Goal: Task Accomplishment & Management: Complete application form

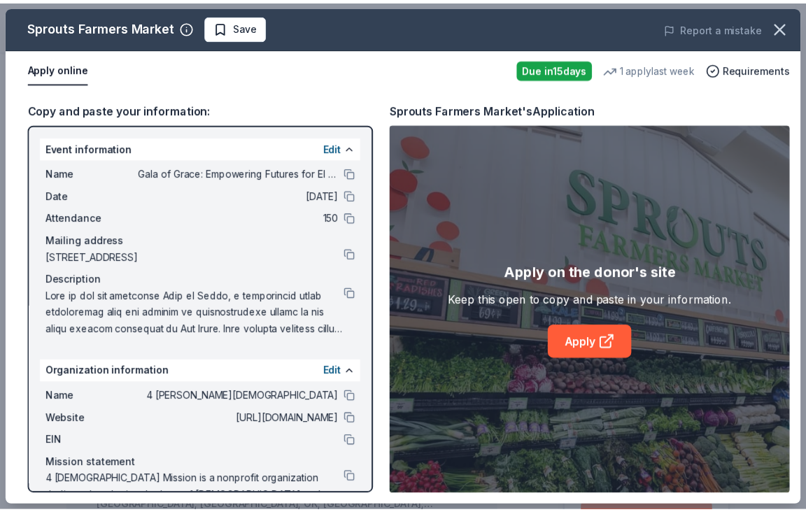
scroll to position [630, 0]
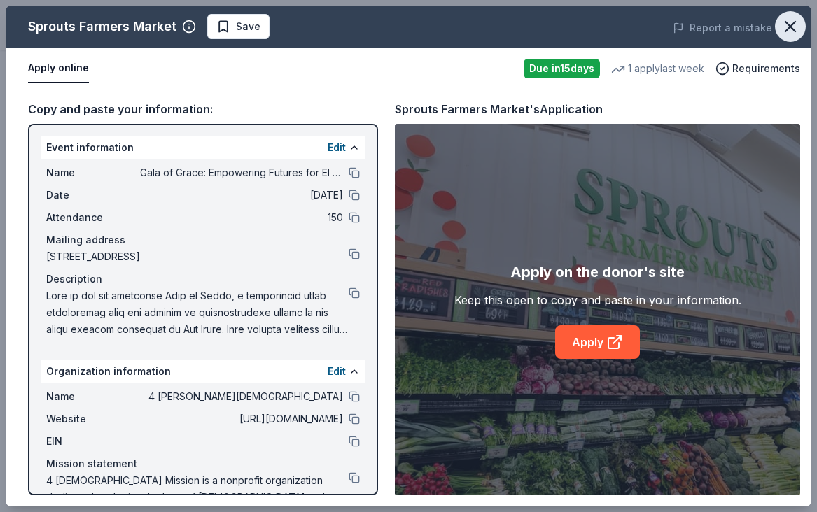
click at [786, 22] on icon "button" at bounding box center [790, 27] width 10 height 10
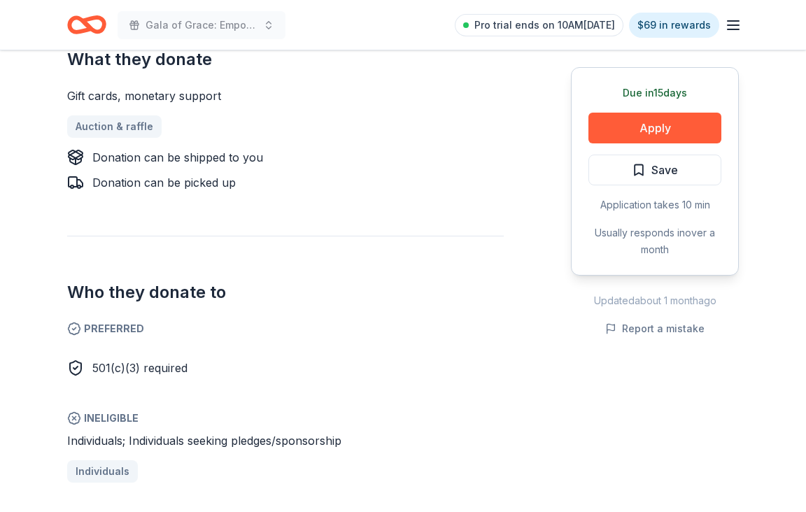
click at [673, 178] on span "Save" at bounding box center [665, 170] width 27 height 18
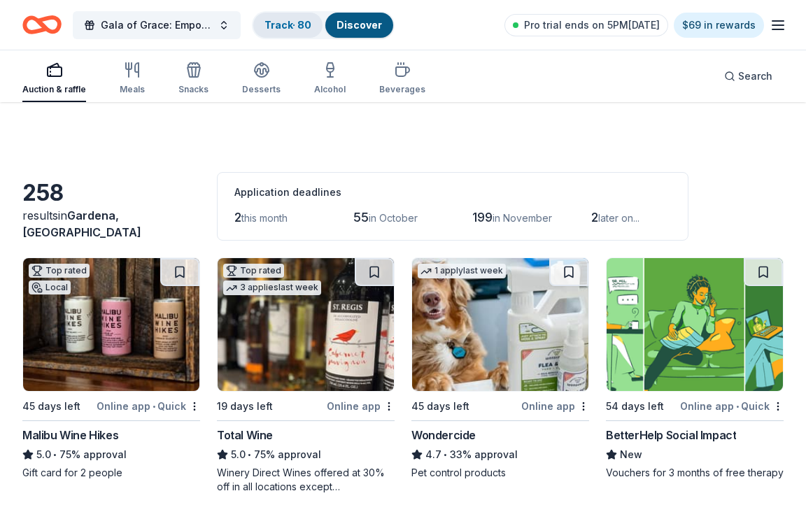
scroll to position [7425, 0]
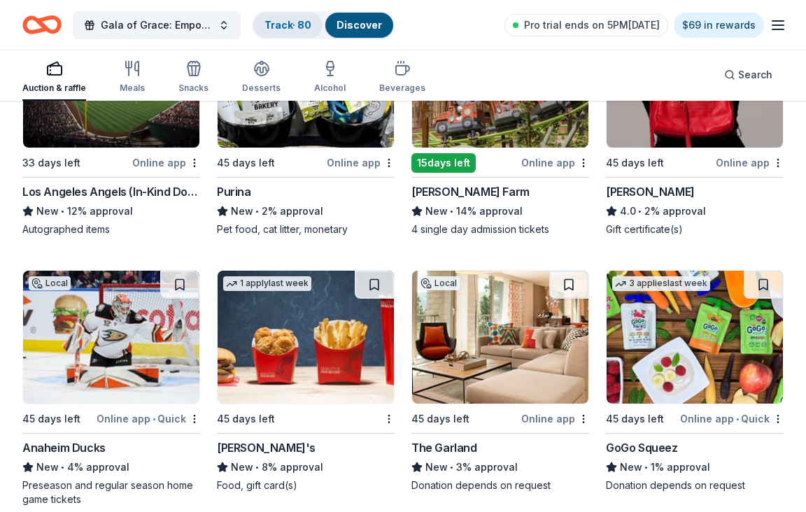
click at [290, 33] on div "Track · 80" at bounding box center [287, 25] width 69 height 25
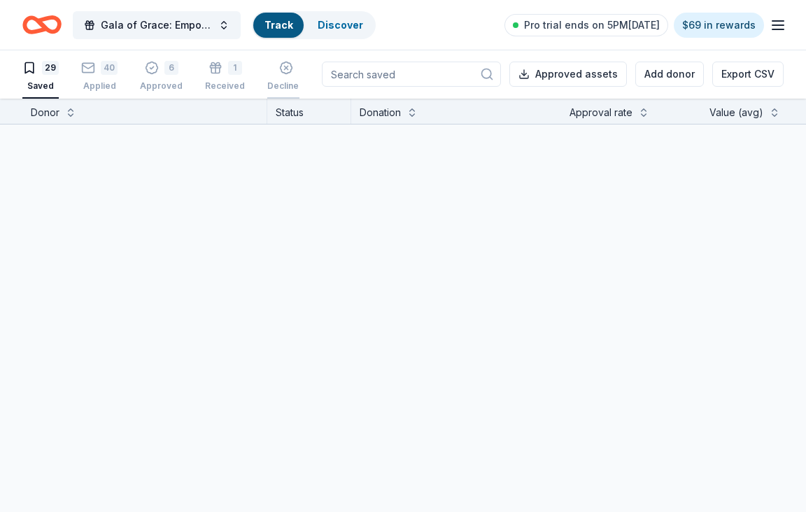
scroll to position [1, 0]
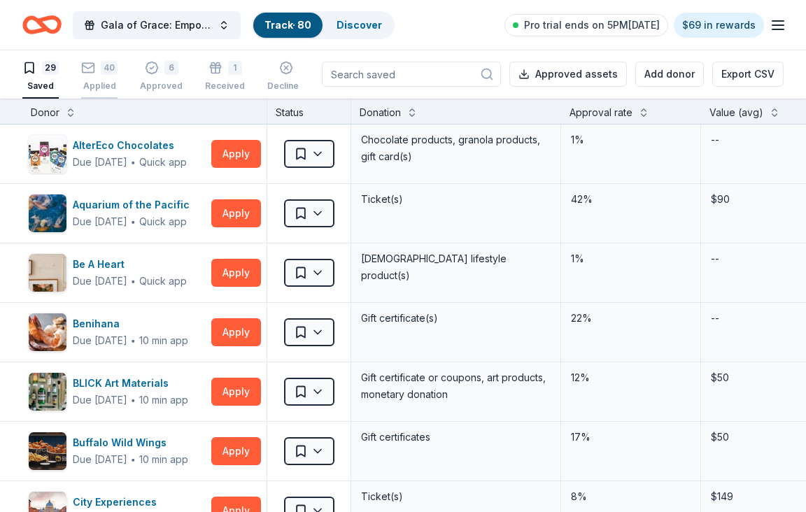
click at [104, 76] on div "40 Applied" at bounding box center [99, 76] width 36 height 31
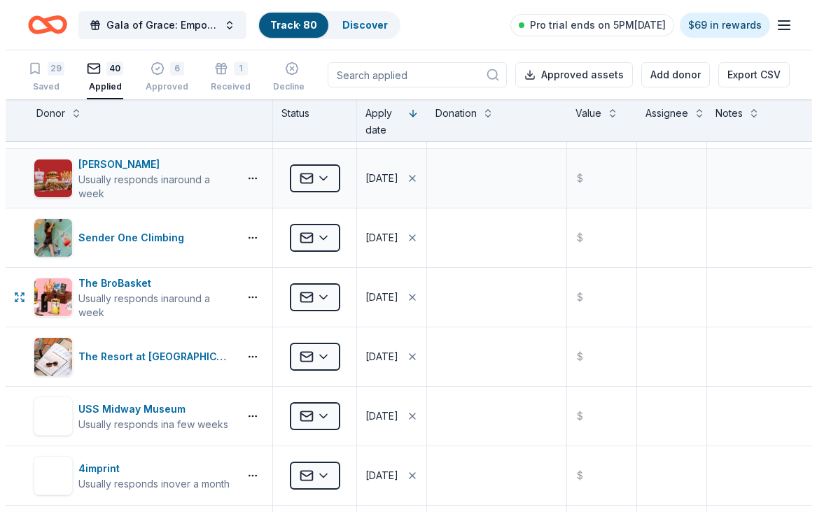
scroll to position [420, 0]
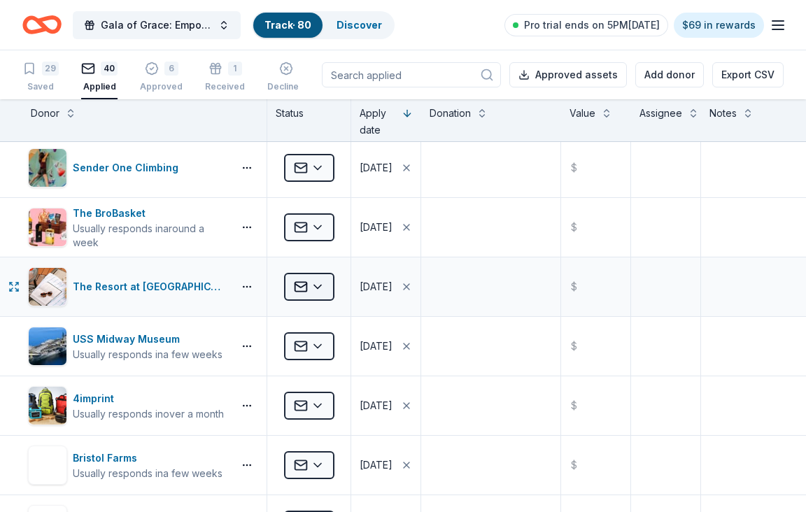
click at [304, 285] on html "Gala of Grace: Empowering Futures for El Porvenir Track · 80 Discover Pro trial…" at bounding box center [403, 256] width 806 height 512
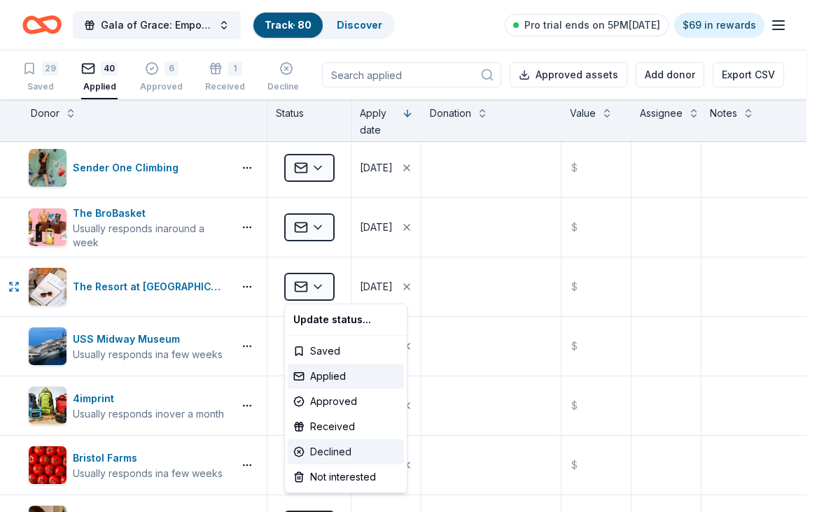
click at [306, 451] on div "Declined" at bounding box center [346, 451] width 116 height 25
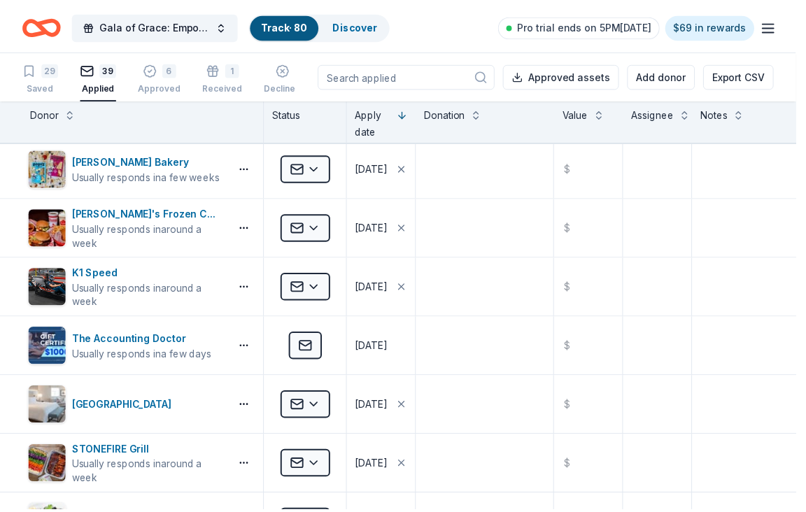
scroll to position [0, 0]
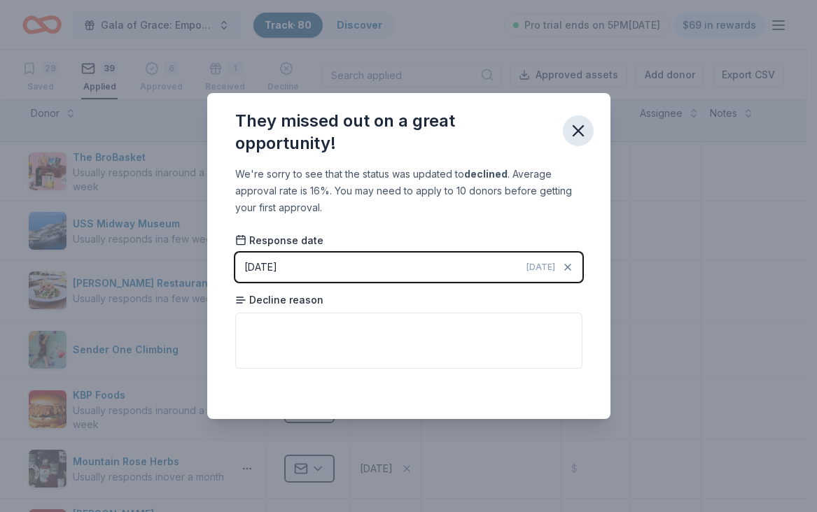
click at [570, 133] on icon "button" at bounding box center [578, 131] width 20 height 20
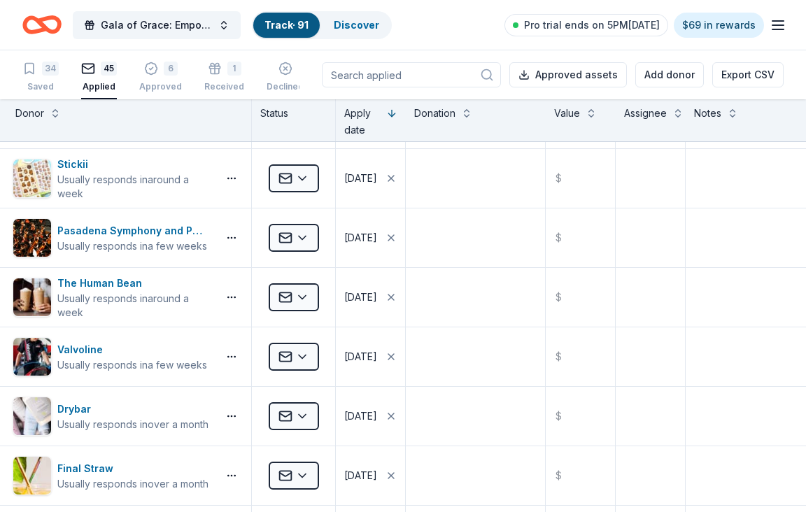
scroll to position [1896, 0]
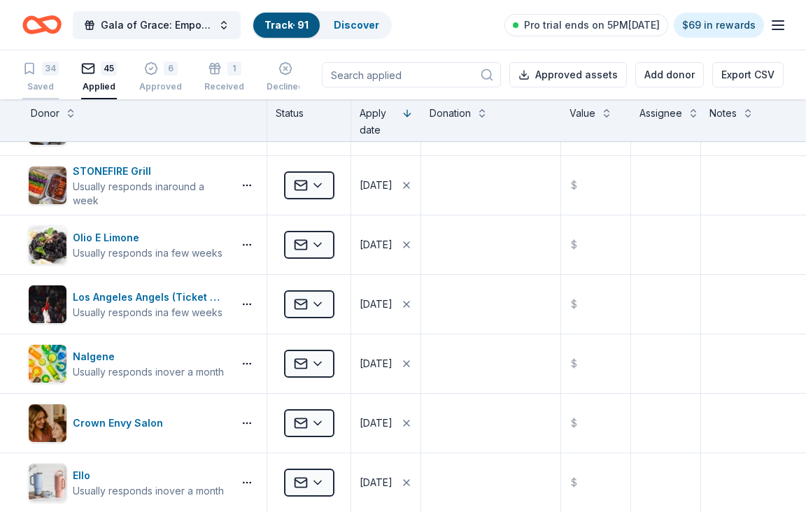
click at [34, 75] on icon "button" at bounding box center [29, 69] width 14 height 14
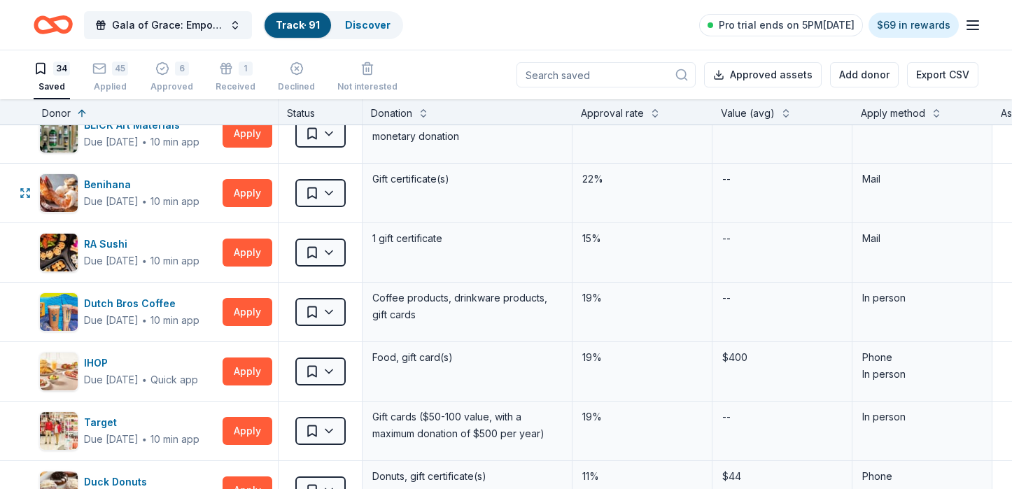
scroll to position [339, 0]
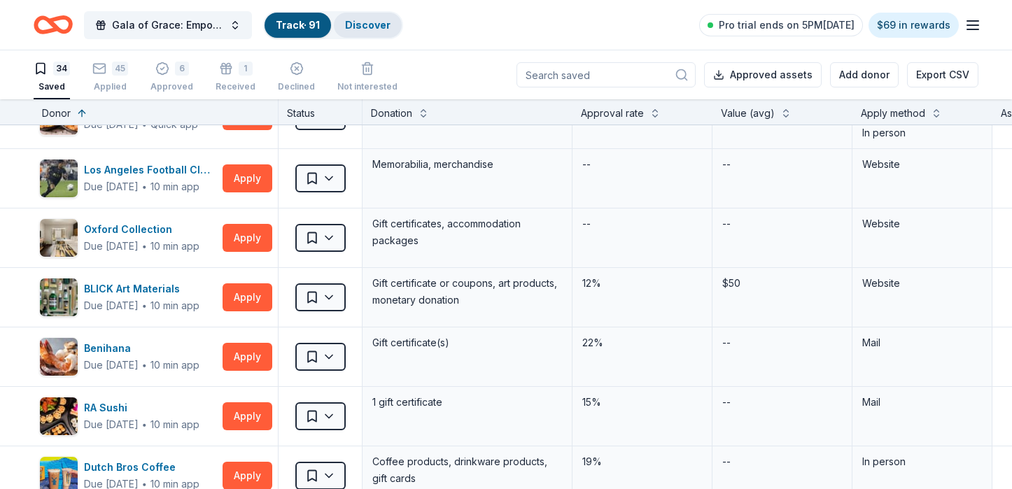
click at [373, 19] on link "Discover" at bounding box center [367, 25] width 45 height 12
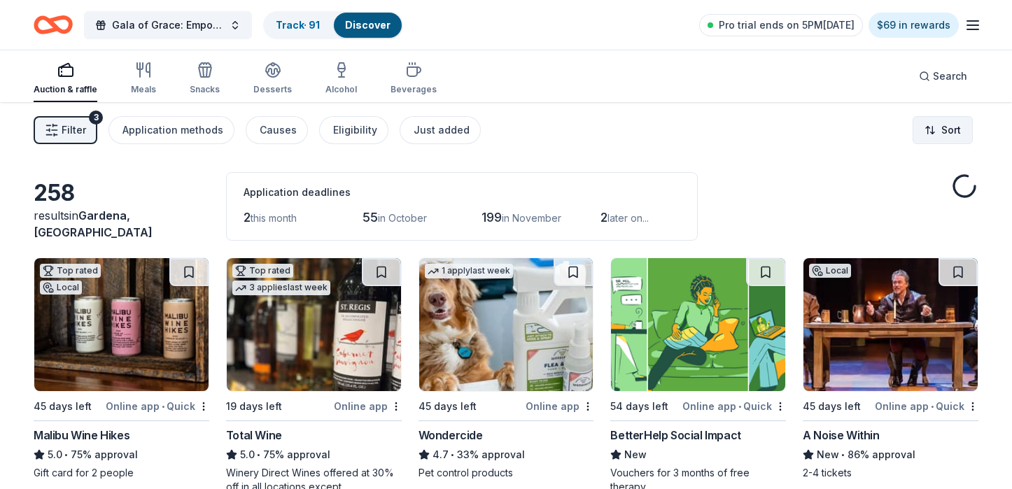
click at [805, 133] on html "Gala of Grace: Empowering Futures for El Porvenir Track · 91 Discover Pro trial…" at bounding box center [506, 244] width 1012 height 489
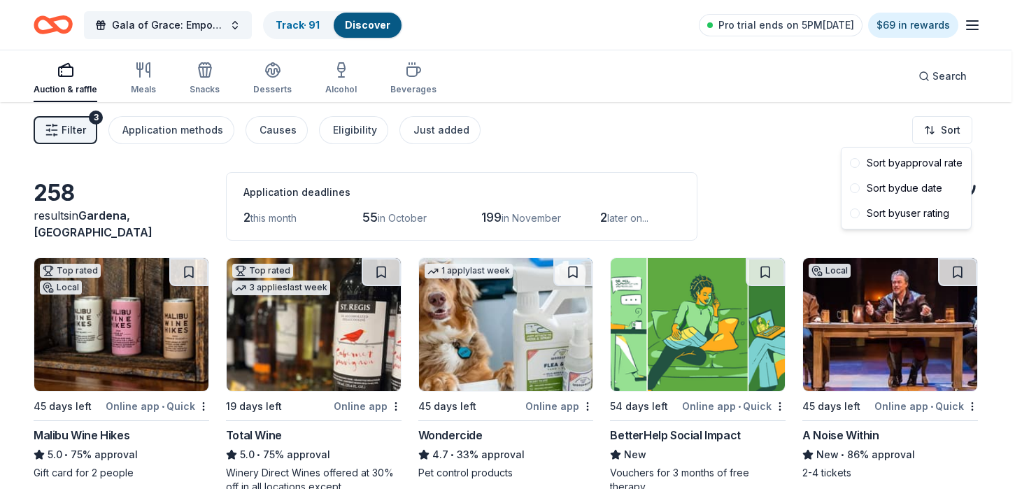
click at [775, 118] on html "Gala of Grace: Empowering Futures for El Porvenir Track · 91 Discover Pro trial…" at bounding box center [511, 244] width 1022 height 489
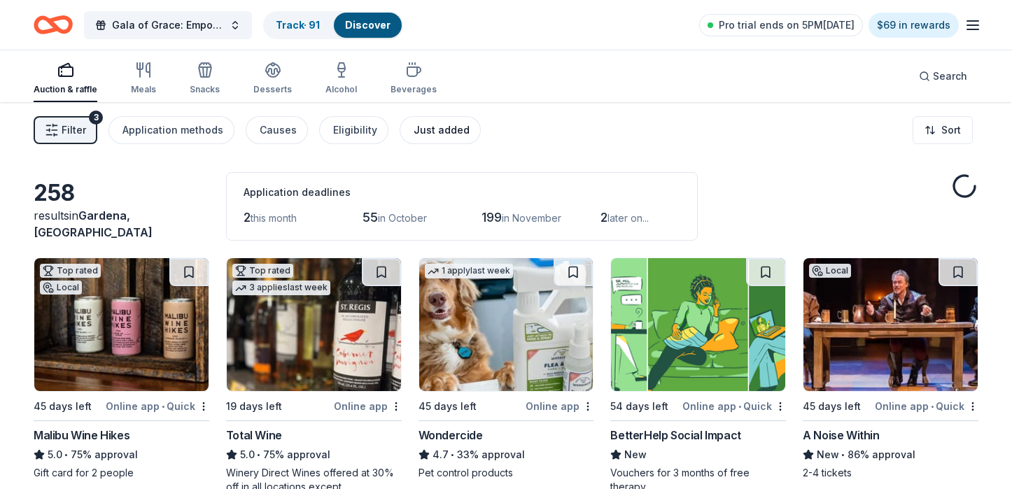
click at [437, 134] on div "Just added" at bounding box center [442, 130] width 56 height 17
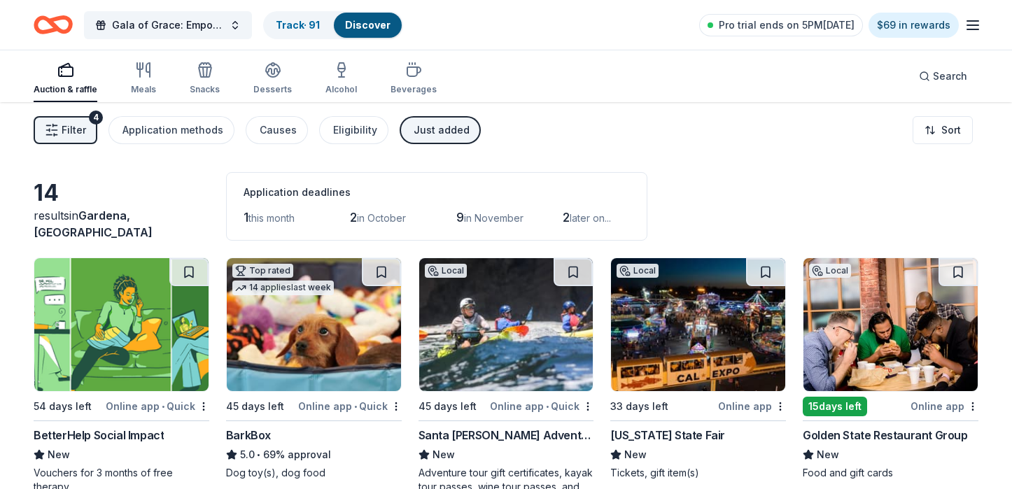
click at [405, 139] on button "Just added" at bounding box center [440, 130] width 81 height 28
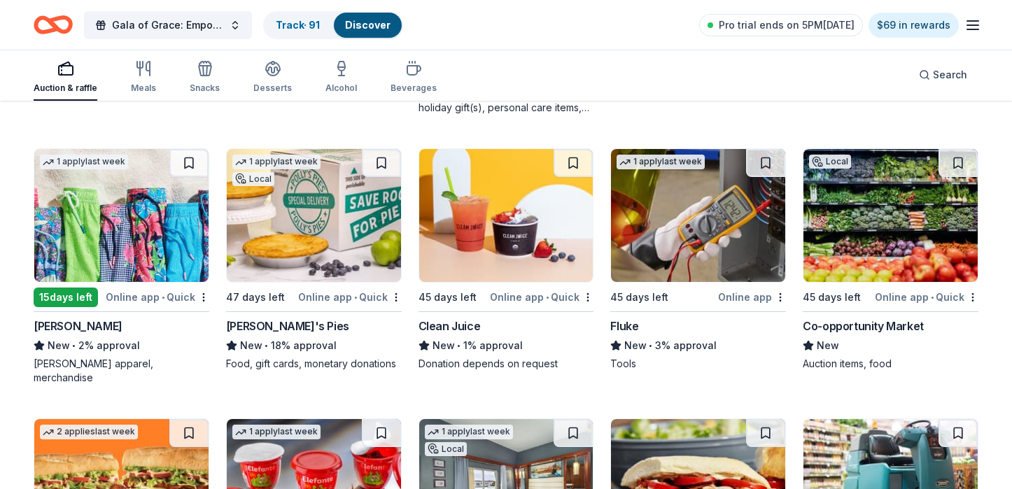
scroll to position [3849, 0]
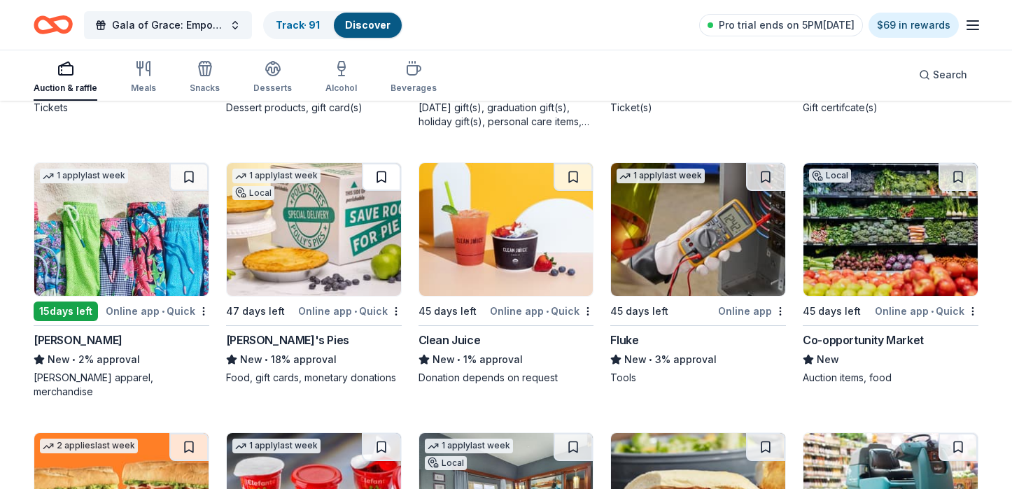
click at [378, 178] on button at bounding box center [381, 177] width 39 height 28
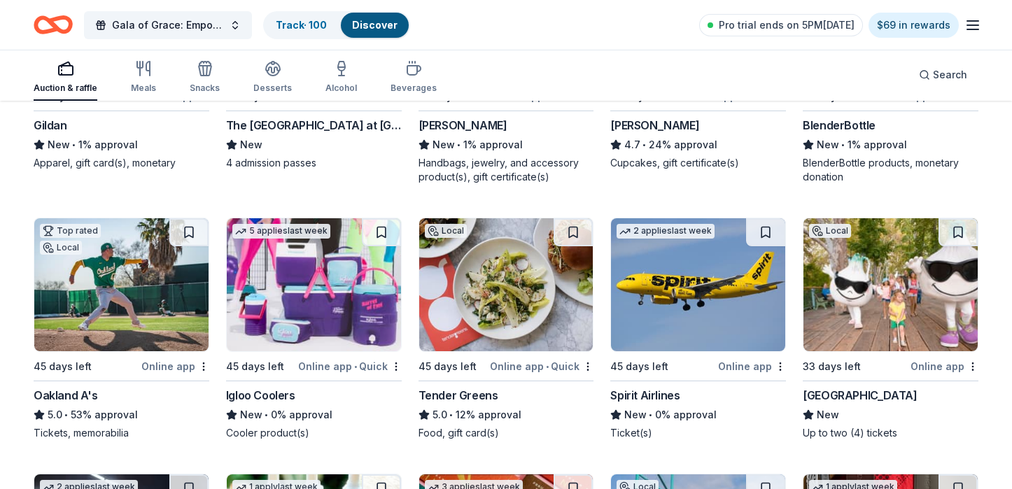
scroll to position [7561, 0]
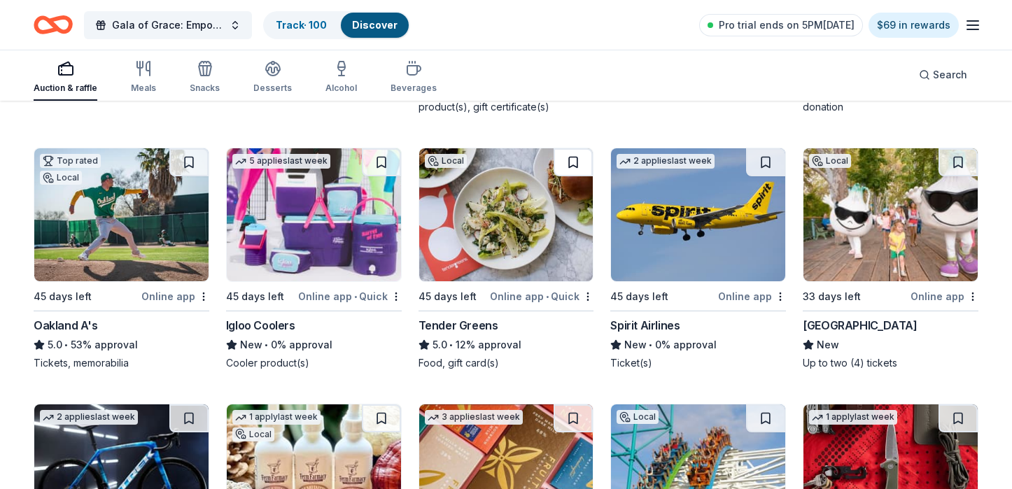
click at [563, 157] on button at bounding box center [573, 162] width 39 height 28
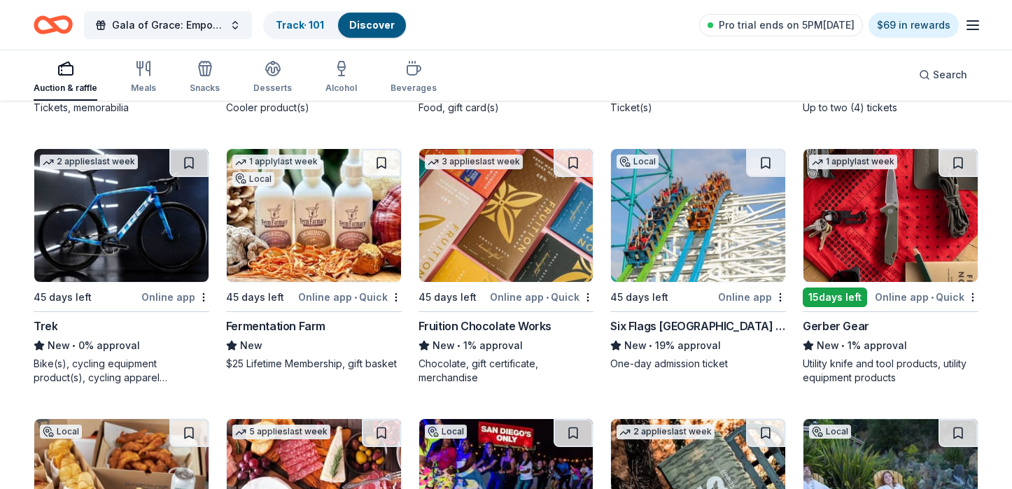
scroll to position [7841, 0]
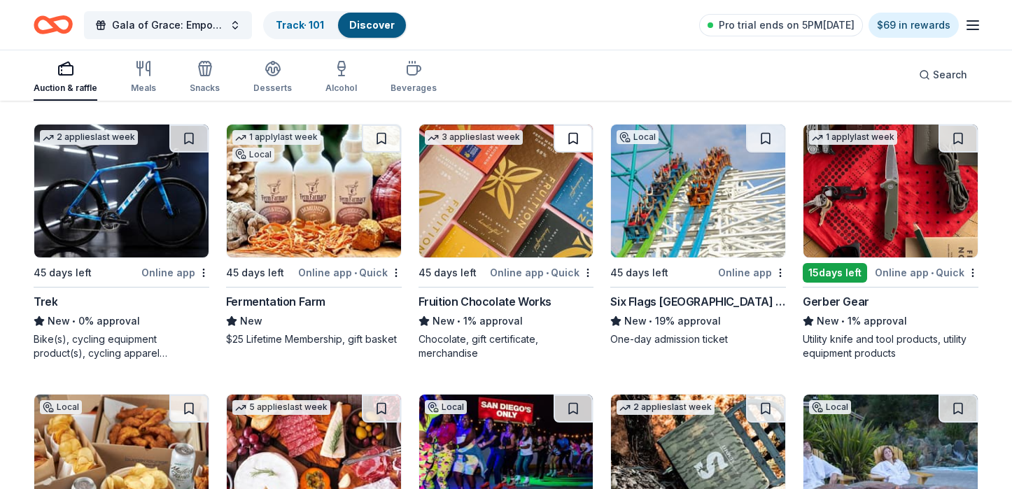
click at [576, 125] on button at bounding box center [573, 139] width 39 height 28
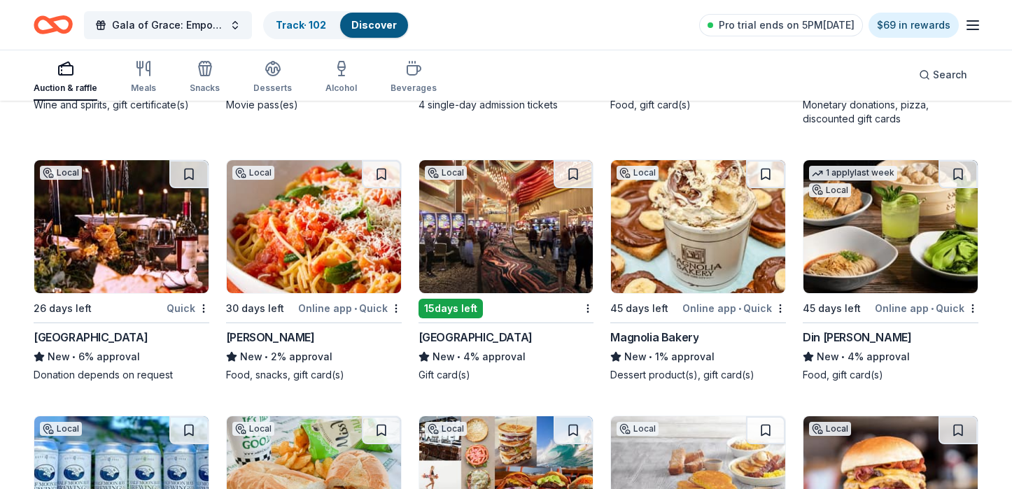
scroll to position [11486, 0]
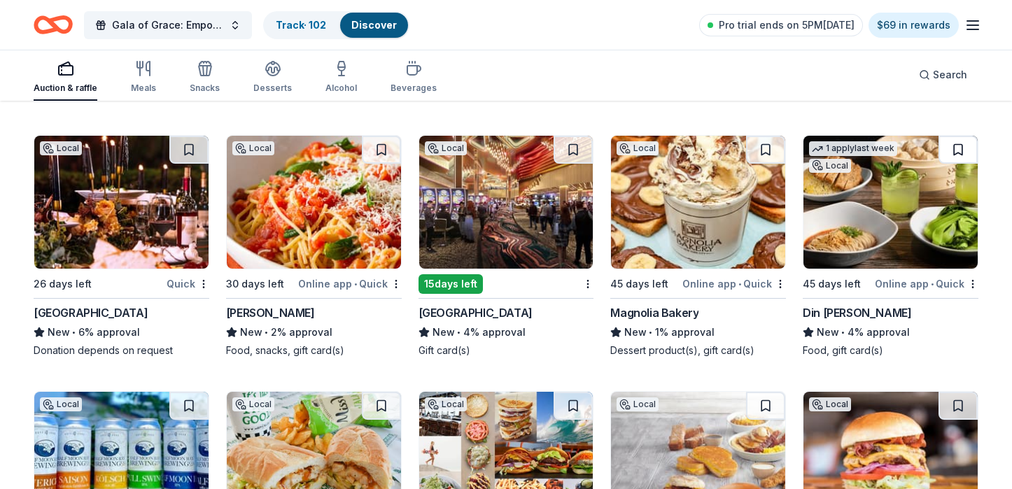
click at [805, 136] on button at bounding box center [957, 150] width 39 height 28
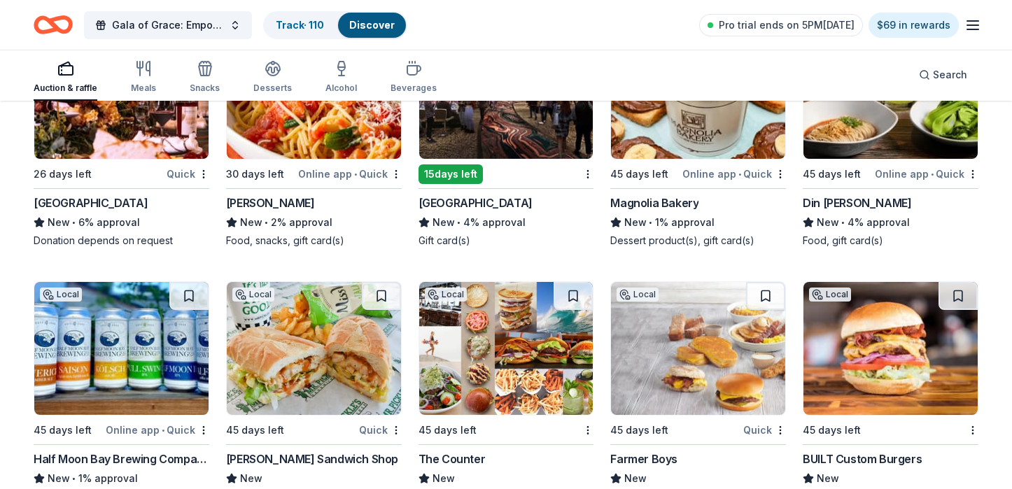
scroll to position [11881, 0]
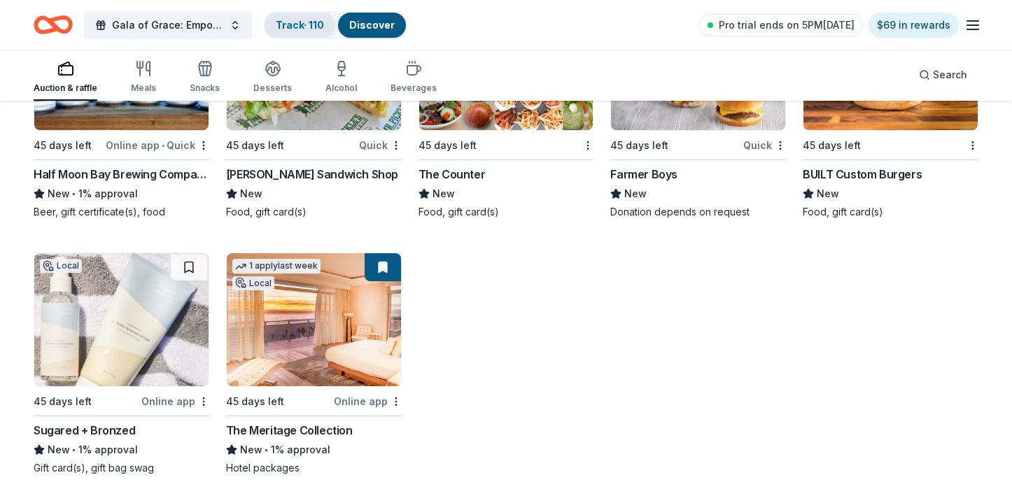
click at [283, 23] on link "Track · 110" at bounding box center [300, 25] width 48 height 12
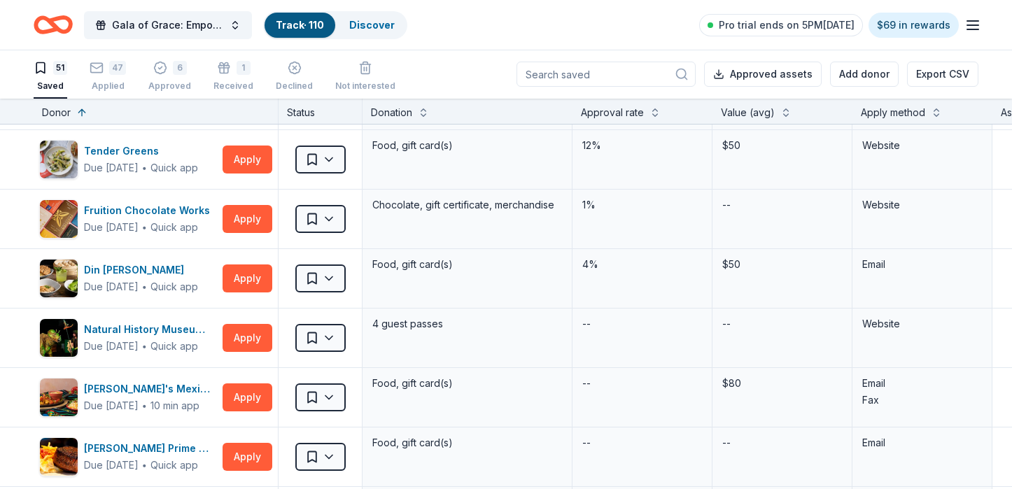
scroll to position [2589, 0]
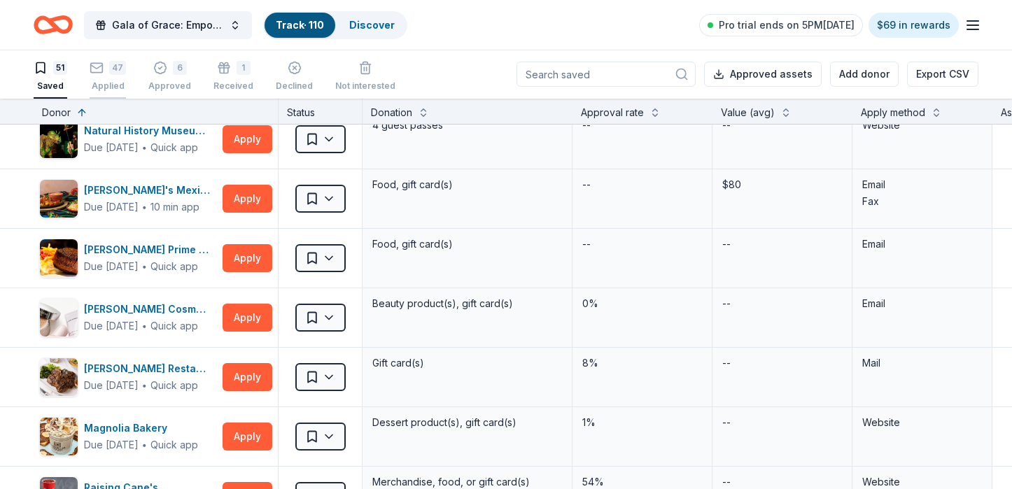
click at [114, 76] on div "47 Applied" at bounding box center [108, 76] width 36 height 31
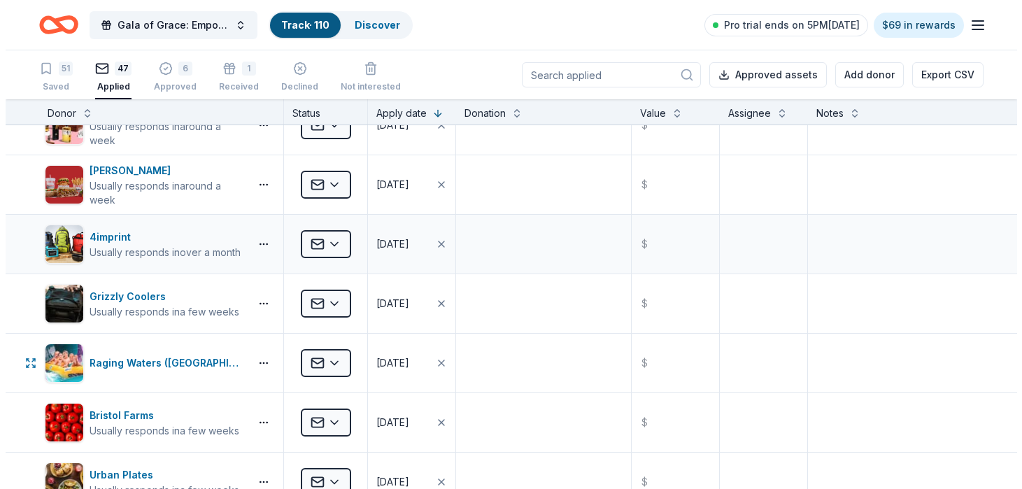
scroll to position [980, 0]
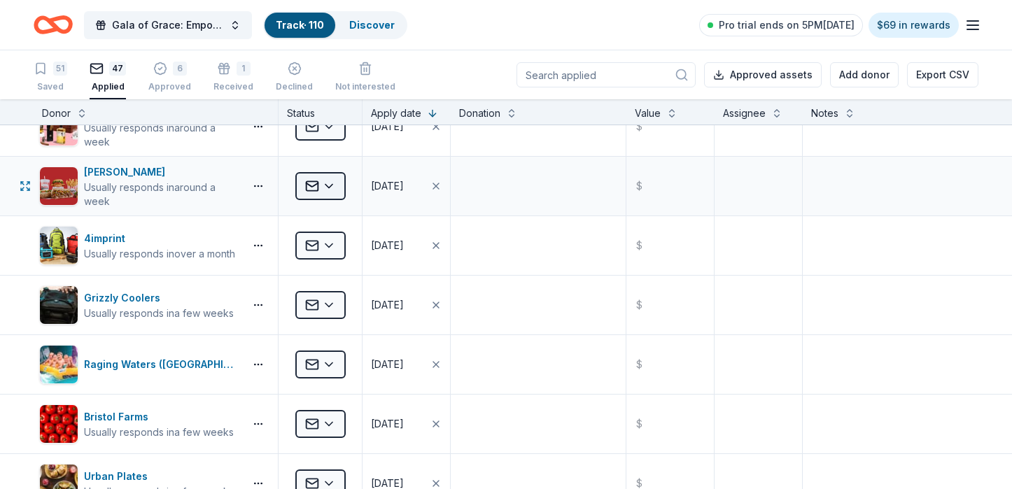
click at [304, 183] on html "Gala of Grace: Empowering Futures for El Porvenir Track · 110 Discover Pro tria…" at bounding box center [506, 244] width 1012 height 489
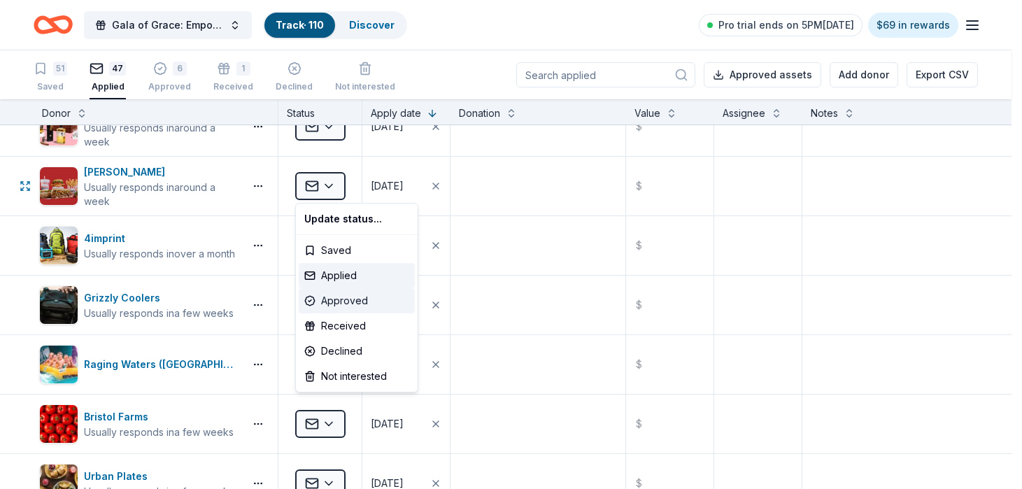
click at [346, 294] on div "Approved" at bounding box center [357, 300] width 116 height 25
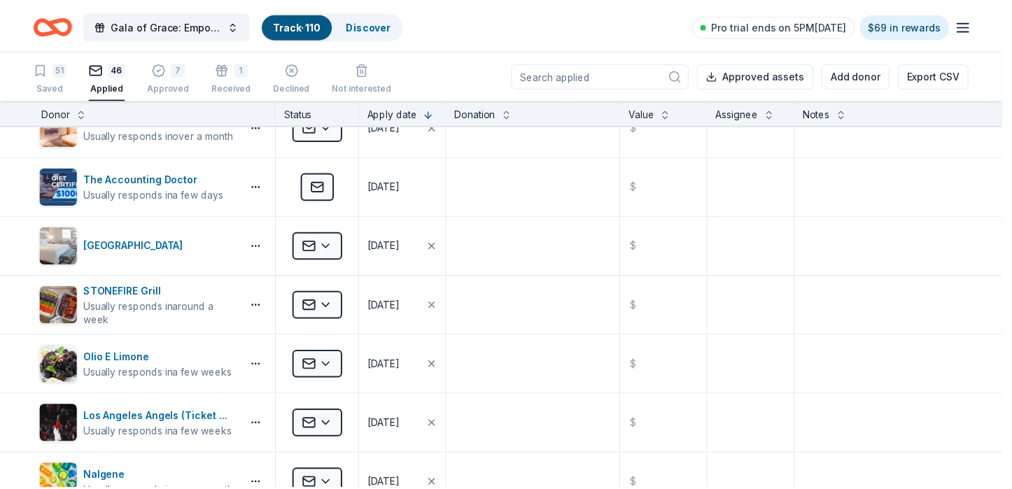
scroll to position [28, 0]
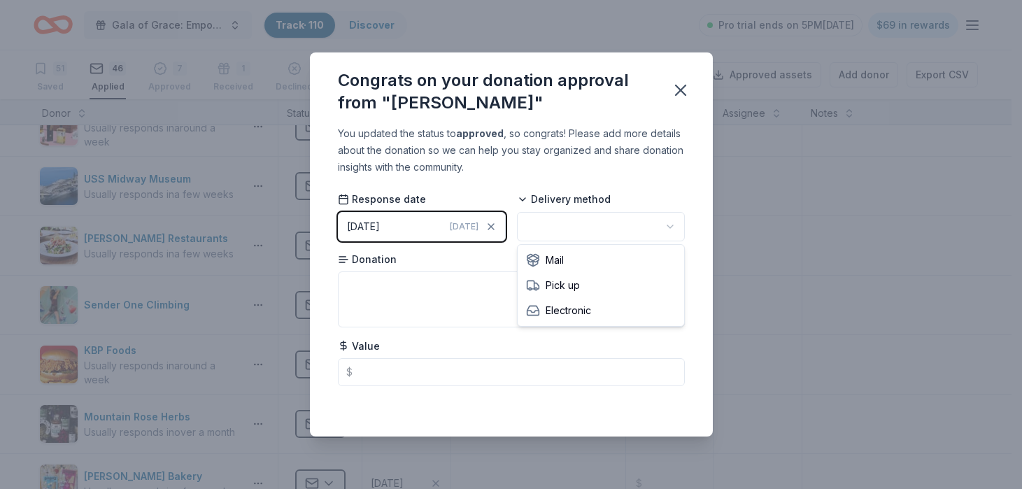
click at [568, 238] on html "Gala of Grace: Empowering Futures for El Porvenir Track · 110 Discover Pro tria…" at bounding box center [511, 244] width 1022 height 489
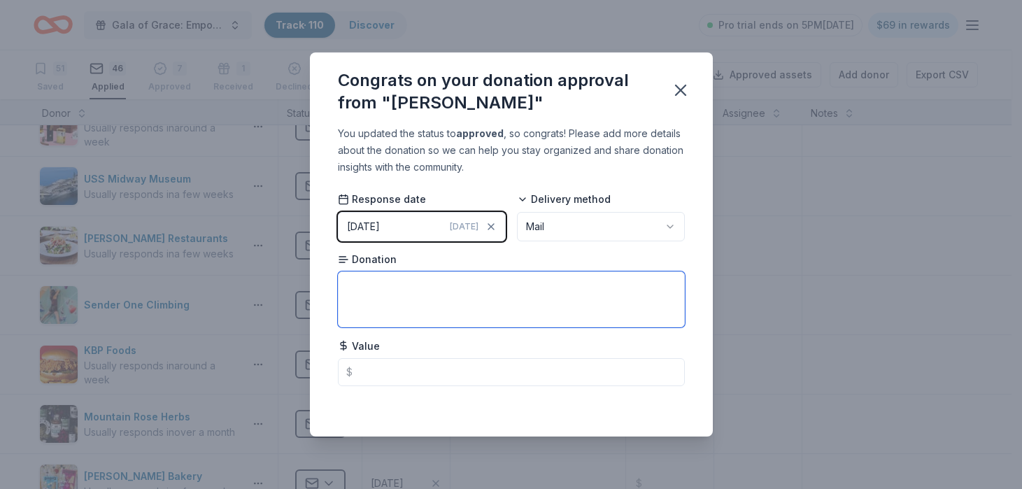
click at [502, 301] on textarea at bounding box center [511, 300] width 347 height 56
type textarea "Gift basket"
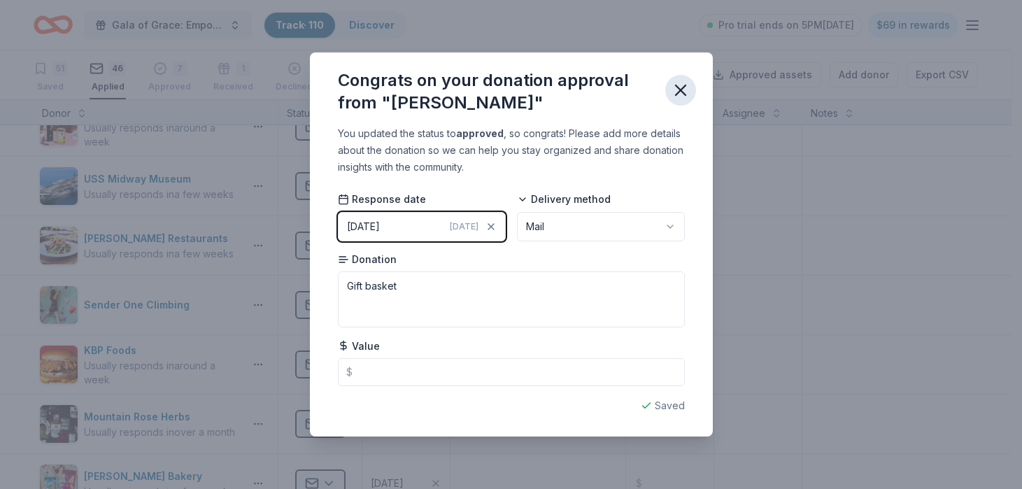
click at [679, 90] on icon "button" at bounding box center [681, 90] width 10 height 10
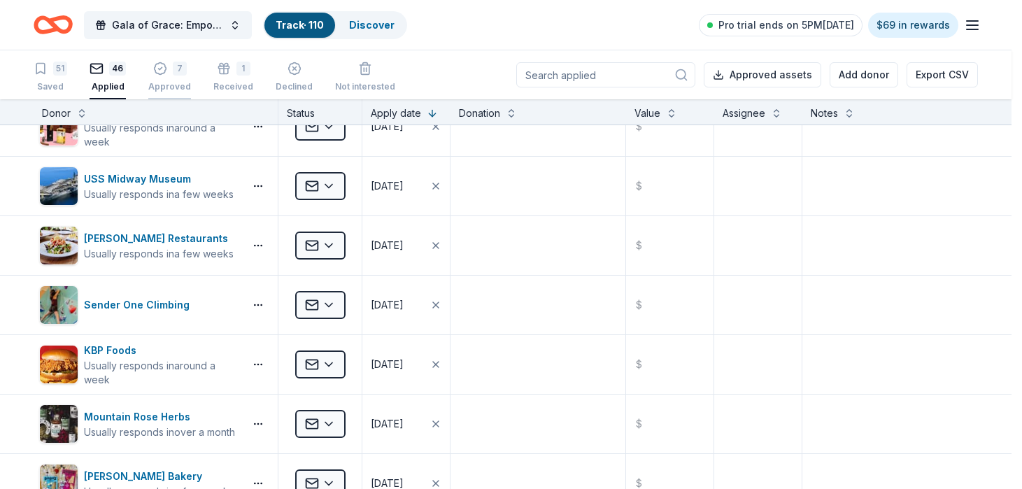
click at [175, 75] on div "Give your donor a shoutout! While not required, giving digital shoutouts helps …" at bounding box center [511, 244] width 1022 height 489
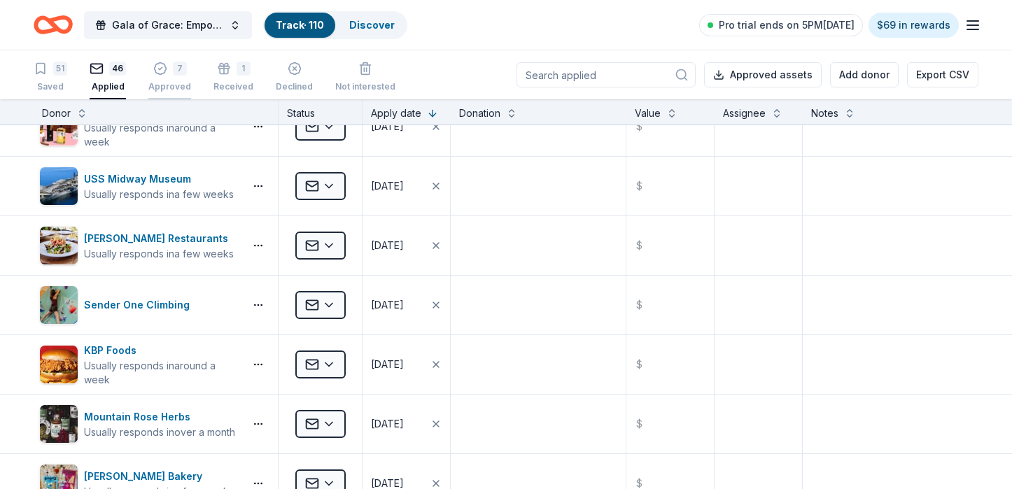
click at [173, 76] on div "7 Approved" at bounding box center [169, 69] width 43 height 31
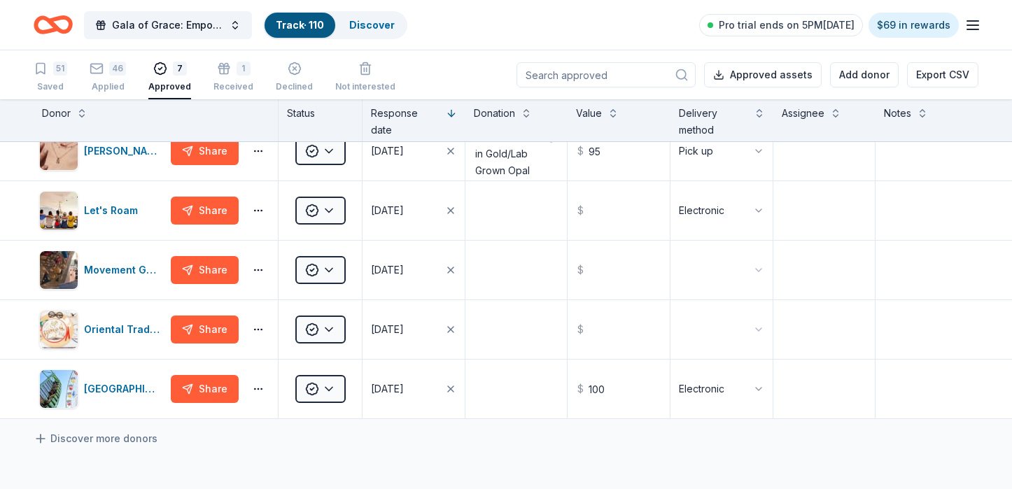
scroll to position [140, 0]
click at [231, 71] on div "1" at bounding box center [233, 69] width 40 height 14
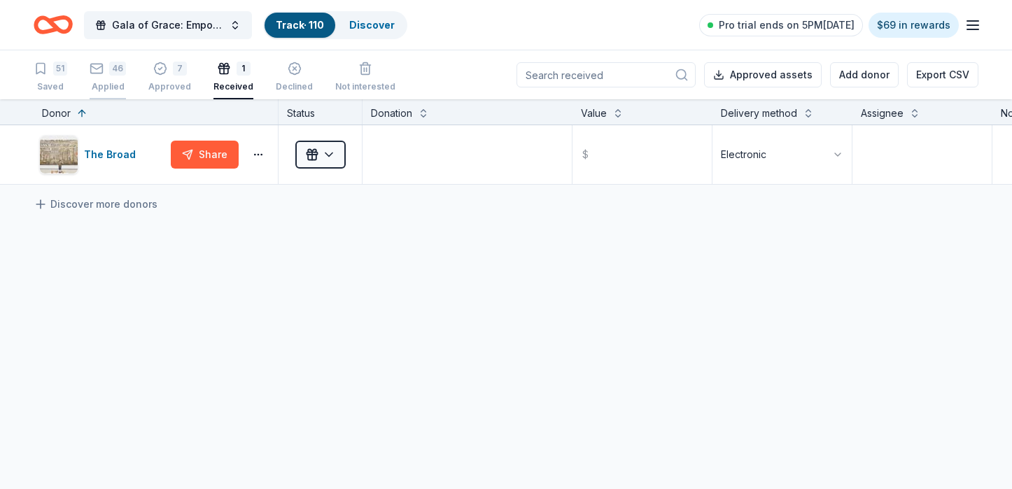
click at [119, 81] on div "Applied" at bounding box center [108, 86] width 36 height 11
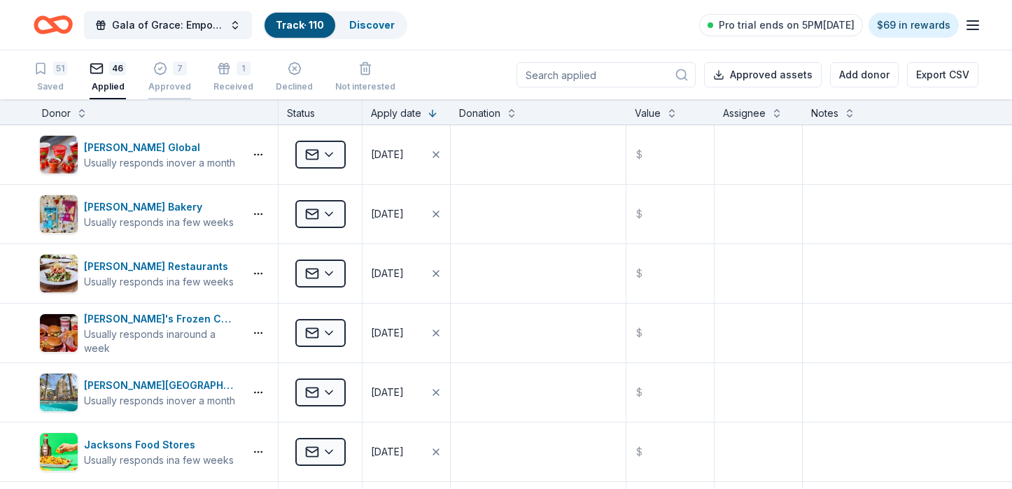
click at [162, 85] on div "Approved" at bounding box center [169, 78] width 43 height 11
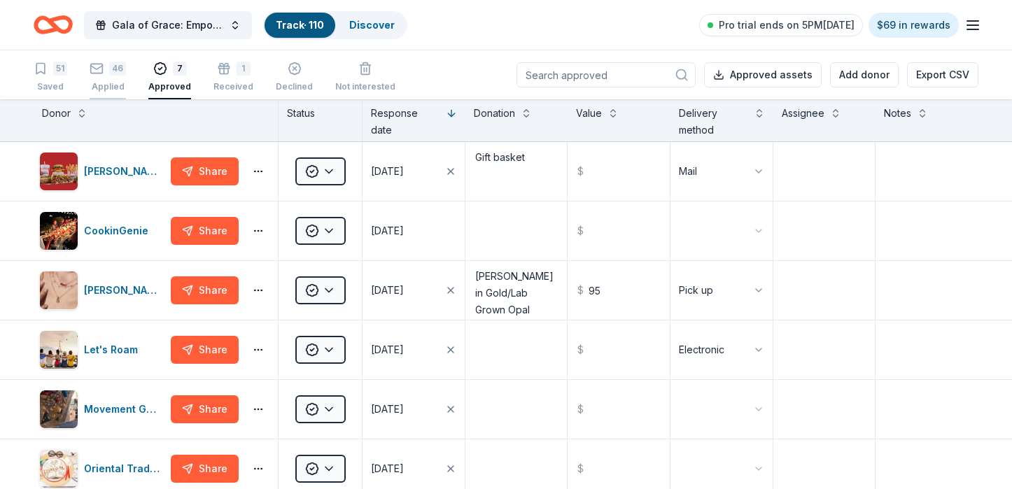
click at [118, 75] on div "46" at bounding box center [117, 69] width 17 height 14
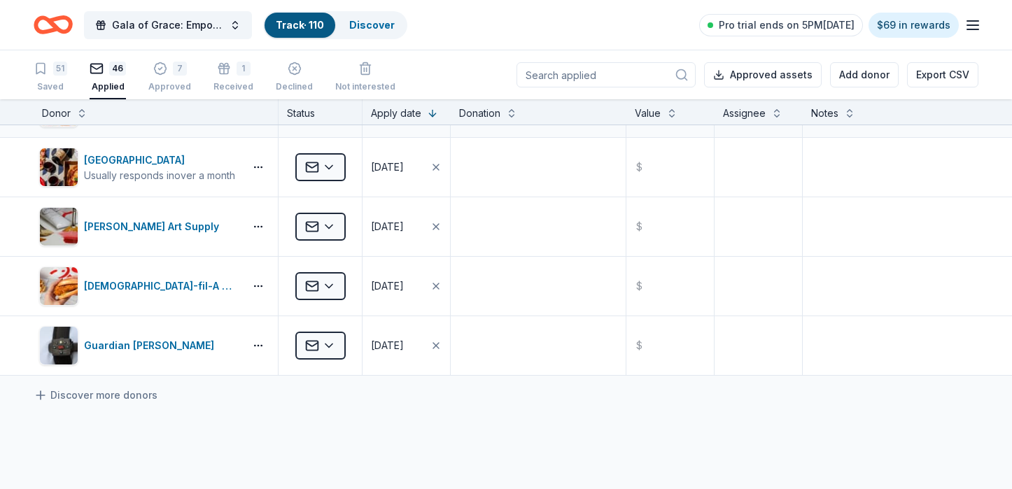
scroll to position [2519, 0]
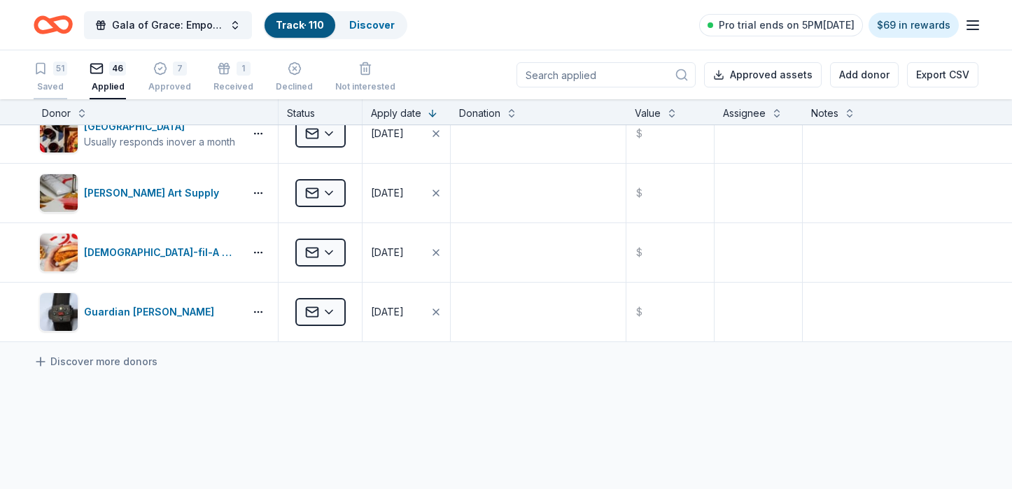
click at [49, 78] on div "51 Saved" at bounding box center [51, 77] width 34 height 31
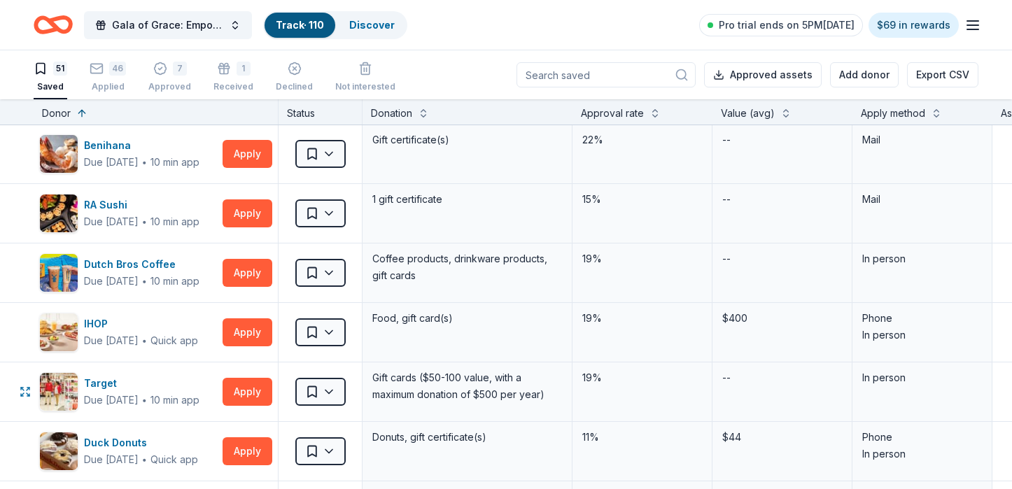
scroll to position [524, 0]
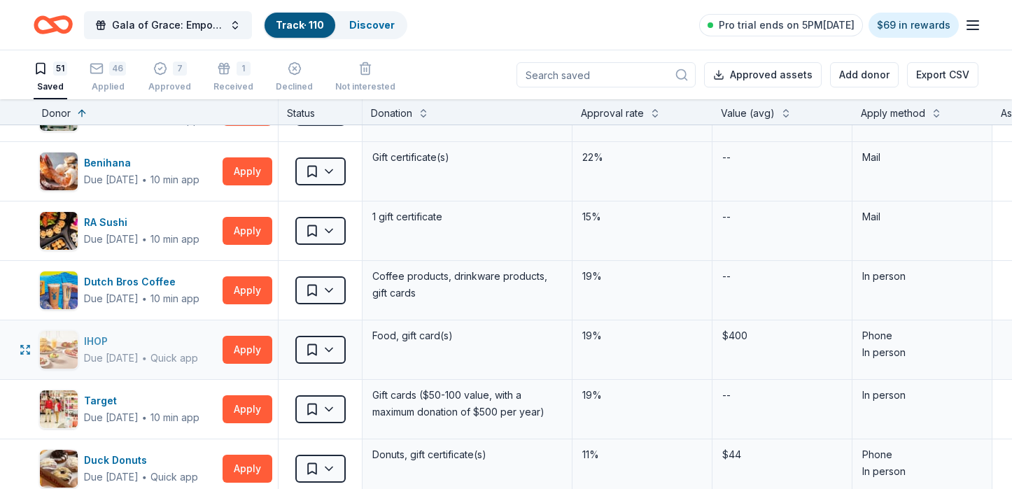
click at [87, 349] on div "IHOP" at bounding box center [141, 341] width 114 height 17
click at [348, 22] on div "Discover" at bounding box center [372, 25] width 68 height 25
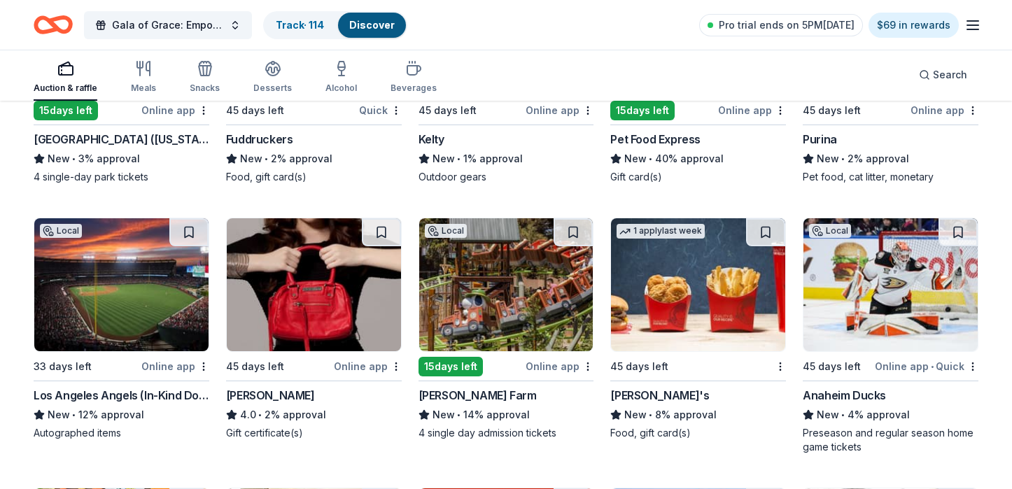
scroll to position [4829, 0]
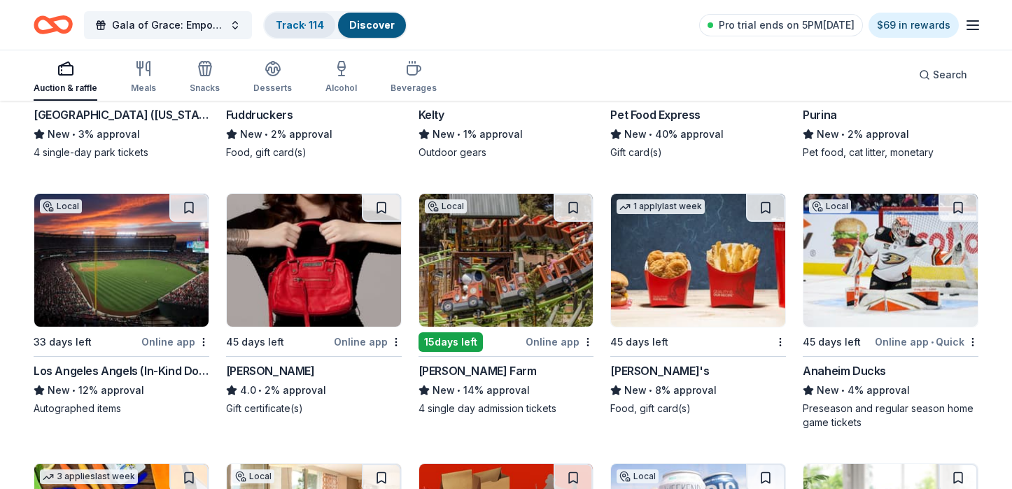
click at [276, 21] on link "Track · 114" at bounding box center [300, 25] width 48 height 12
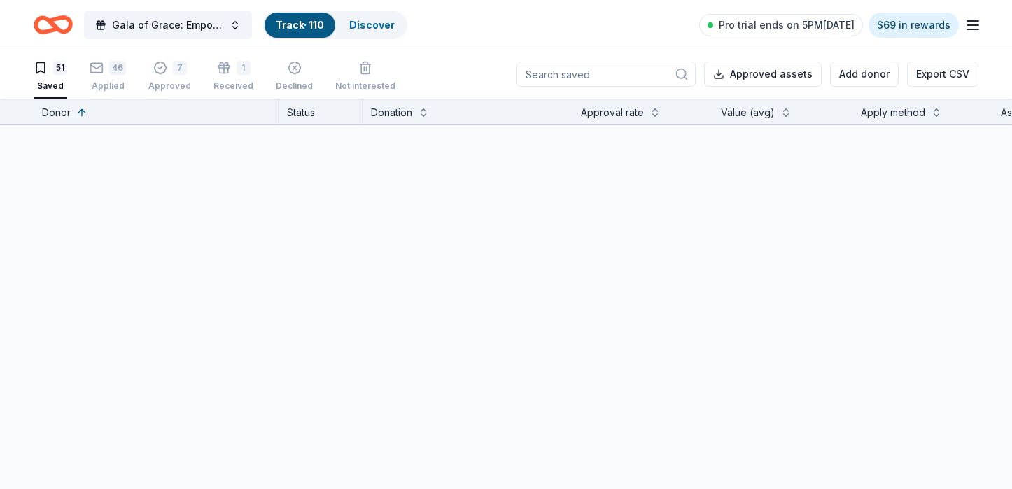
scroll to position [1, 0]
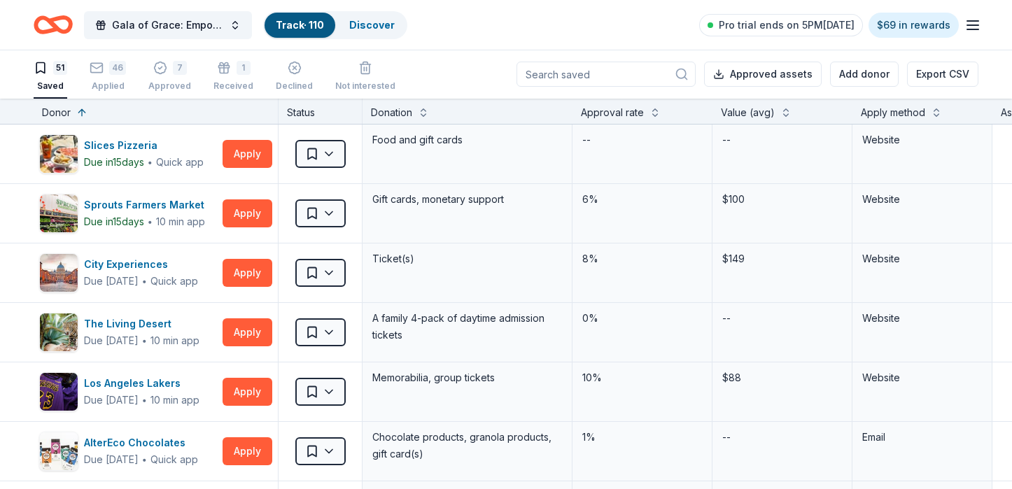
click at [295, 25] on link "Track · 110" at bounding box center [300, 25] width 48 height 12
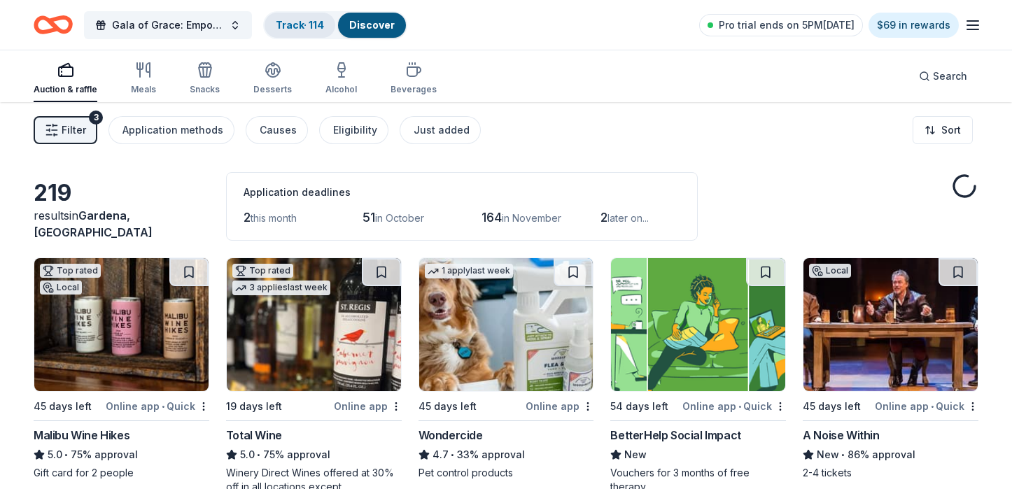
click at [315, 14] on div "Track · 114" at bounding box center [300, 25] width 71 height 25
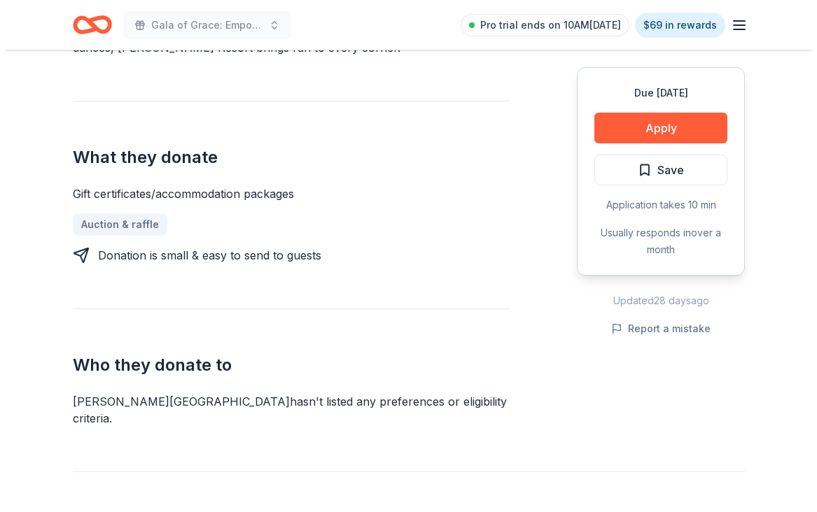
scroll to position [420, 0]
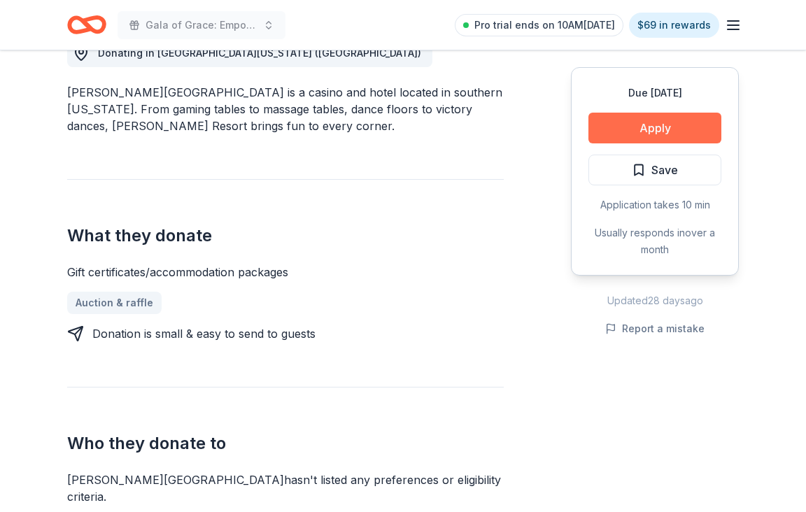
click at [703, 129] on button "Apply" at bounding box center [655, 128] width 133 height 31
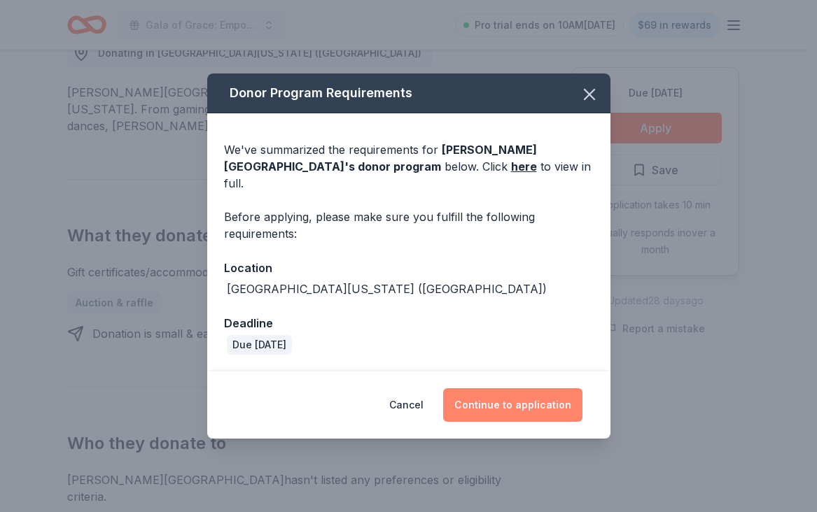
click at [489, 390] on button "Continue to application" at bounding box center [512, 405] width 139 height 34
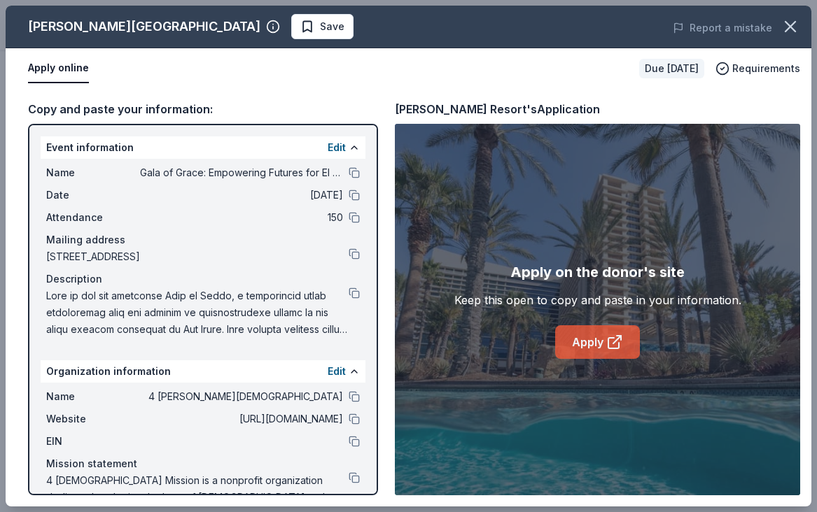
click at [577, 345] on link "Apply" at bounding box center [597, 342] width 85 height 34
click at [796, 30] on icon "button" at bounding box center [790, 27] width 20 height 20
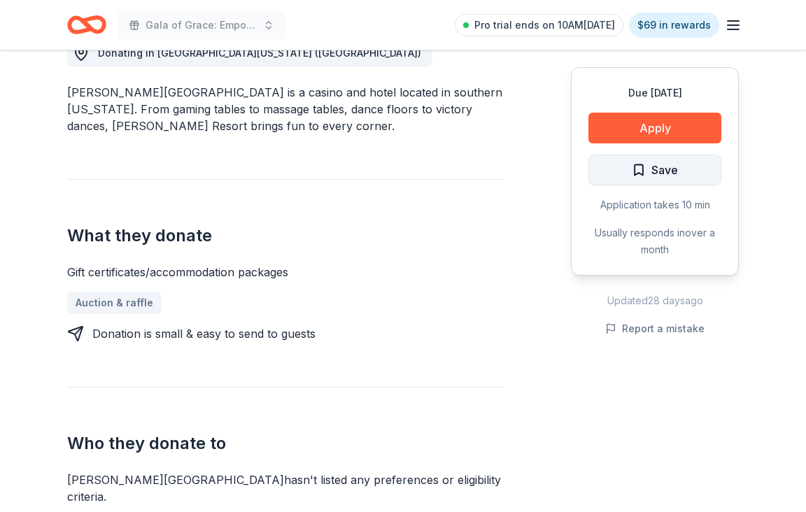
click at [675, 180] on button "Save" at bounding box center [655, 170] width 133 height 31
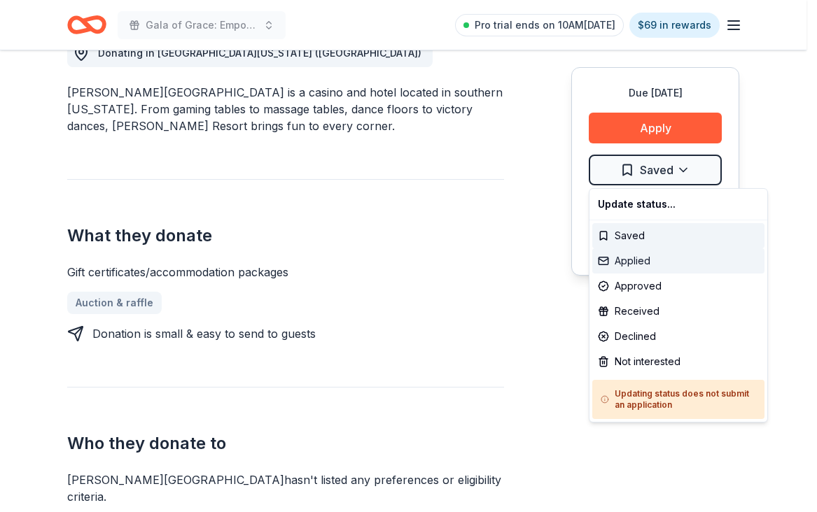
click at [642, 258] on div "Applied" at bounding box center [678, 260] width 172 height 25
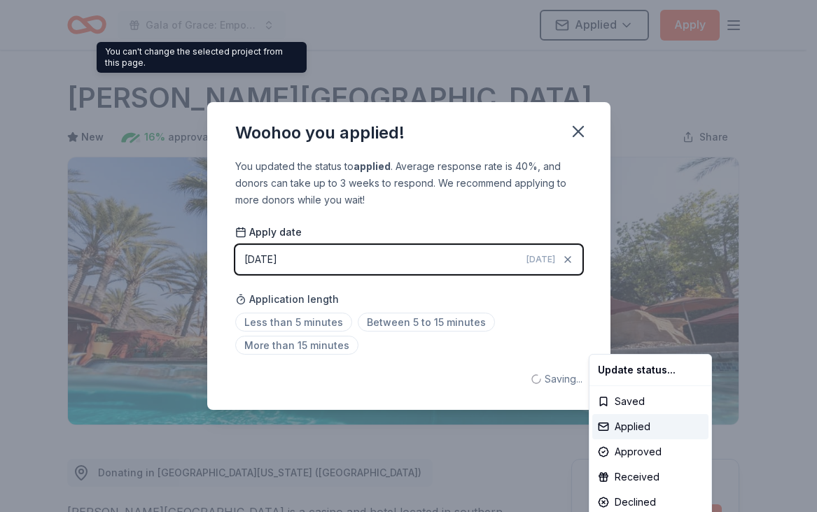
scroll to position [0, 0]
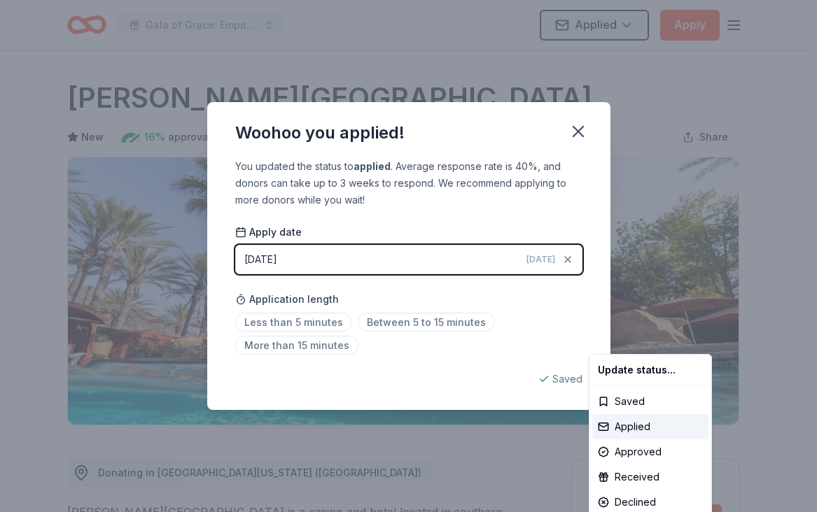
click at [582, 132] on html "Gala of Grace: Empowering Futures for El Porvenir Applied Apply Due in 45 days …" at bounding box center [408, 256] width 817 height 512
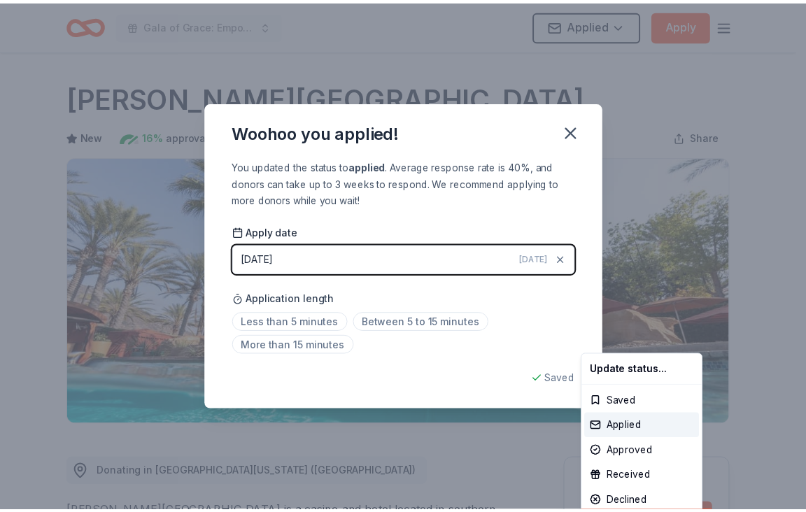
scroll to position [306, 0]
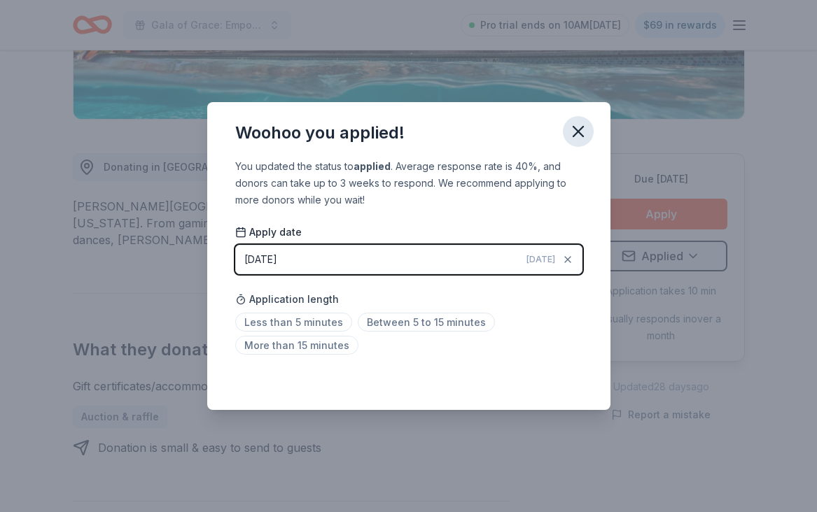
click at [579, 133] on icon "button" at bounding box center [578, 132] width 10 height 10
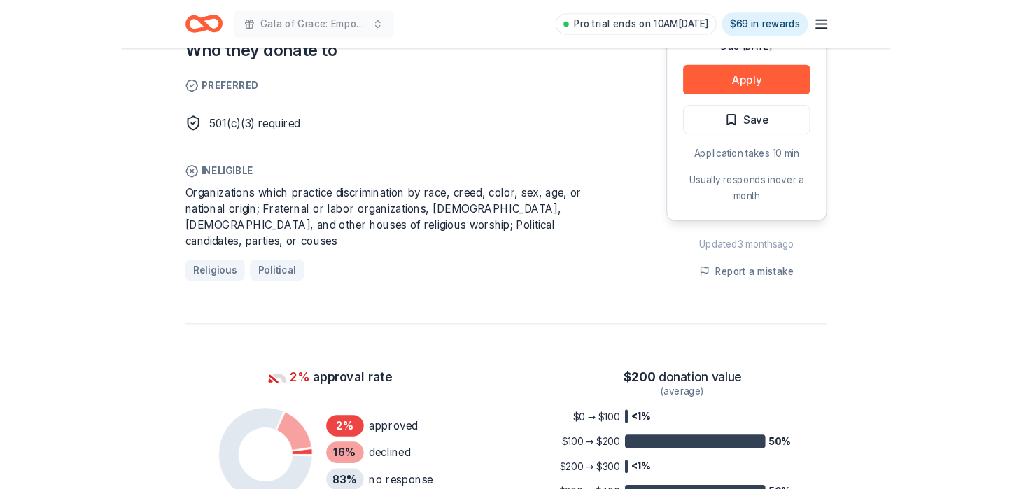
scroll to position [840, 0]
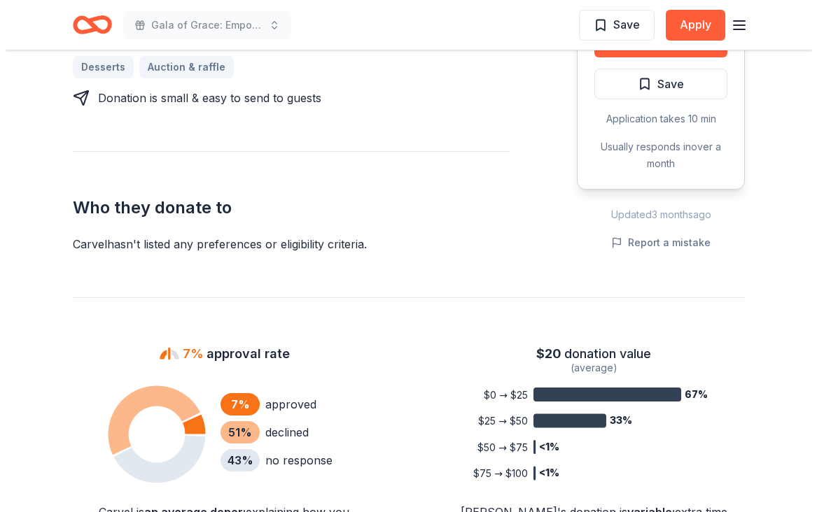
scroll to position [700, 0]
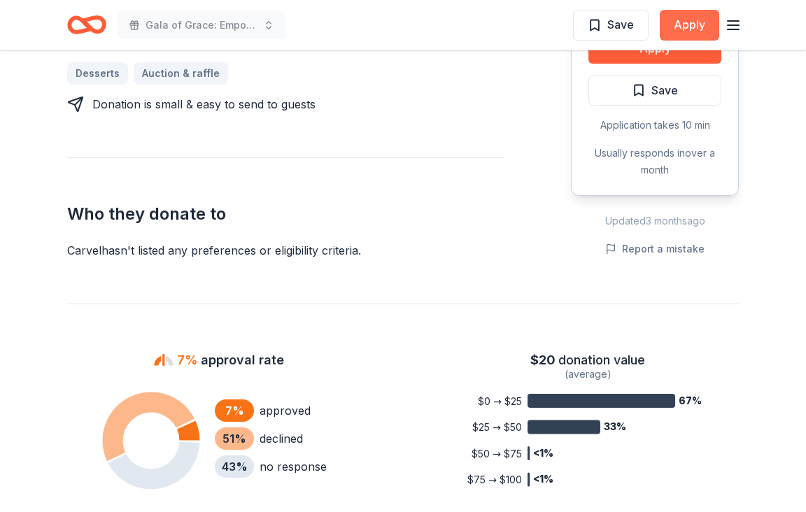
click at [707, 29] on button "Apply" at bounding box center [689, 25] width 59 height 31
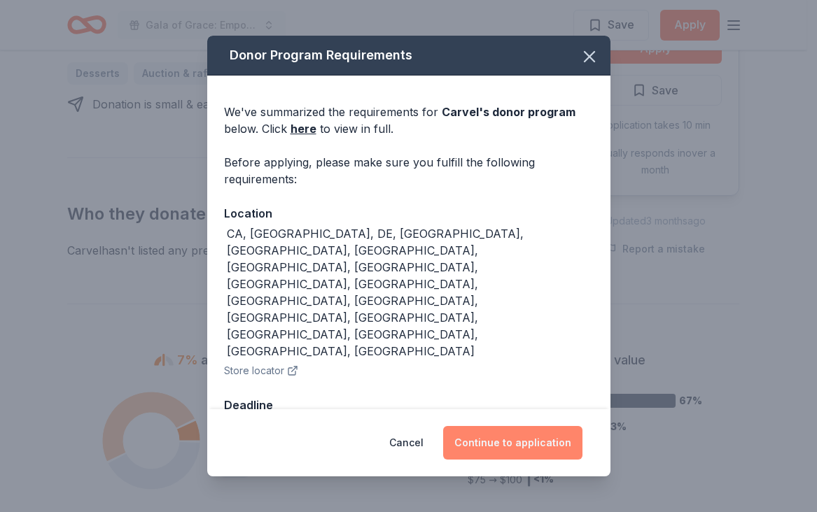
click at [543, 426] on button "Continue to application" at bounding box center [512, 443] width 139 height 34
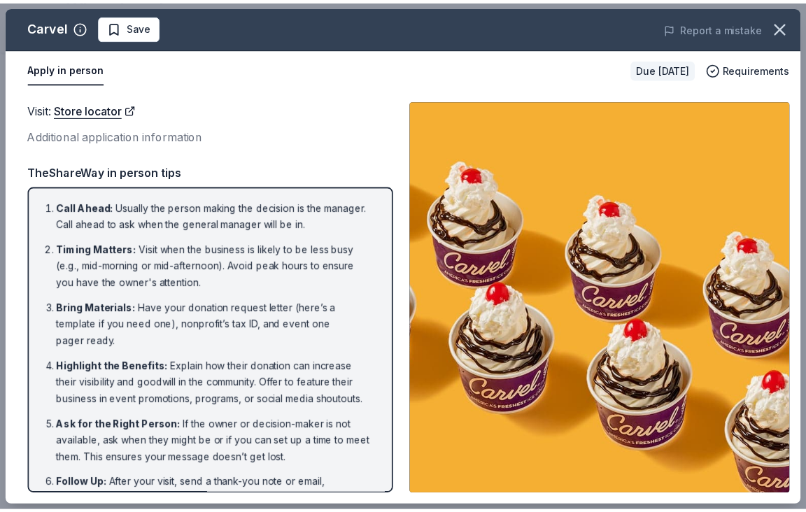
scroll to position [77, 0]
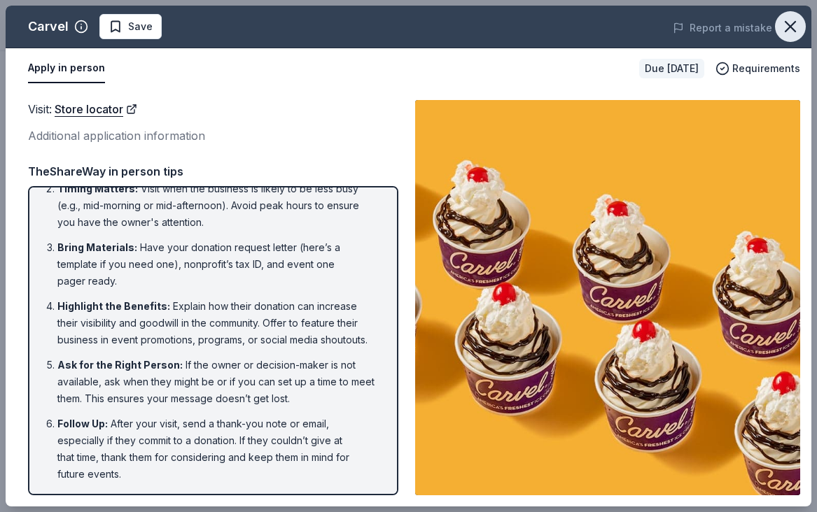
click at [801, 33] on button "button" at bounding box center [790, 26] width 31 height 31
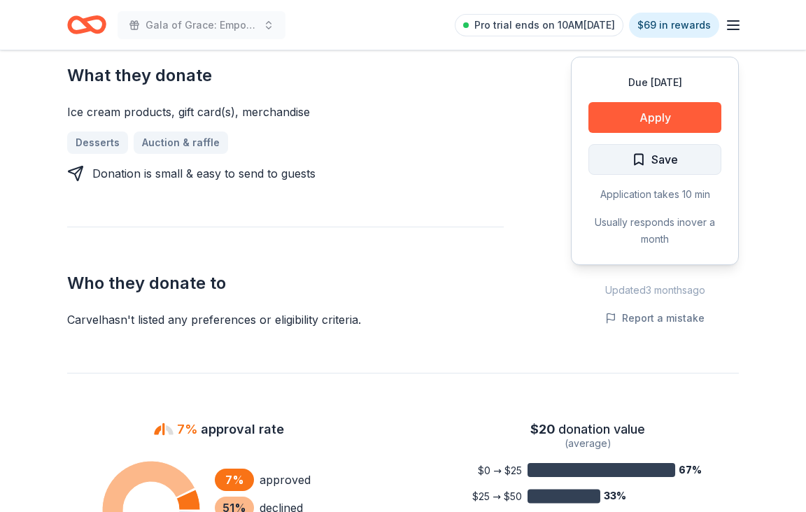
scroll to position [630, 0]
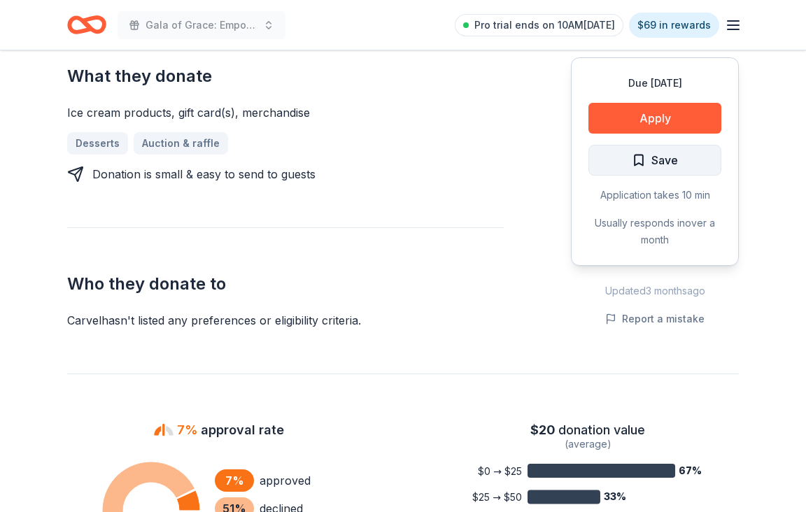
click at [643, 151] on span "Save" at bounding box center [655, 160] width 46 height 18
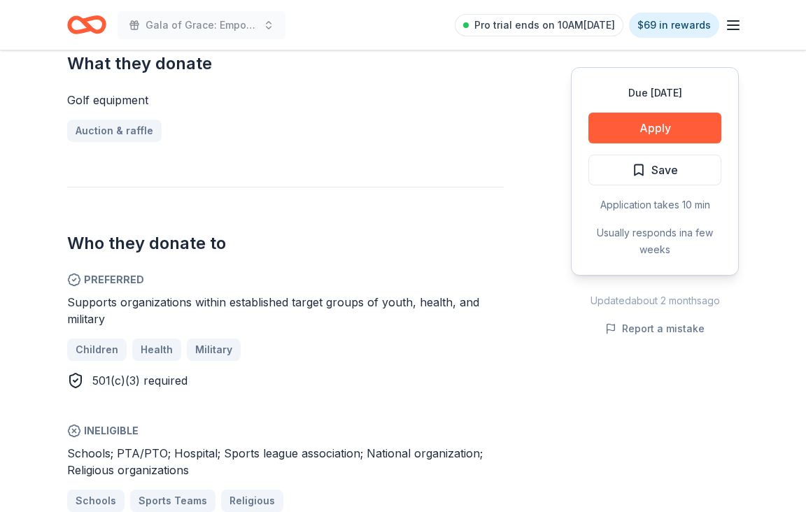
scroll to position [630, 0]
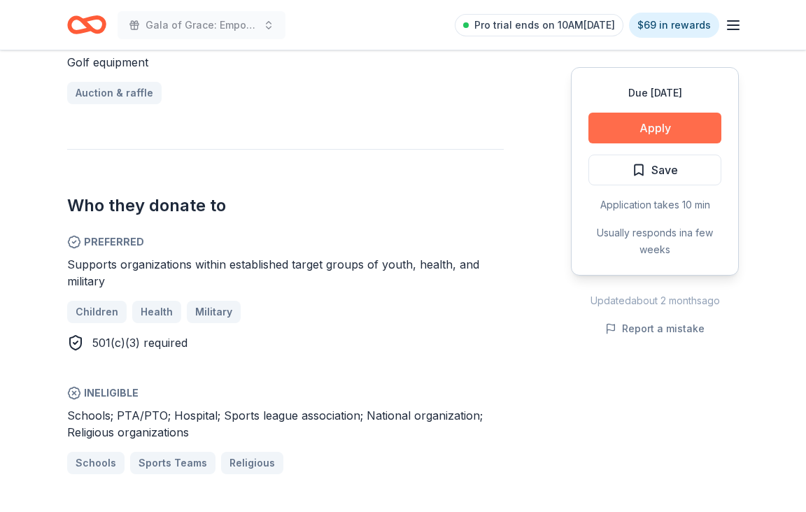
click at [649, 136] on button "Apply" at bounding box center [655, 128] width 133 height 31
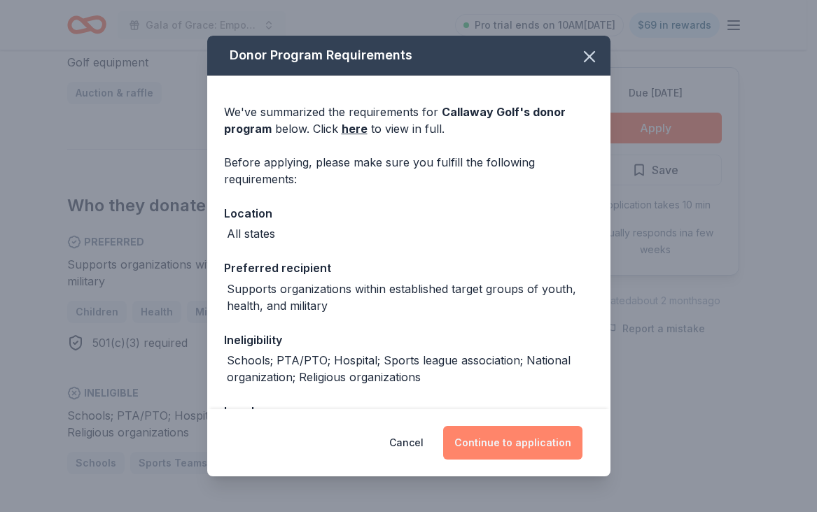
click at [493, 449] on button "Continue to application" at bounding box center [512, 443] width 139 height 34
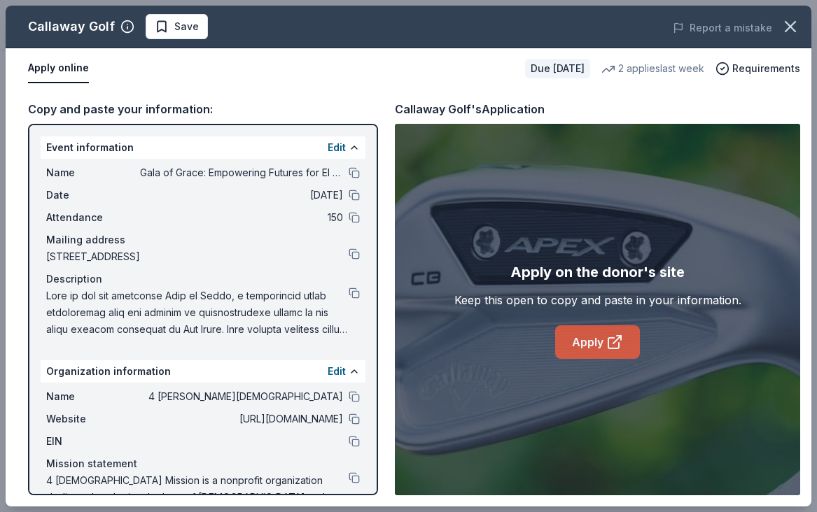
click at [582, 341] on link "Apply" at bounding box center [597, 342] width 85 height 34
click at [794, 22] on icon "button" at bounding box center [790, 27] width 10 height 10
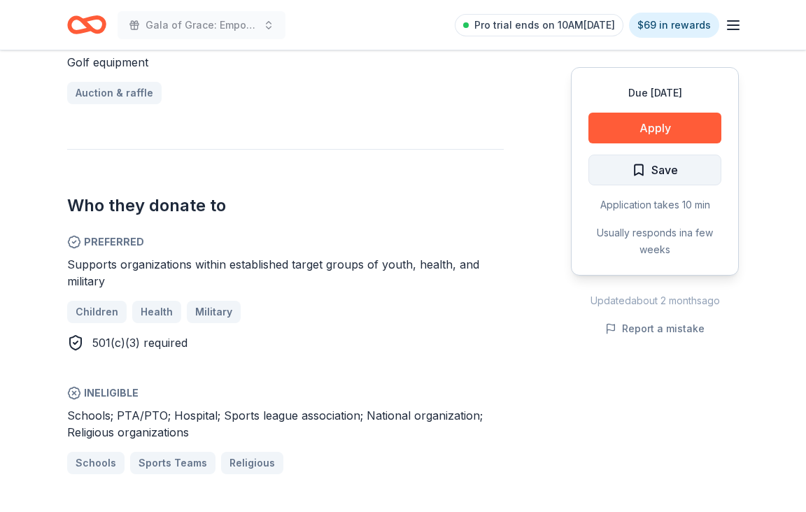
click at [659, 171] on span "Save" at bounding box center [665, 170] width 27 height 18
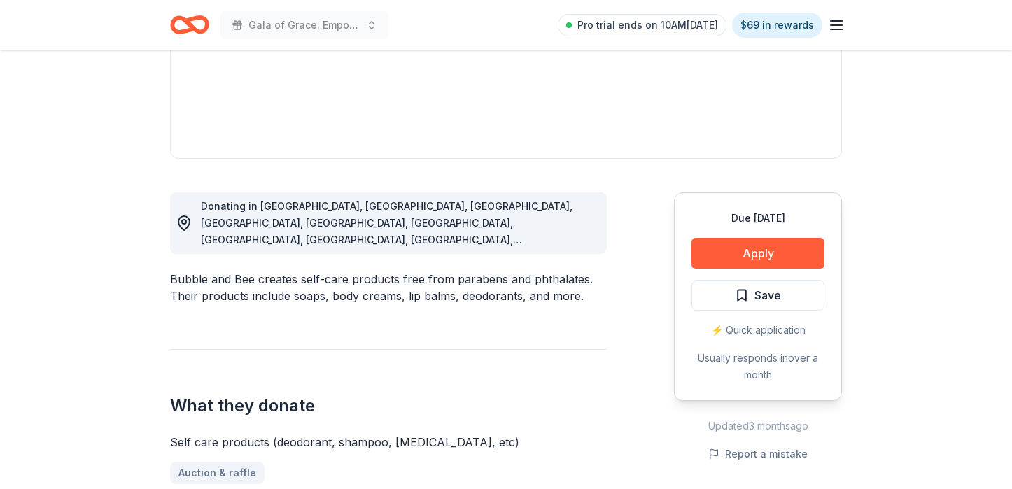
scroll to position [420, 0]
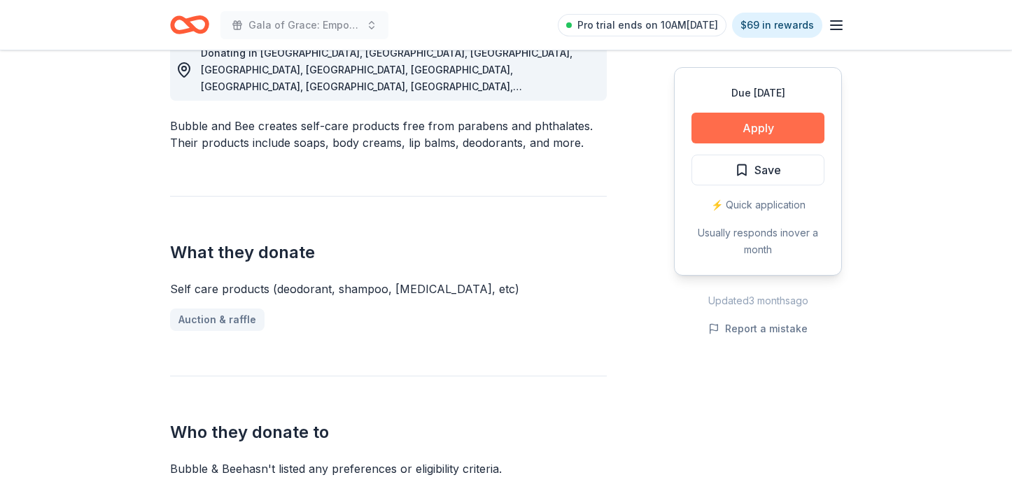
click at [754, 127] on button "Apply" at bounding box center [757, 128] width 133 height 31
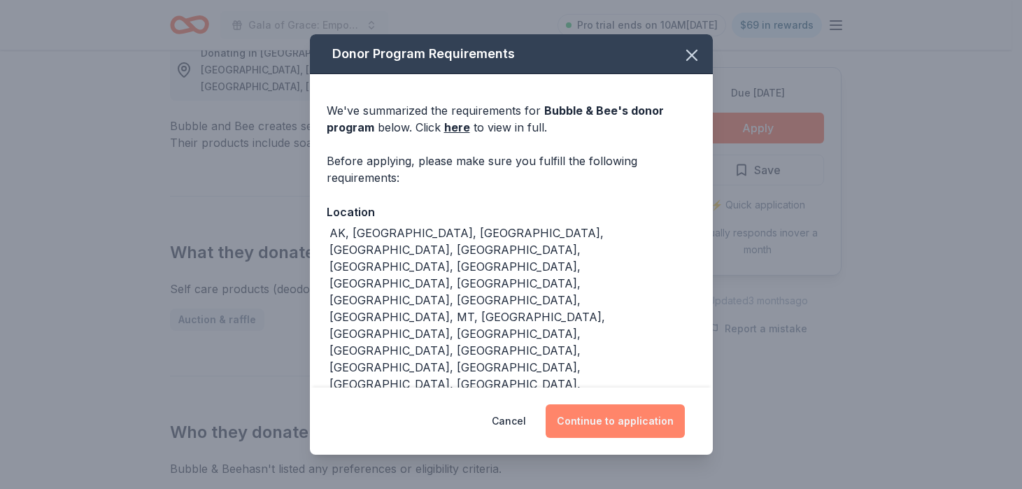
click at [596, 404] on button "Continue to application" at bounding box center [615, 421] width 139 height 34
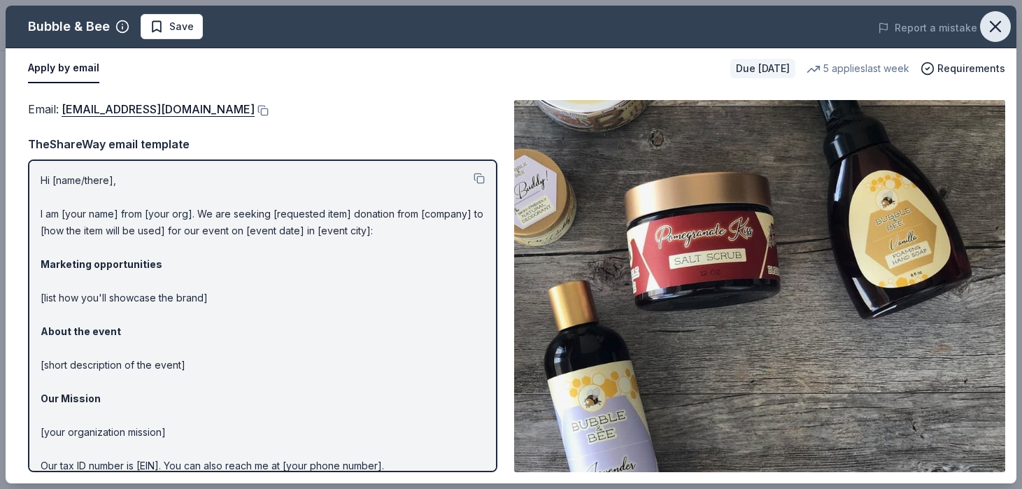
click at [805, 24] on icon "button" at bounding box center [996, 27] width 10 height 10
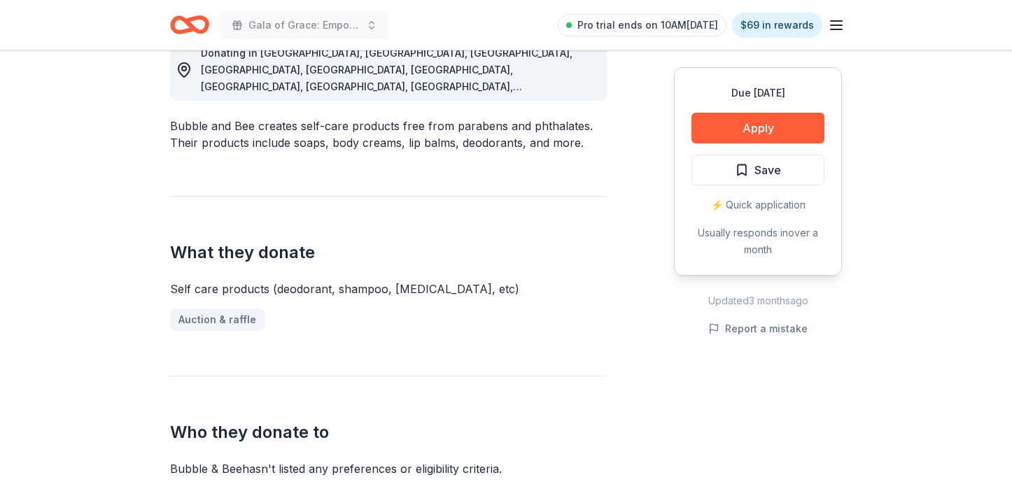
drag, startPoint x: 777, startPoint y: 168, endPoint x: 757, endPoint y: 164, distance: 20.0
click at [773, 169] on span "Save" at bounding box center [767, 170] width 27 height 18
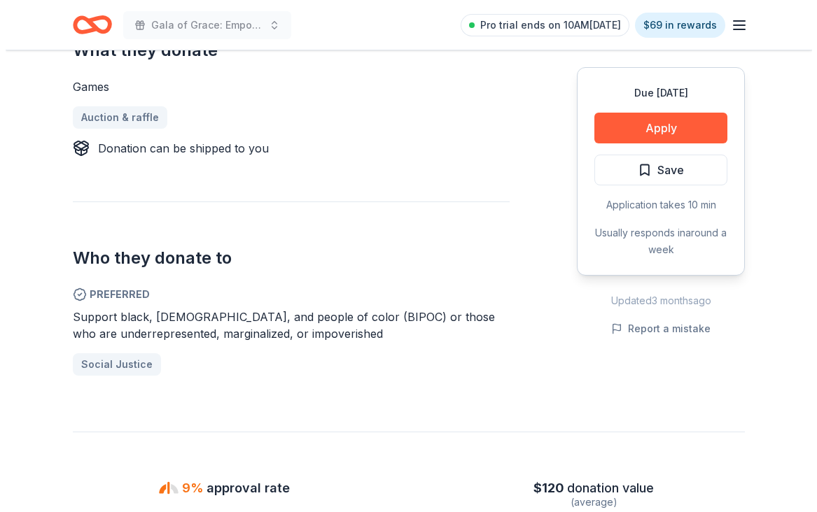
scroll to position [700, 0]
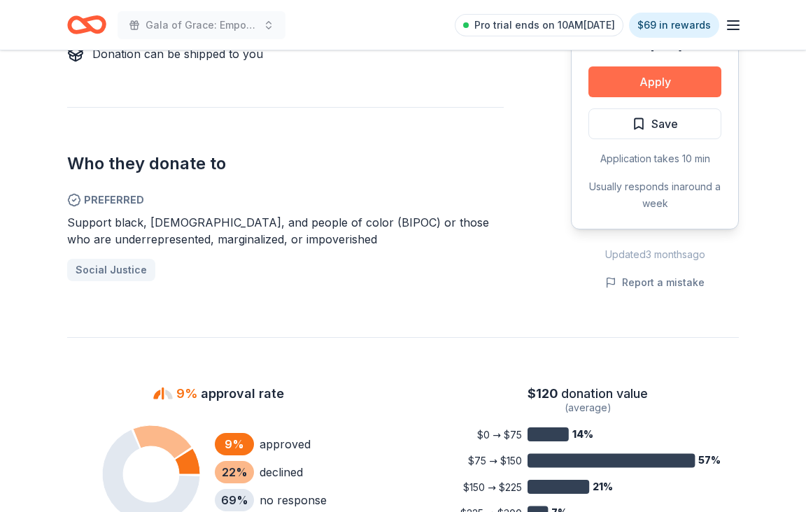
click at [609, 86] on button "Apply" at bounding box center [655, 81] width 133 height 31
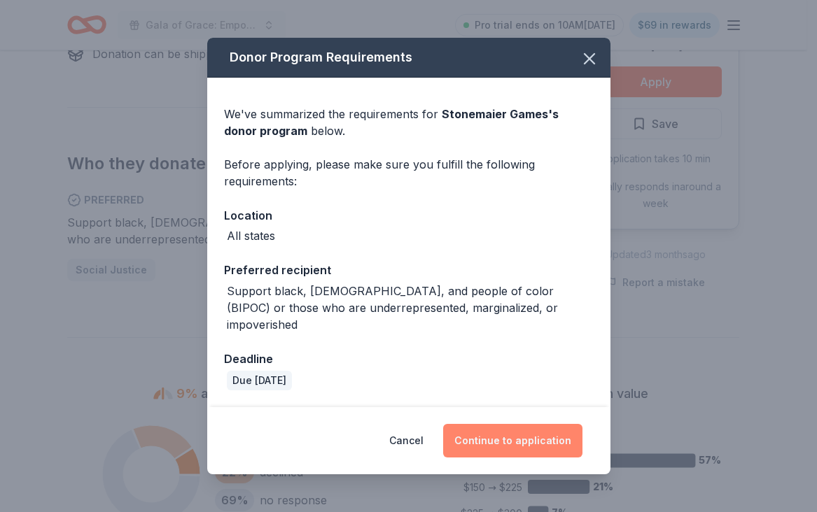
click at [528, 444] on button "Continue to application" at bounding box center [512, 441] width 139 height 34
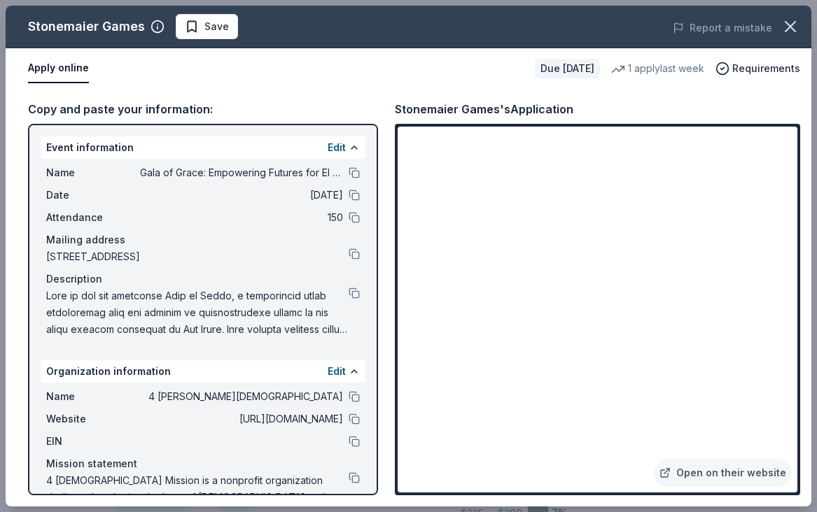
drag, startPoint x: 794, startPoint y: 22, endPoint x: 793, endPoint y: 54, distance: 31.5
click at [793, 20] on icon "button" at bounding box center [790, 27] width 20 height 20
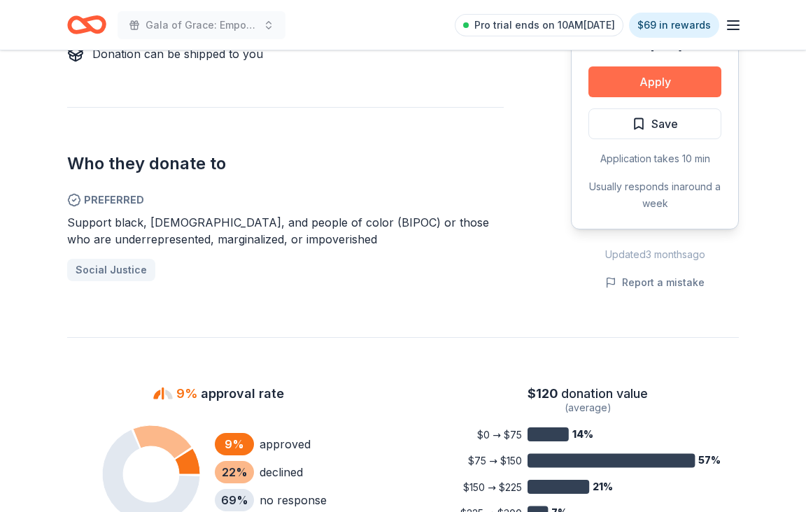
click at [669, 83] on button "Apply" at bounding box center [655, 81] width 133 height 31
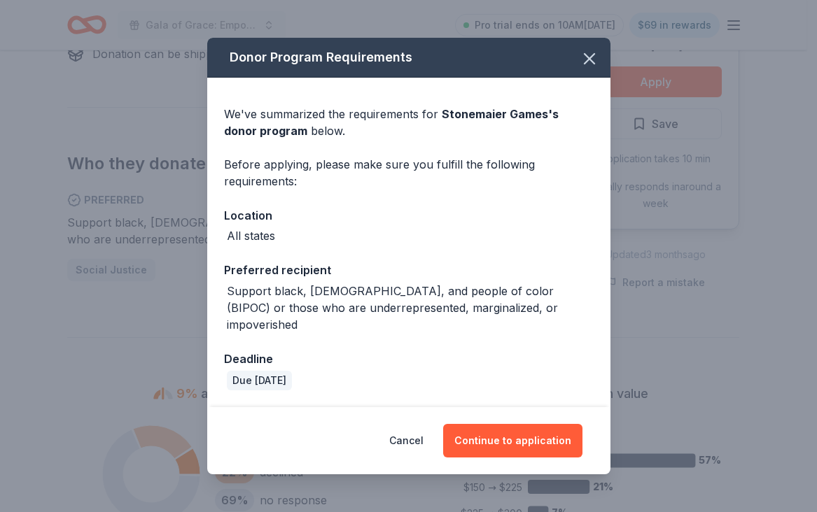
drag, startPoint x: 773, startPoint y: 318, endPoint x: 735, endPoint y: 294, distance: 45.6
click at [769, 317] on div "Donor Program Requirements We've summarized the requirements for Stonemaier Gam…" at bounding box center [408, 256] width 817 height 512
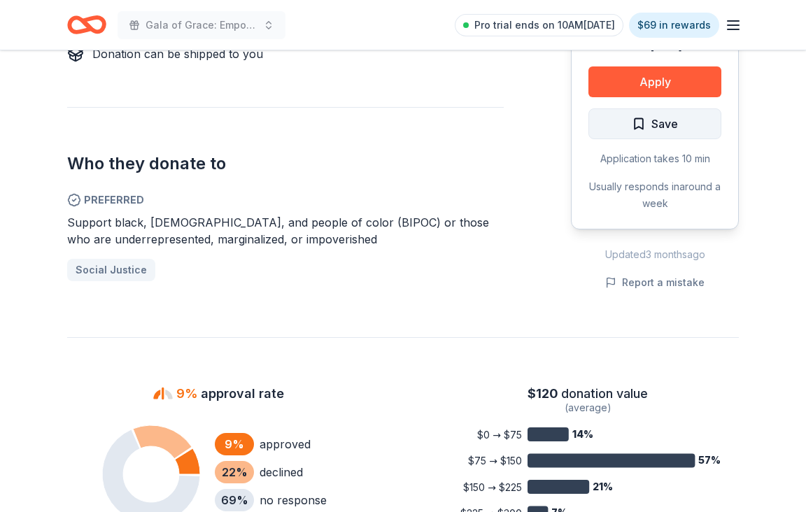
click at [688, 129] on button "Save" at bounding box center [655, 123] width 133 height 31
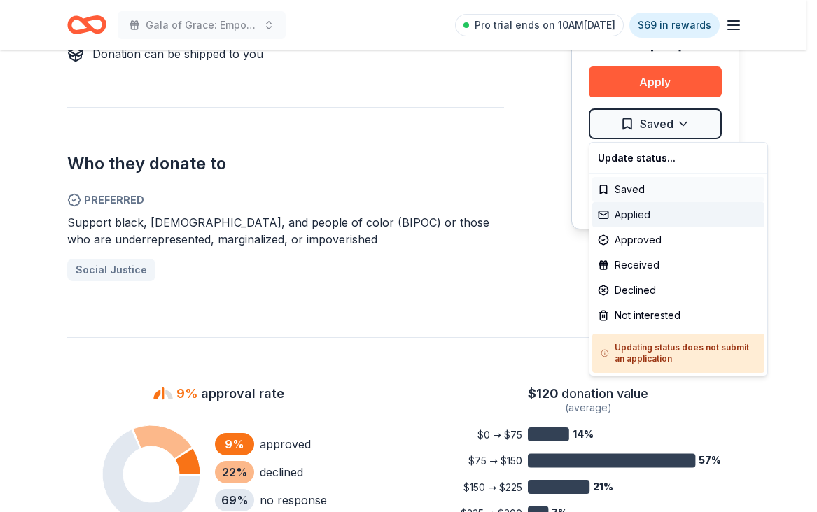
drag, startPoint x: 638, startPoint y: 218, endPoint x: 607, endPoint y: 187, distance: 44.0
click at [638, 217] on div "Applied" at bounding box center [678, 214] width 172 height 25
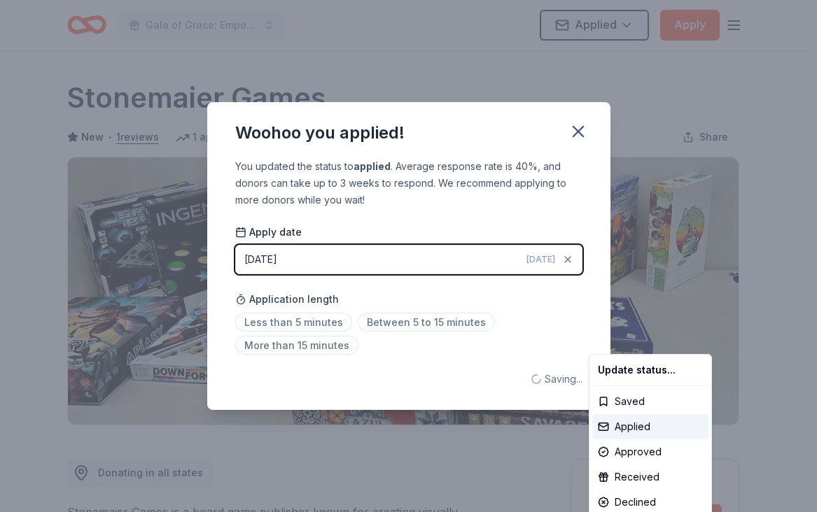
scroll to position [0, 0]
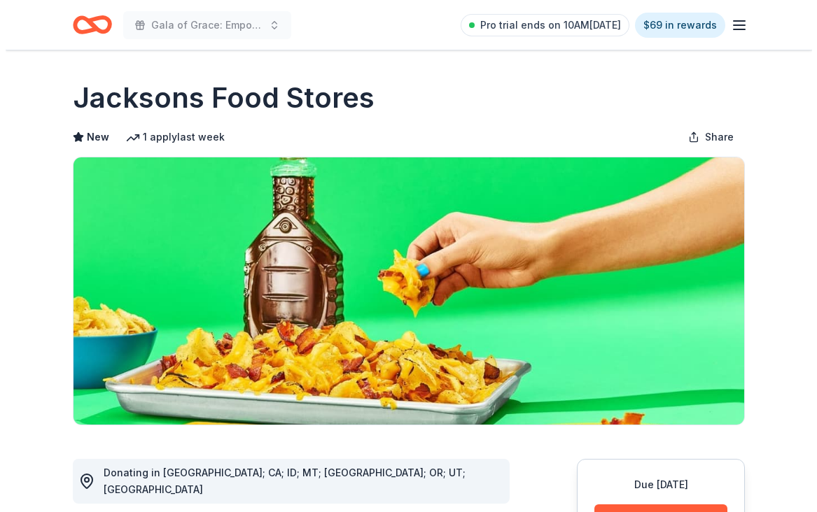
scroll to position [420, 0]
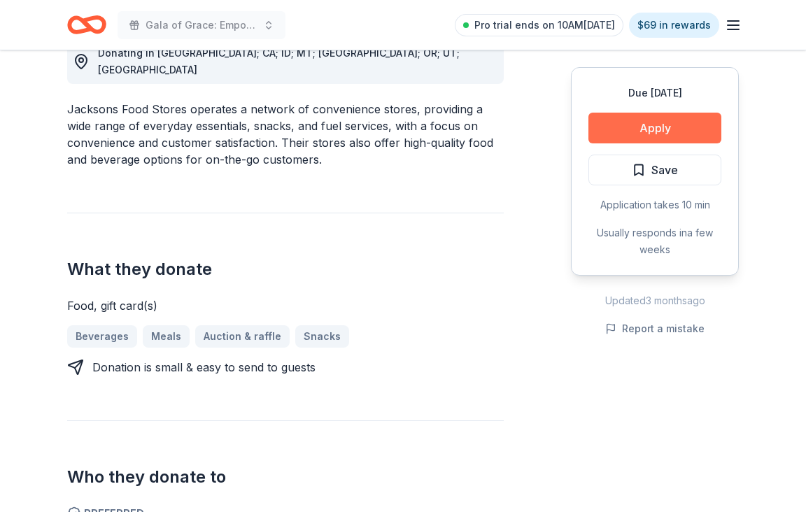
click at [646, 129] on button "Apply" at bounding box center [655, 128] width 133 height 31
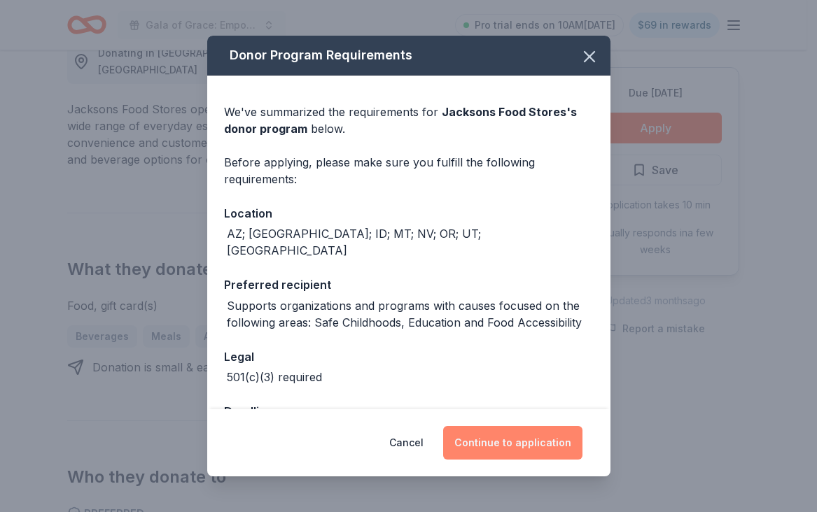
click at [529, 440] on button "Continue to application" at bounding box center [512, 443] width 139 height 34
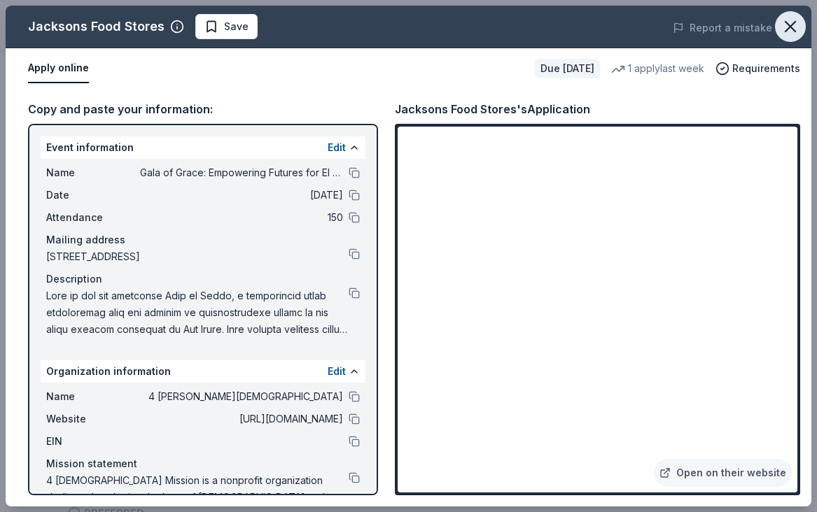
click at [780, 31] on icon "button" at bounding box center [790, 27] width 20 height 20
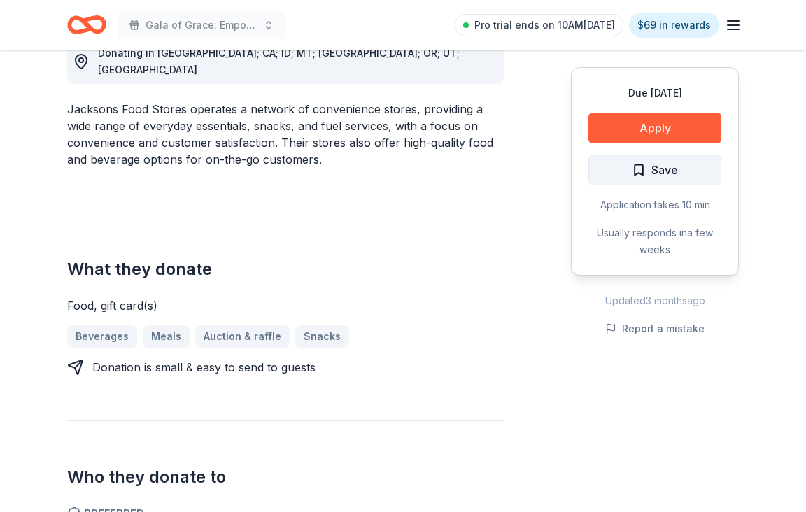
click at [653, 166] on span "Save" at bounding box center [665, 170] width 27 height 18
click at [664, 184] on div "Due [DATE] Apply Saved Application takes 10 min Usually responds in a few weeks" at bounding box center [655, 171] width 168 height 209
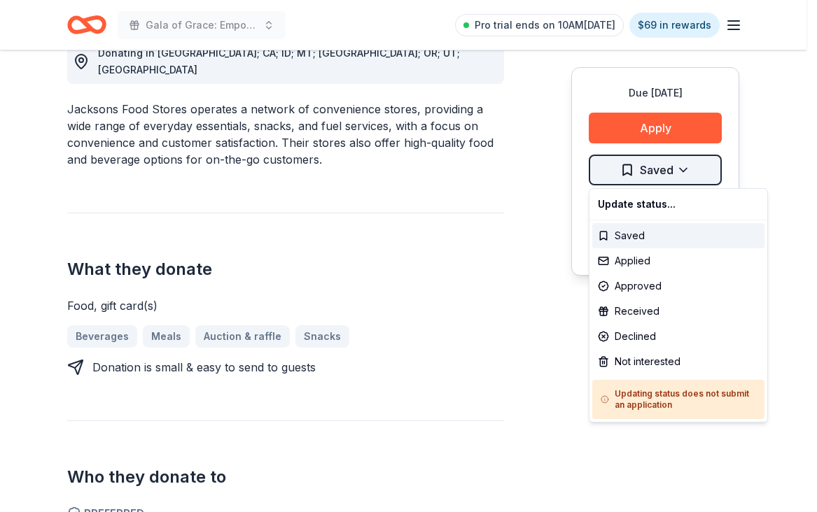
click at [649, 260] on div "Applied" at bounding box center [678, 260] width 172 height 25
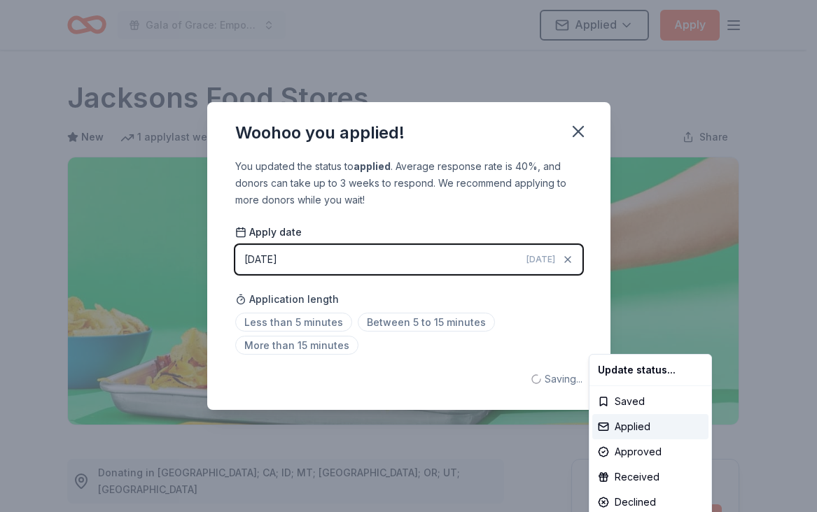
scroll to position [0, 0]
click at [577, 132] on html "Gala of Grace: Empowering Futures for El Porvenir Applied Apply Due [DATE] Shar…" at bounding box center [408, 256] width 817 height 512
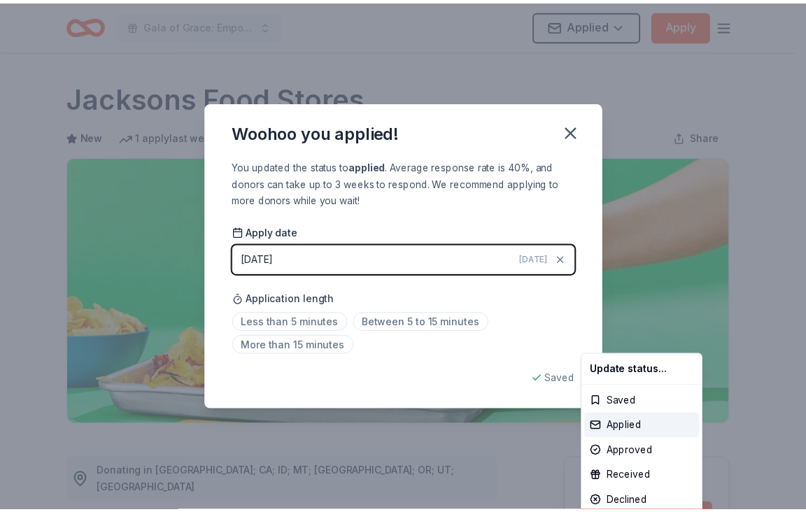
scroll to position [306, 0]
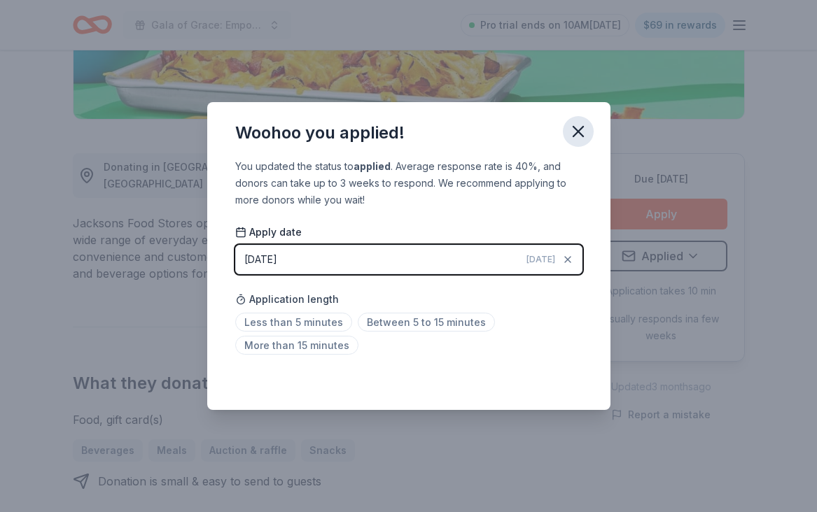
click at [578, 127] on icon "button" at bounding box center [578, 132] width 20 height 20
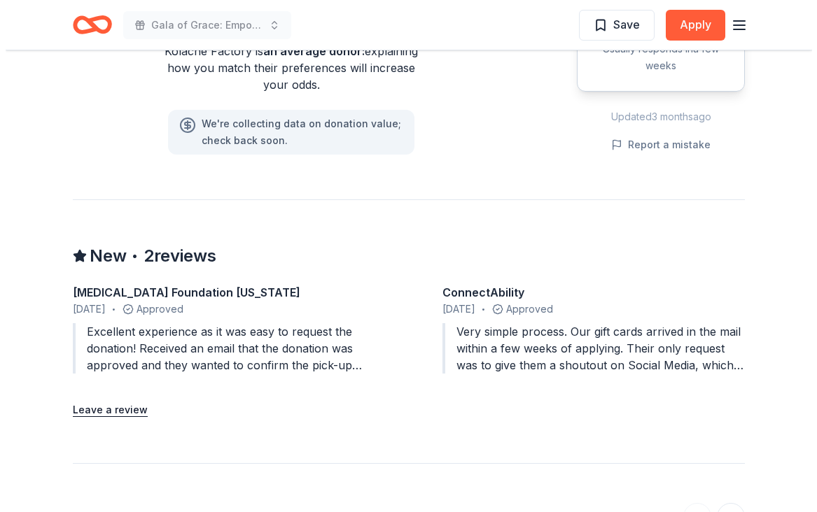
scroll to position [910, 0]
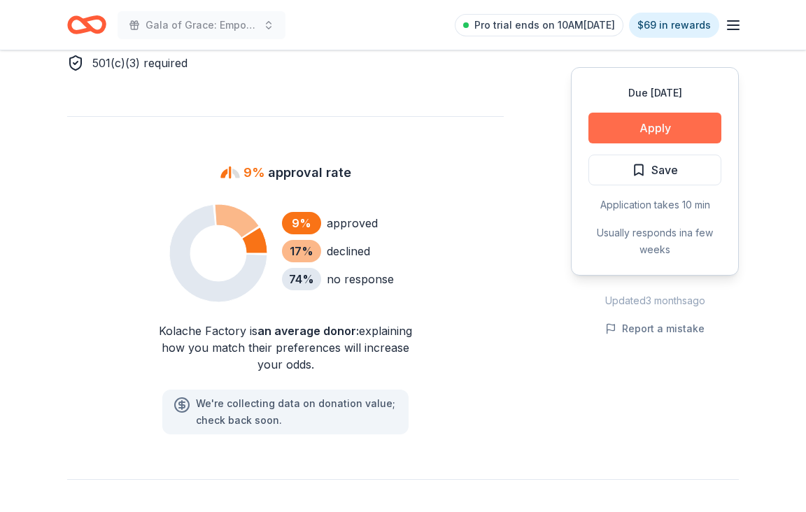
click at [679, 139] on button "Apply" at bounding box center [655, 128] width 133 height 31
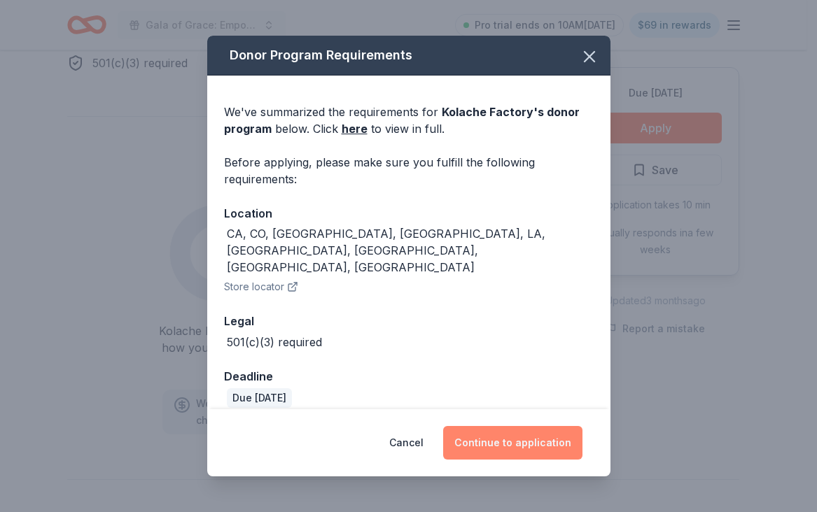
click at [519, 427] on button "Continue to application" at bounding box center [512, 443] width 139 height 34
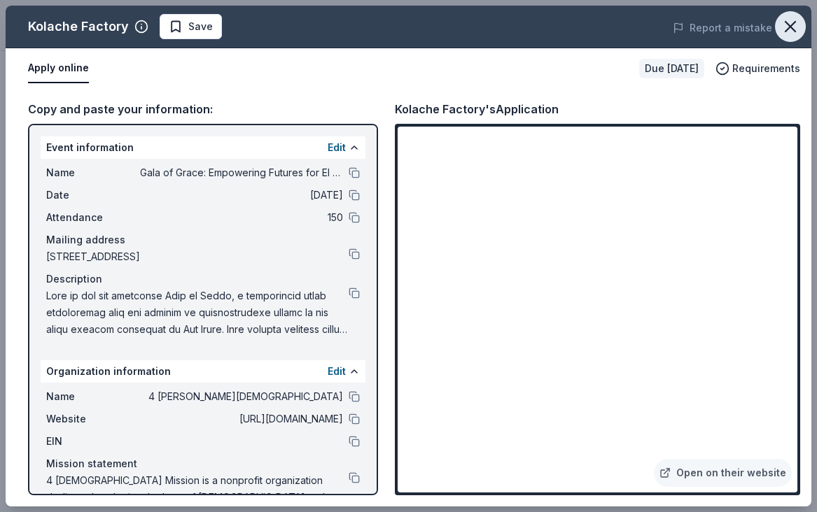
click at [787, 31] on icon "button" at bounding box center [790, 27] width 20 height 20
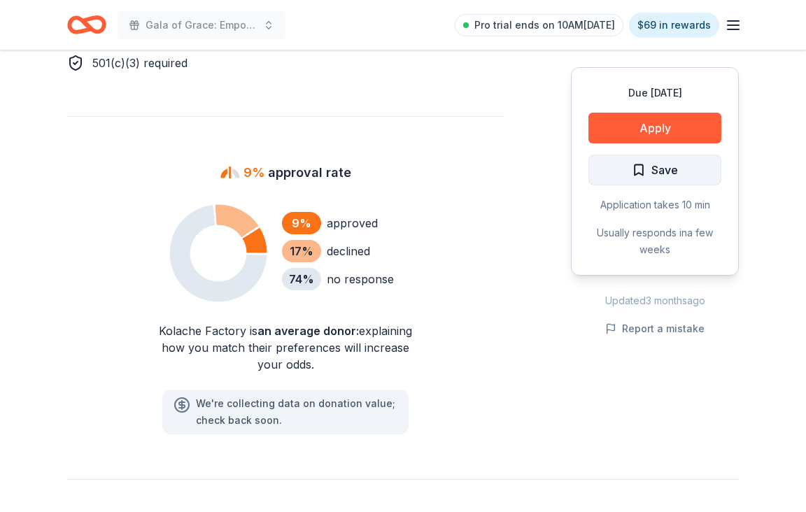
click at [688, 174] on button "Save" at bounding box center [655, 170] width 133 height 31
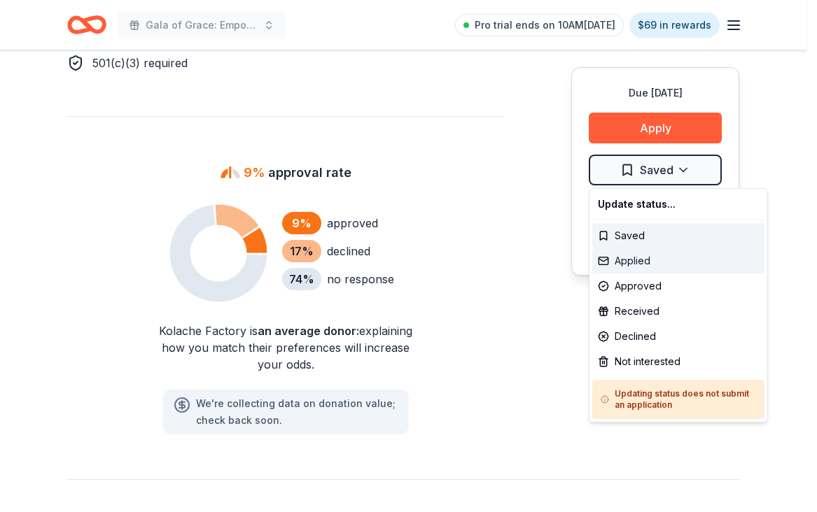
click at [649, 262] on div "Applied" at bounding box center [678, 260] width 172 height 25
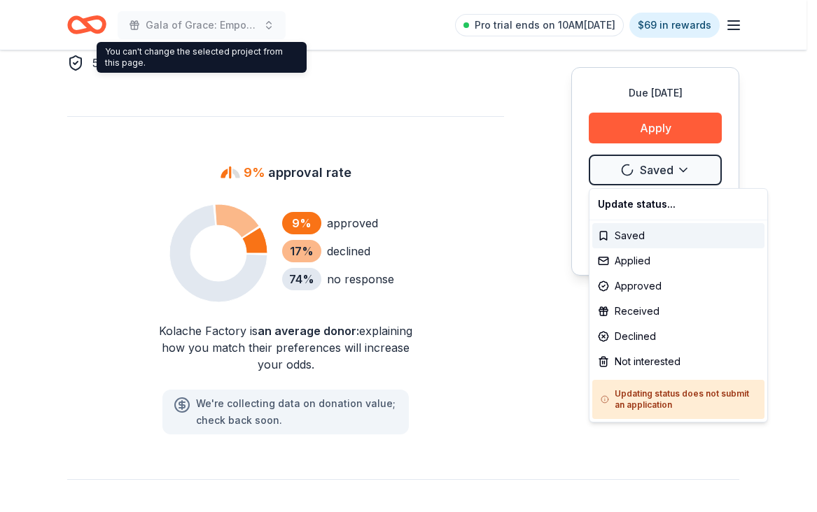
scroll to position [0, 0]
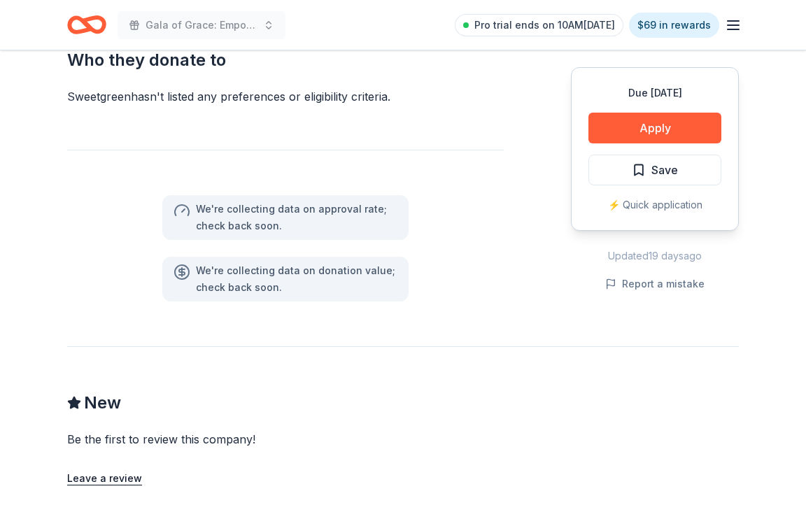
scroll to position [770, 0]
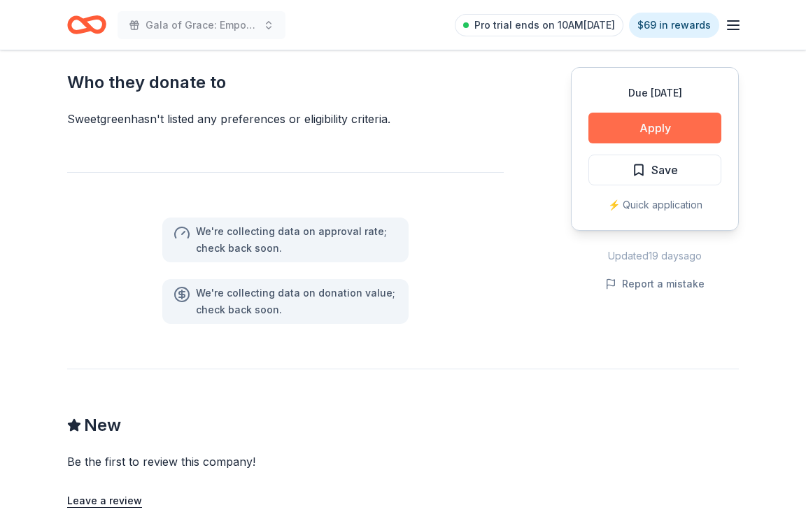
click at [627, 128] on button "Apply" at bounding box center [655, 128] width 133 height 31
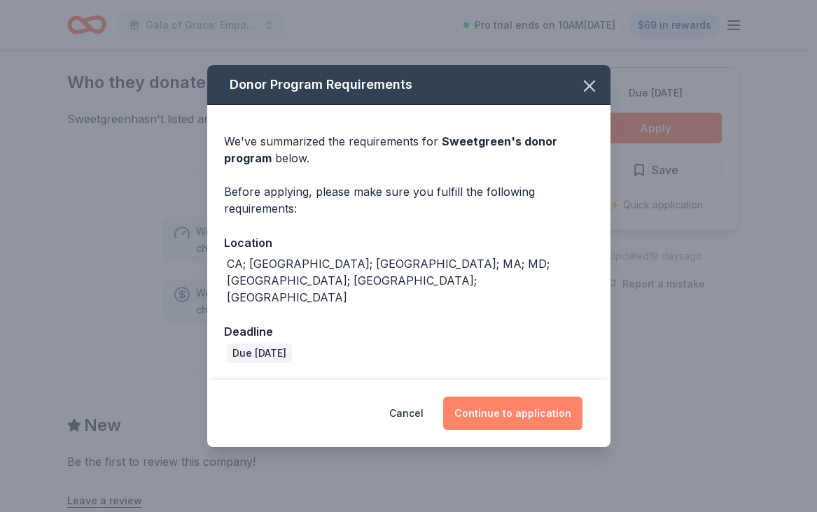
click at [527, 402] on button "Continue to application" at bounding box center [512, 414] width 139 height 34
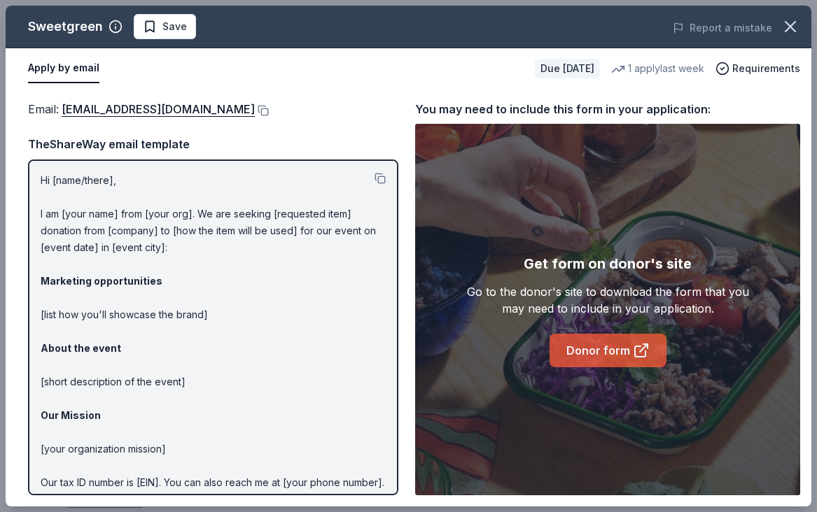
click at [581, 364] on link "Donor form" at bounding box center [607, 351] width 117 height 34
click at [577, 346] on link "Donor form" at bounding box center [607, 351] width 117 height 34
click at [786, 22] on icon "button" at bounding box center [790, 27] width 10 height 10
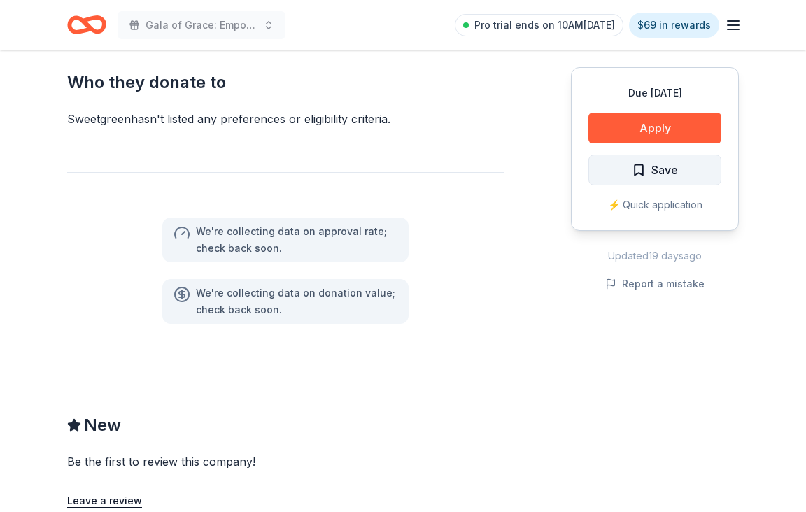
click at [696, 172] on button "Save" at bounding box center [655, 170] width 133 height 31
click at [682, 183] on div "Due [DATE] Apply Saved ⚡️ Quick application" at bounding box center [655, 149] width 168 height 164
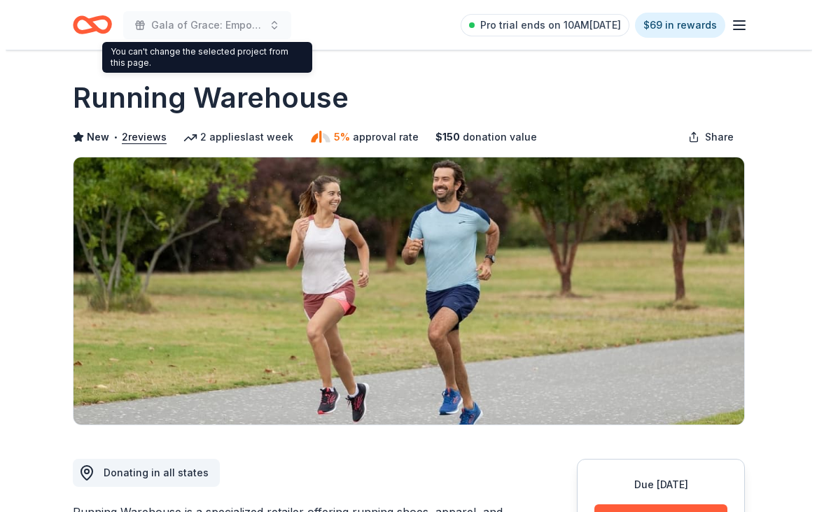
scroll to position [490, 0]
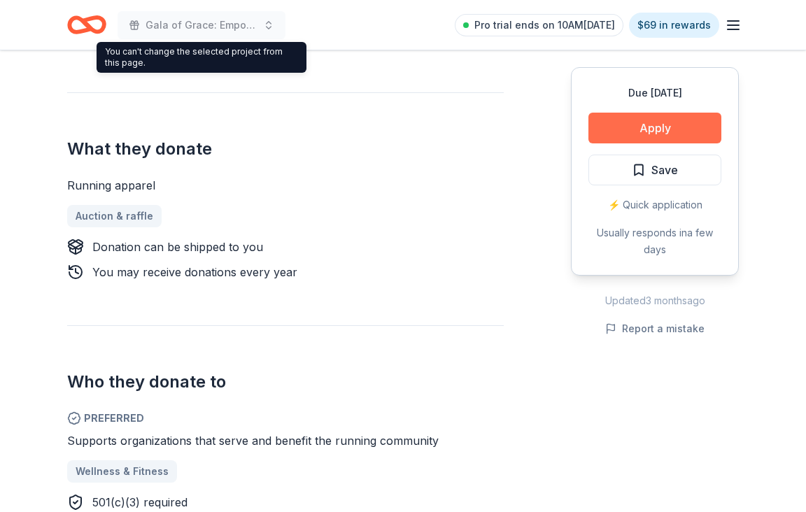
click at [624, 125] on button "Apply" at bounding box center [655, 128] width 133 height 31
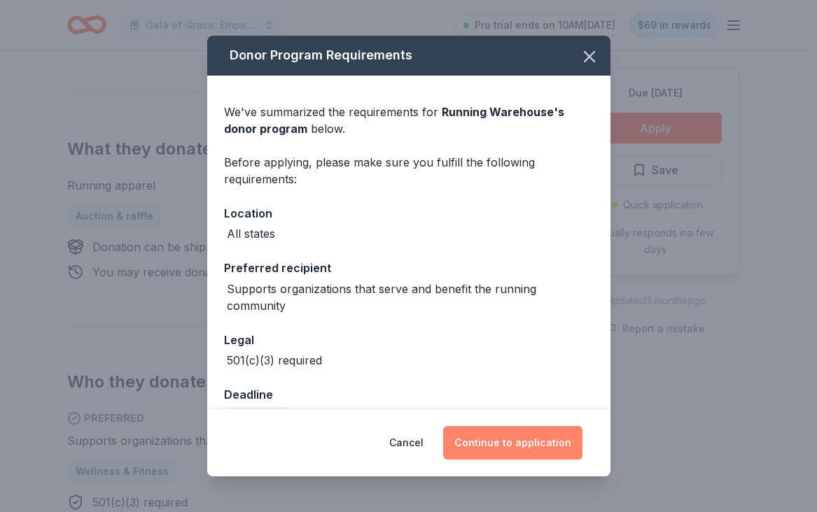
click at [481, 443] on button "Continue to application" at bounding box center [512, 443] width 139 height 34
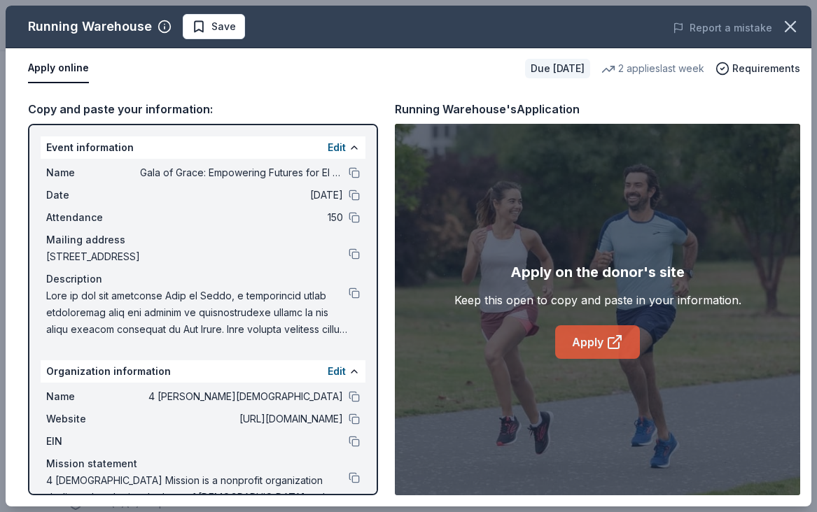
click at [562, 346] on link "Apply" at bounding box center [597, 342] width 85 height 34
click at [791, 26] on icon "button" at bounding box center [790, 27] width 10 height 10
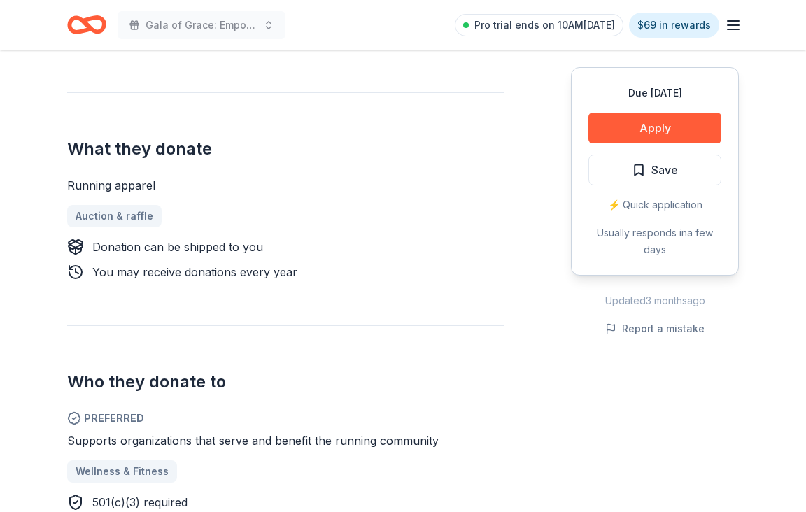
drag, startPoint x: 661, startPoint y: 178, endPoint x: 629, endPoint y: 206, distance: 42.7
click at [661, 178] on span "Save" at bounding box center [665, 170] width 27 height 18
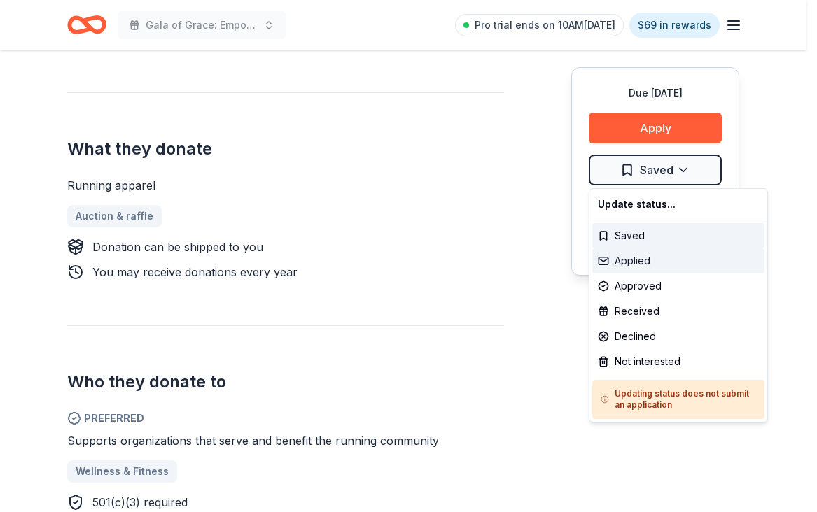
click at [619, 269] on div "Applied" at bounding box center [678, 260] width 172 height 25
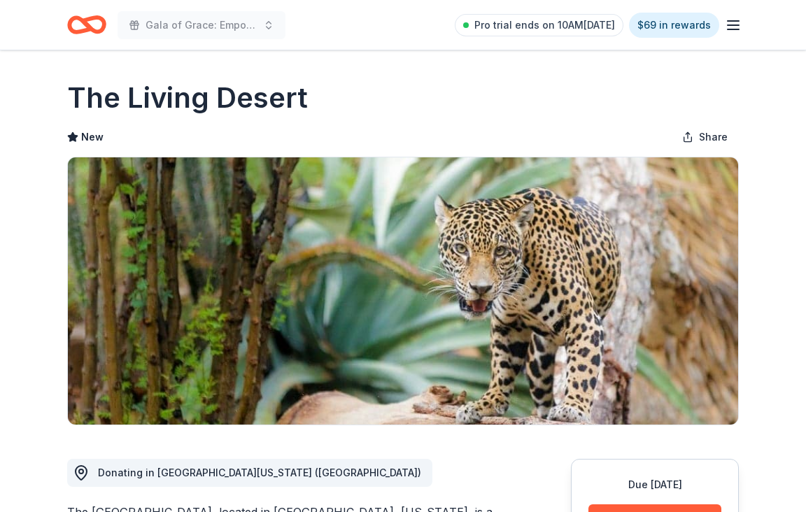
scroll to position [350, 0]
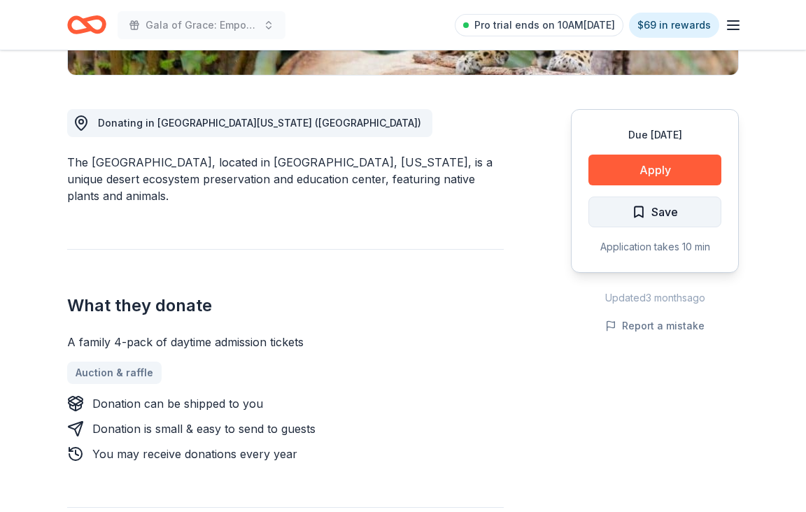
click at [598, 209] on button "Save" at bounding box center [655, 212] width 133 height 31
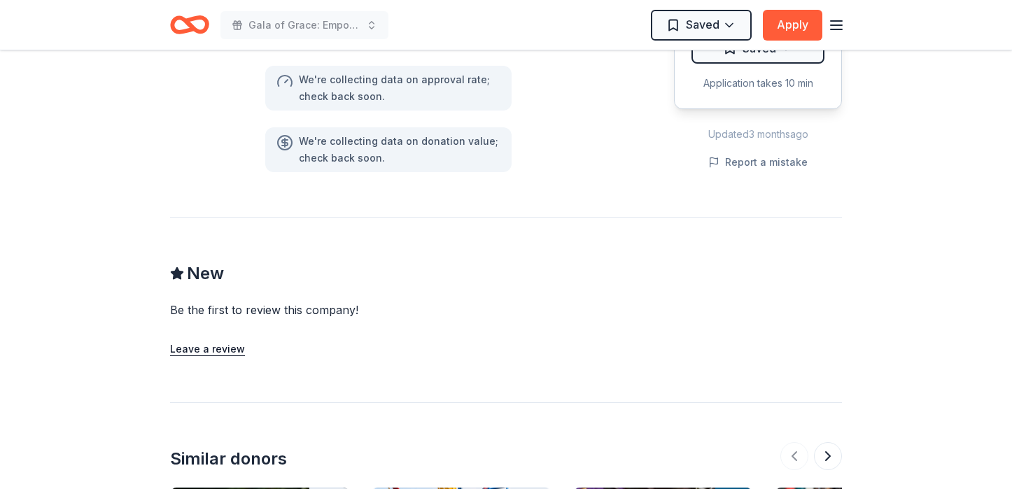
scroll to position [980, 0]
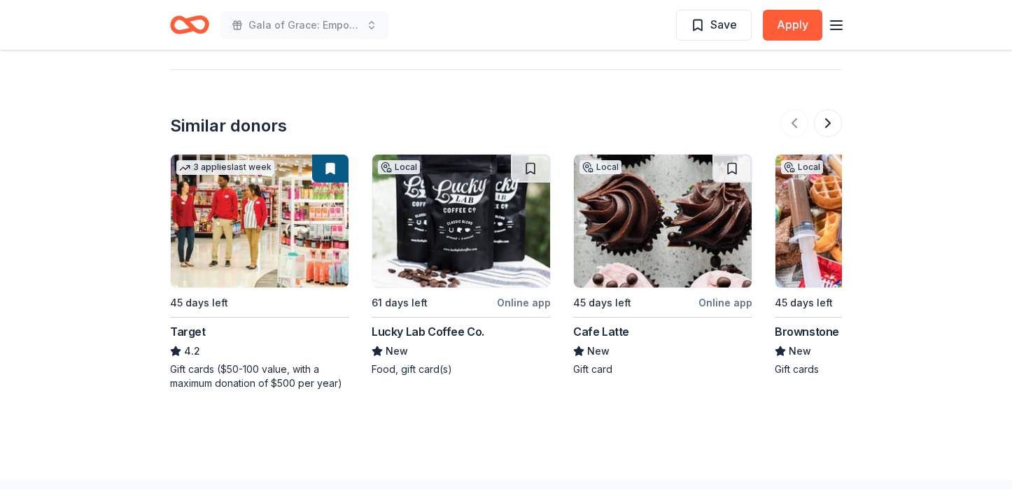
scroll to position [1540, 0]
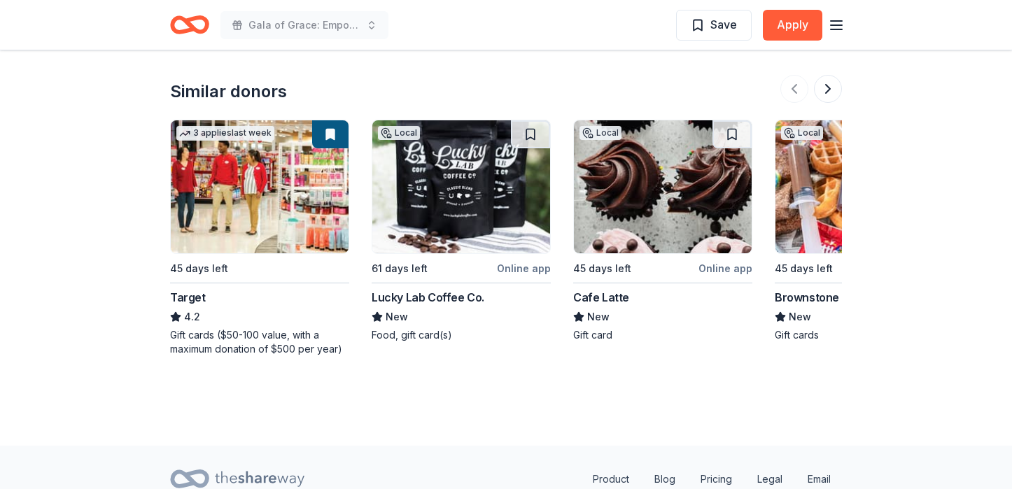
click at [484, 171] on img at bounding box center [461, 186] width 178 height 133
click at [638, 202] on img at bounding box center [663, 186] width 178 height 133
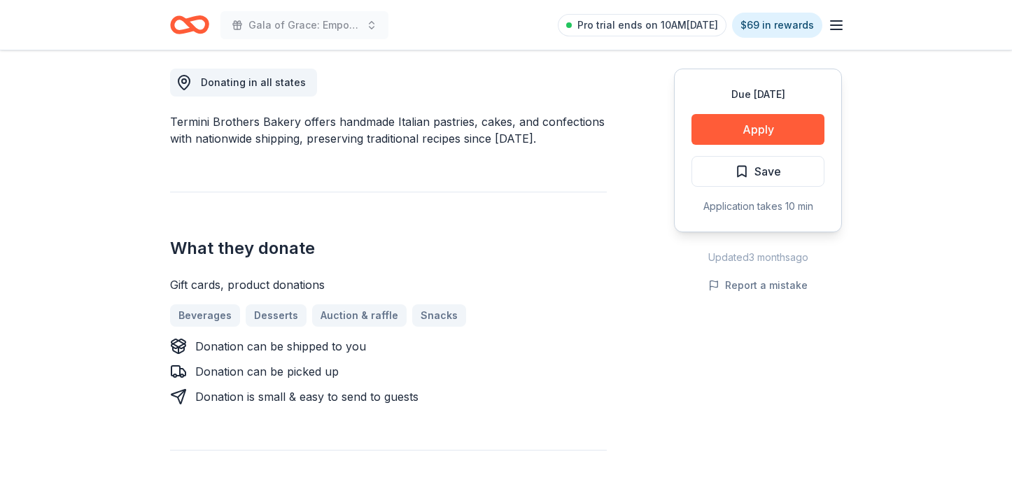
scroll to position [350, 0]
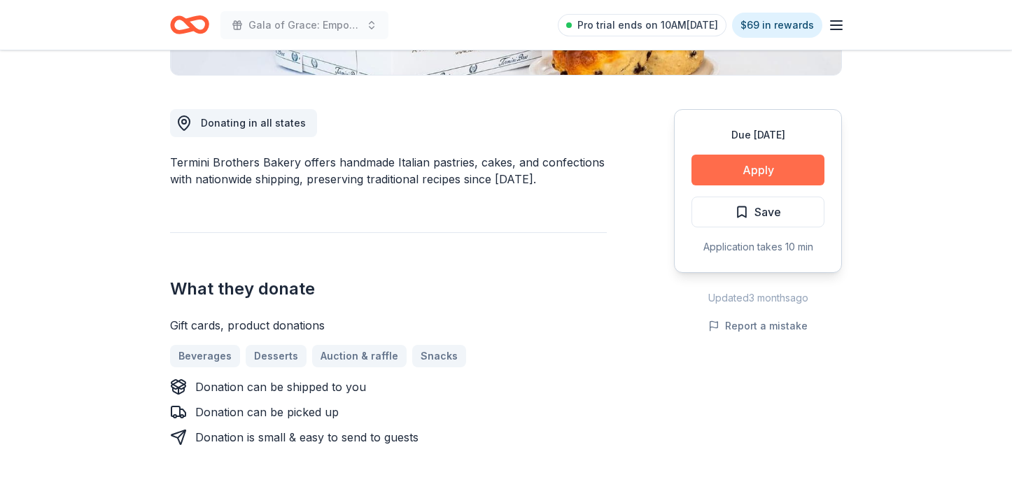
click at [709, 173] on button "Apply" at bounding box center [757, 170] width 133 height 31
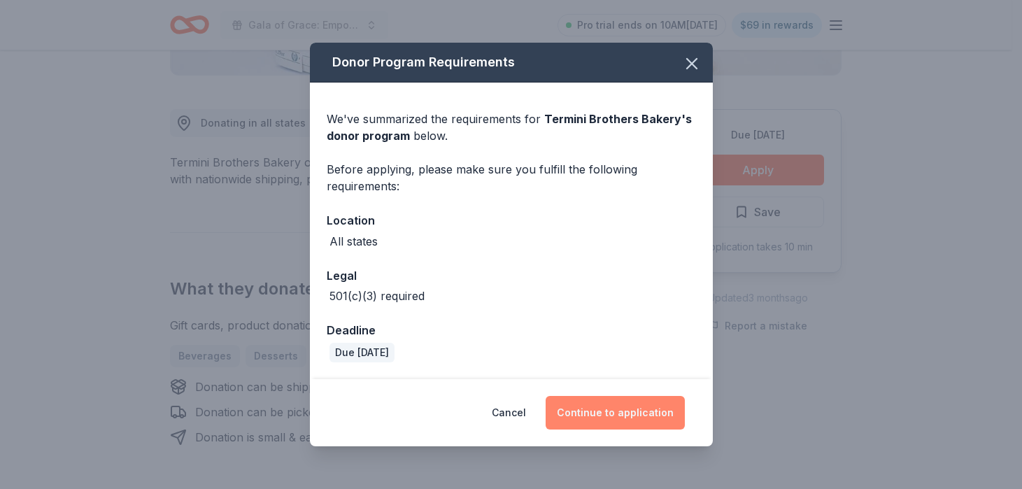
click at [577, 401] on button "Continue to application" at bounding box center [615, 413] width 139 height 34
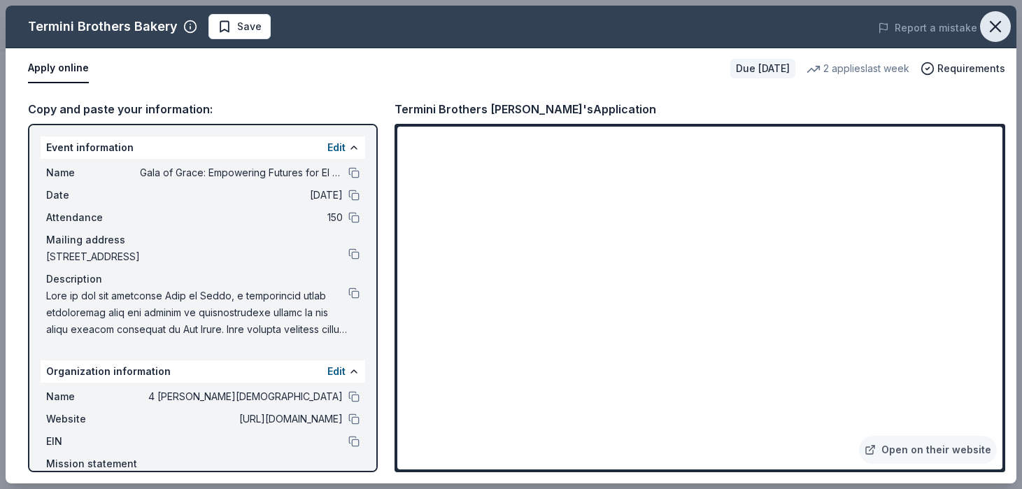
click at [805, 27] on icon "button" at bounding box center [996, 27] width 20 height 20
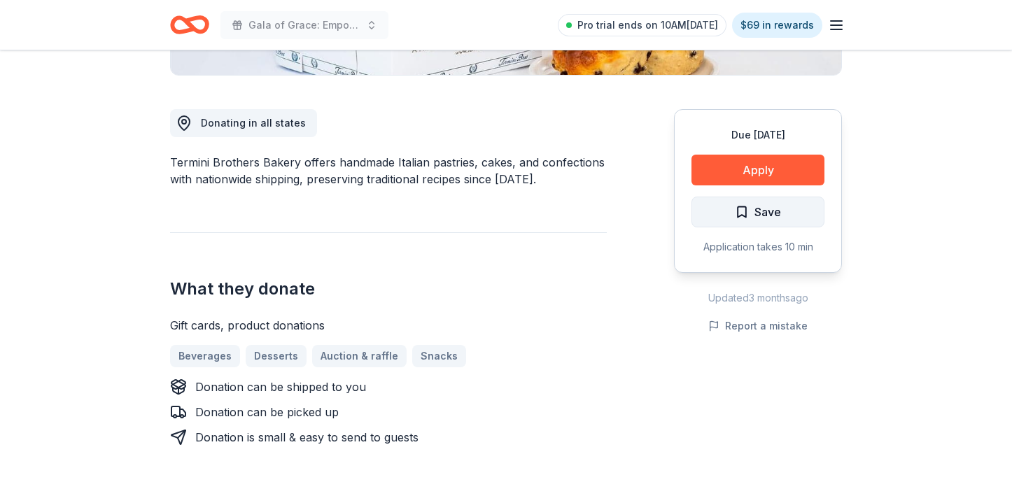
click at [738, 207] on span "Save" at bounding box center [758, 212] width 46 height 18
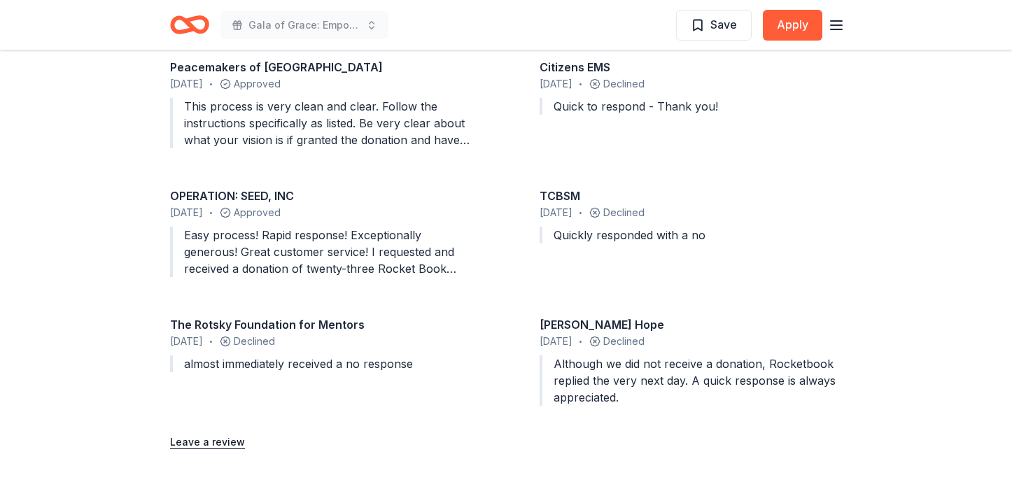
scroll to position [1330, 0]
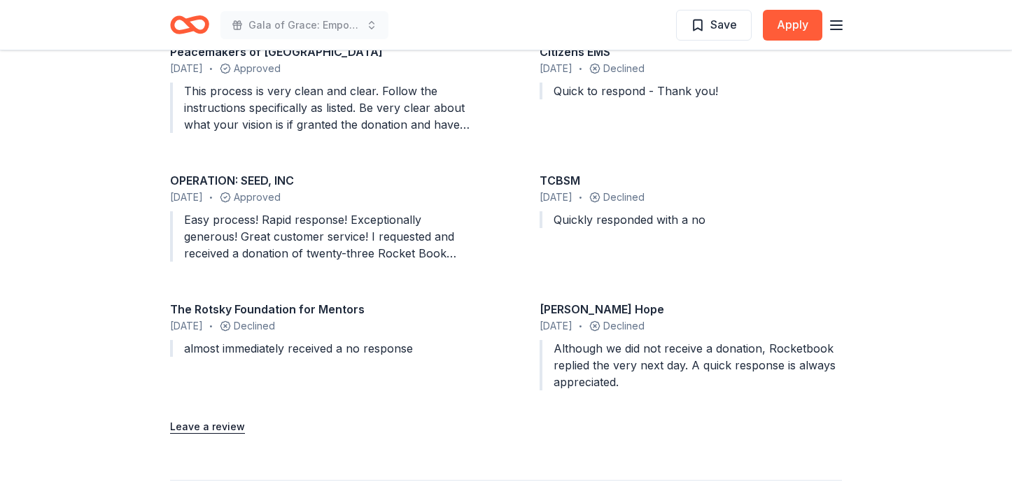
click at [309, 225] on div "Easy process! Rapid response! Exceptionally generous! Great customer service! I…" at bounding box center [321, 236] width 302 height 50
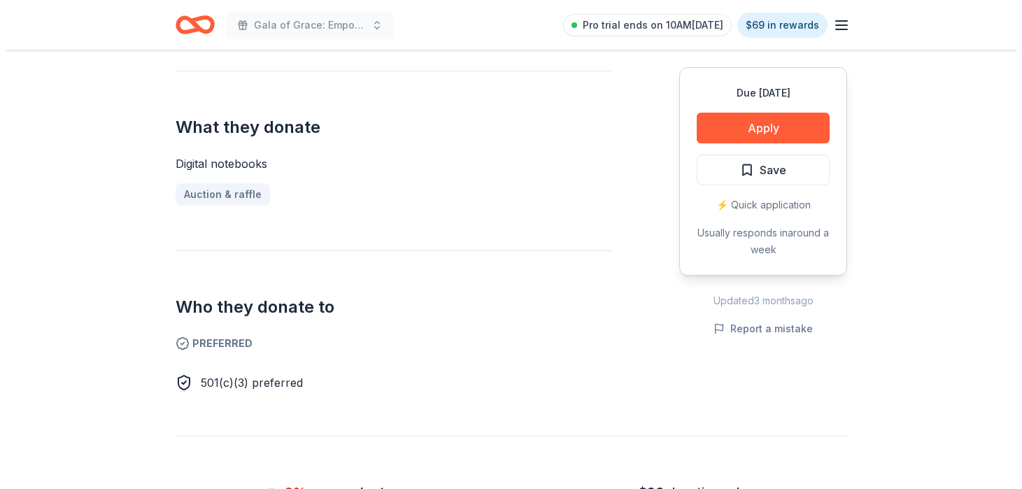
scroll to position [490, 0]
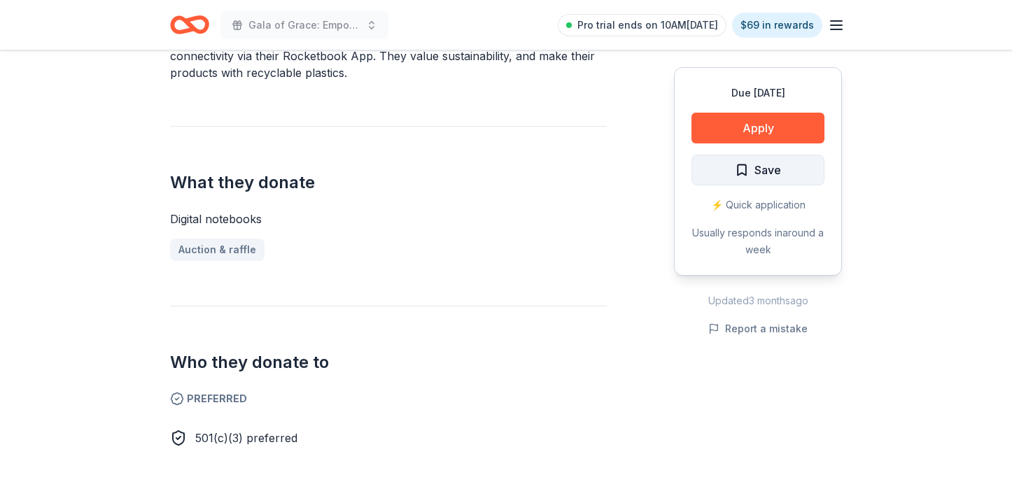
click at [749, 173] on span "Save" at bounding box center [758, 170] width 46 height 18
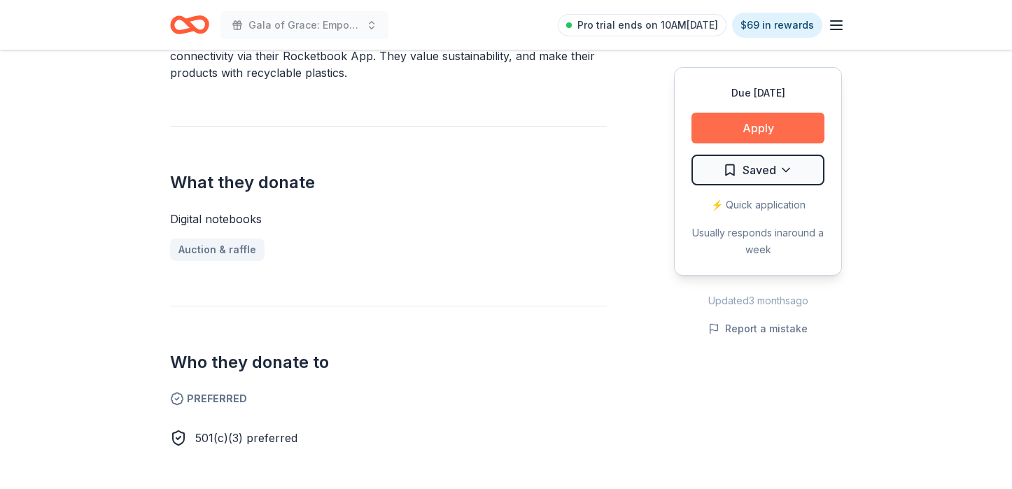
click at [738, 121] on button "Apply" at bounding box center [757, 128] width 133 height 31
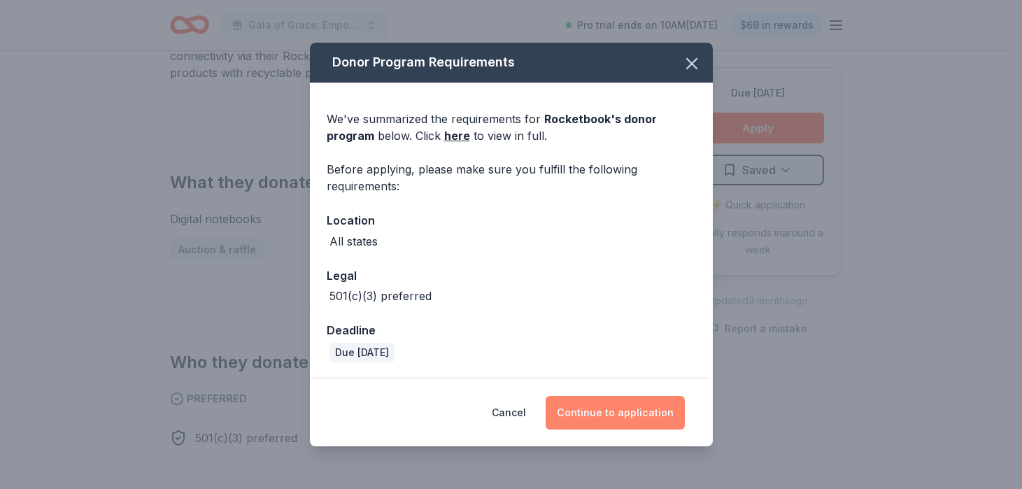
click at [612, 404] on button "Continue to application" at bounding box center [615, 413] width 139 height 34
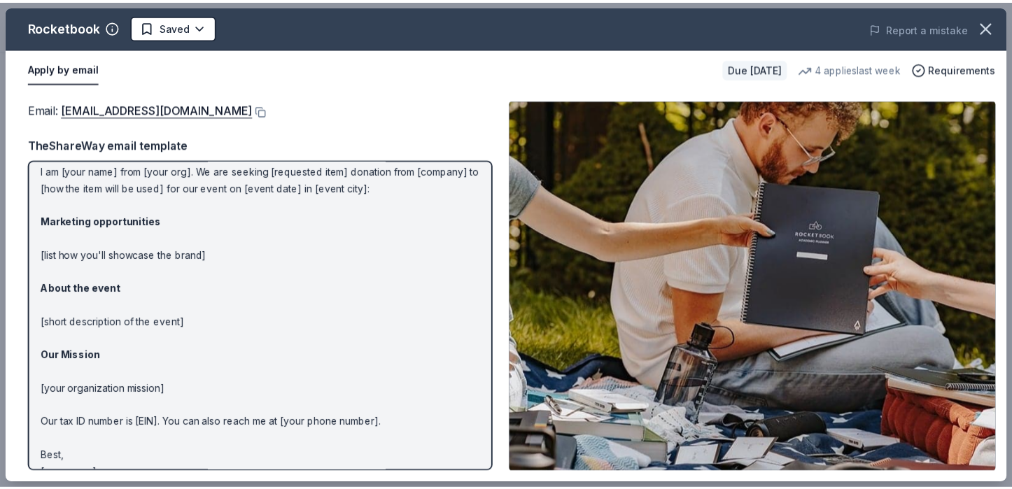
scroll to position [65, 0]
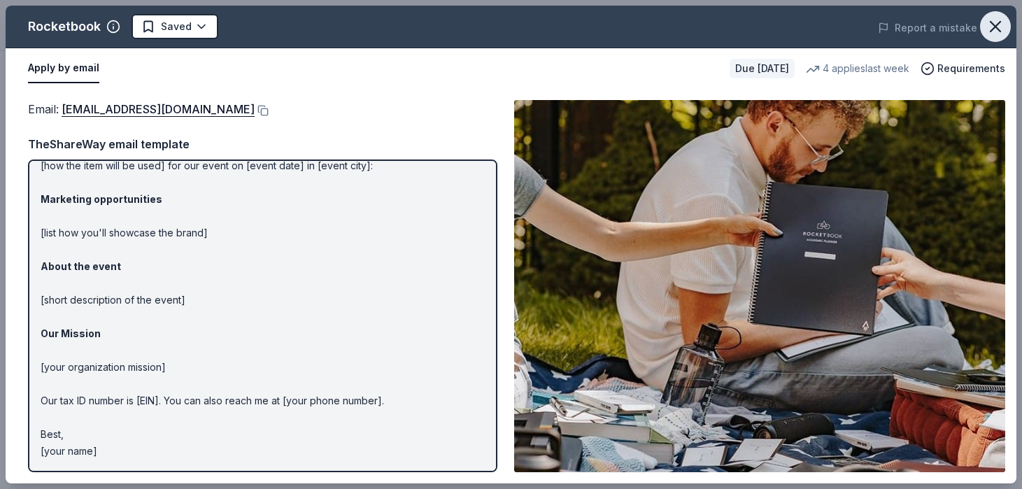
click at [805, 18] on icon "button" at bounding box center [996, 27] width 20 height 20
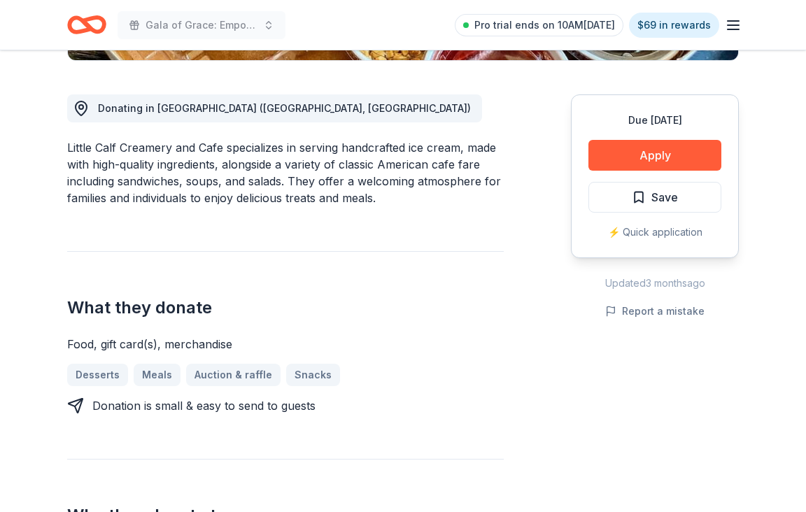
scroll to position [420, 0]
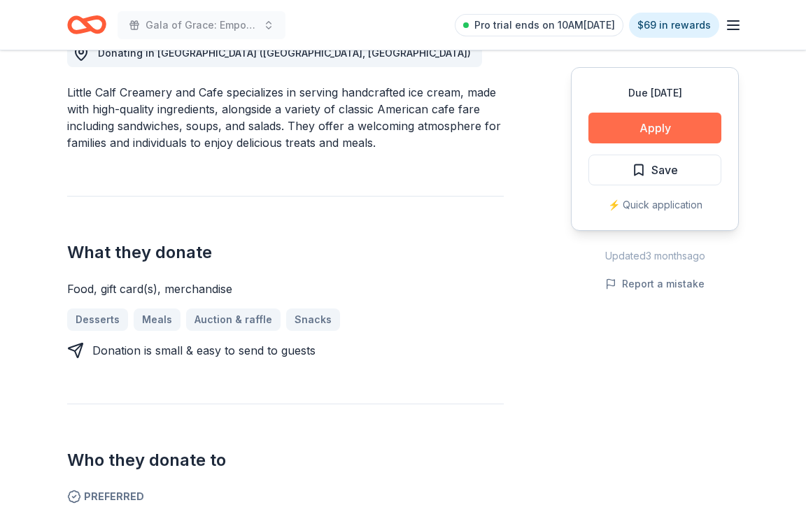
click at [689, 139] on button "Apply" at bounding box center [655, 128] width 133 height 31
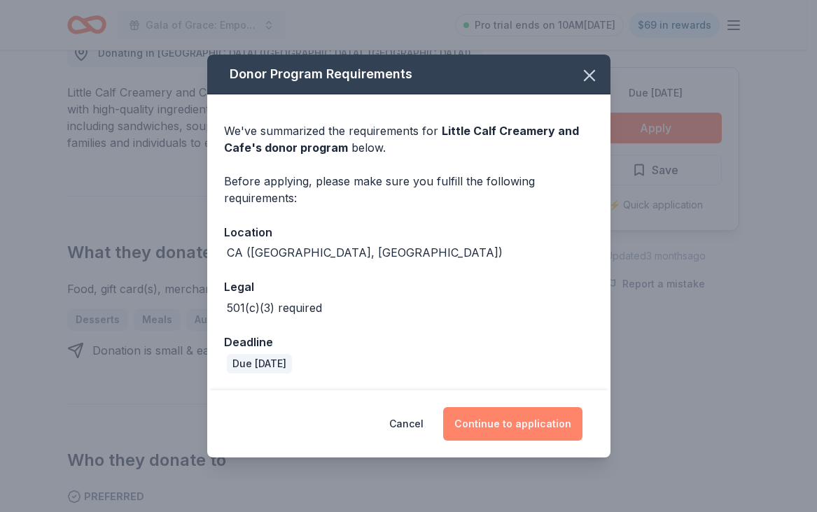
click at [509, 412] on button "Continue to application" at bounding box center [512, 424] width 139 height 34
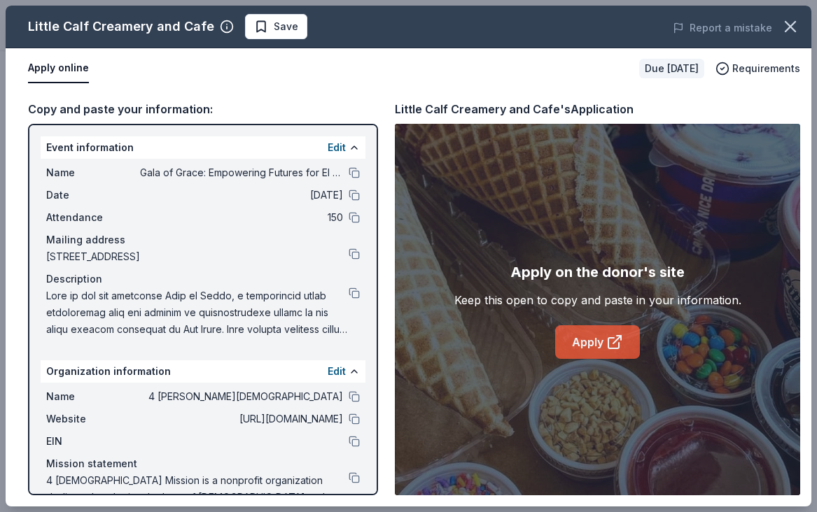
click at [572, 344] on link "Apply" at bounding box center [597, 342] width 85 height 34
click at [780, 27] on icon "button" at bounding box center [790, 27] width 20 height 20
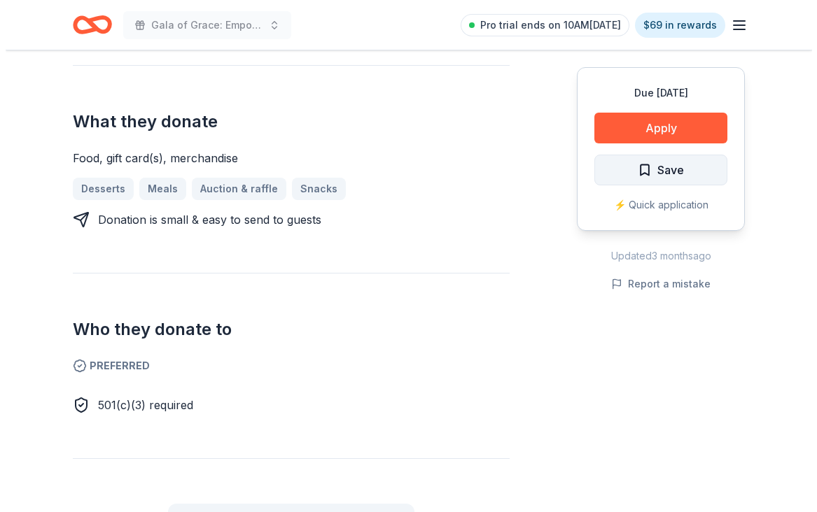
scroll to position [560, 0]
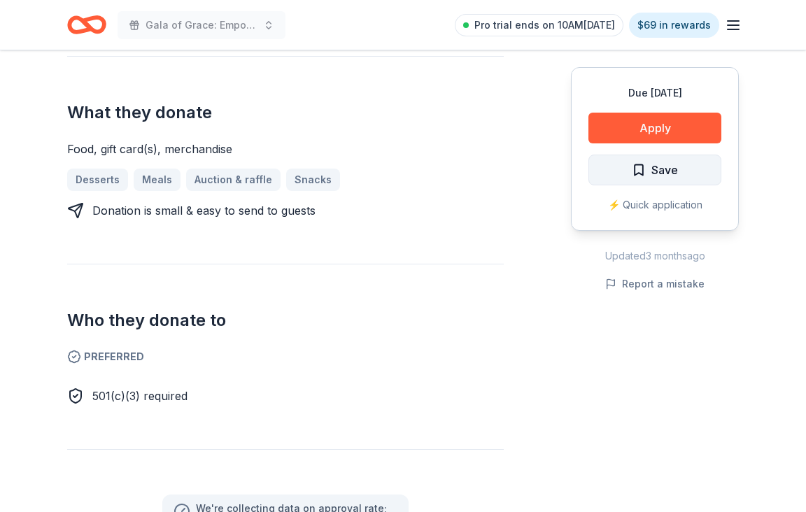
click at [682, 167] on button "Save" at bounding box center [655, 170] width 133 height 31
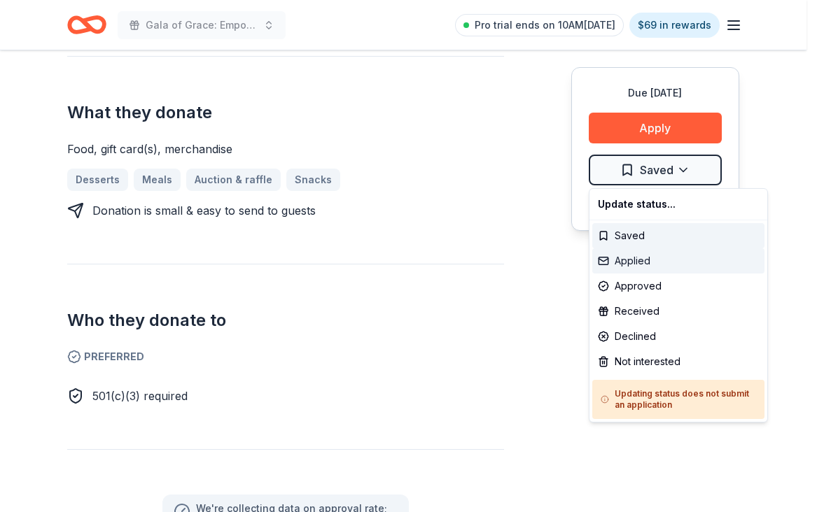
click at [619, 265] on div "Applied" at bounding box center [678, 260] width 172 height 25
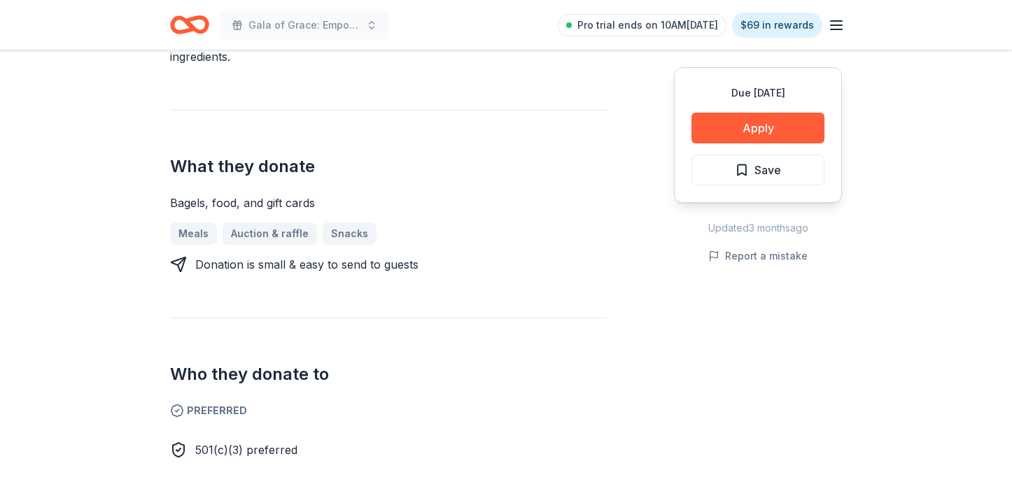
scroll to position [490, 0]
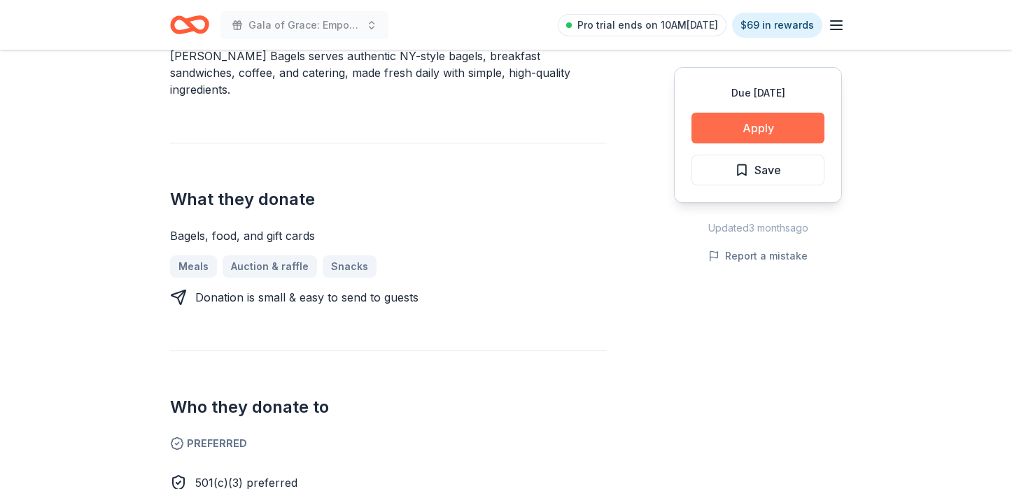
click at [717, 128] on button "Apply" at bounding box center [757, 128] width 133 height 31
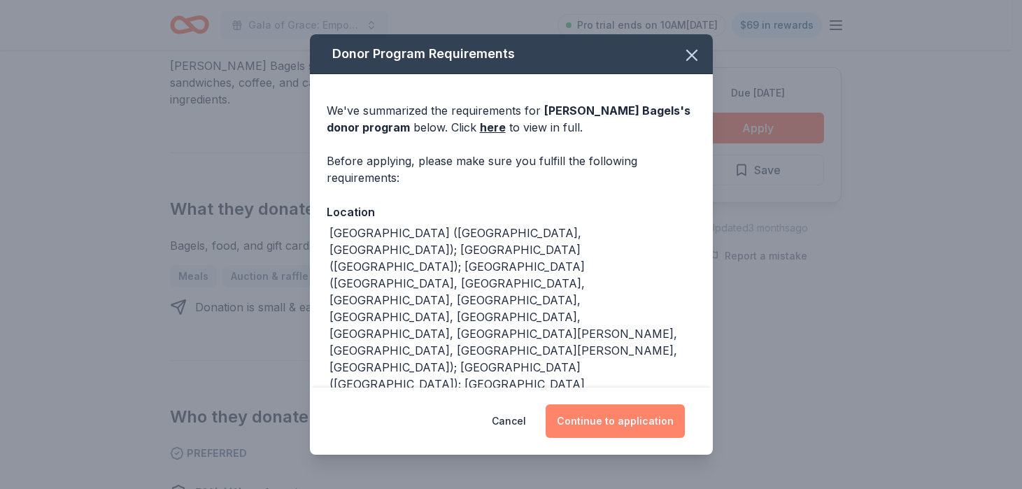
click at [639, 416] on button "Continue to application" at bounding box center [615, 421] width 139 height 34
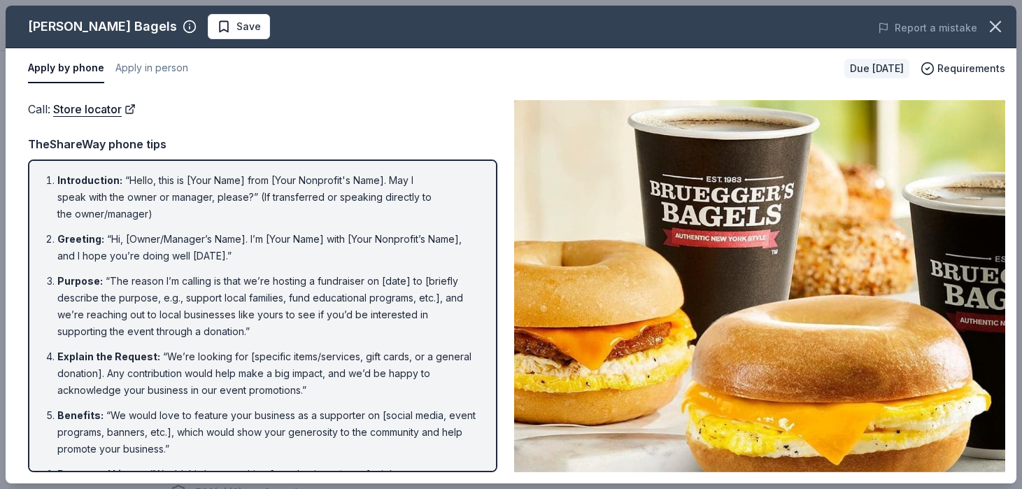
click at [805, 22] on div "Report a mistake" at bounding box center [820, 27] width 393 height 39
click at [805, 25] on div "[PERSON_NAME] Bagels Save Report a mistake Apply by phone Apply in person Due […" at bounding box center [511, 244] width 1022 height 489
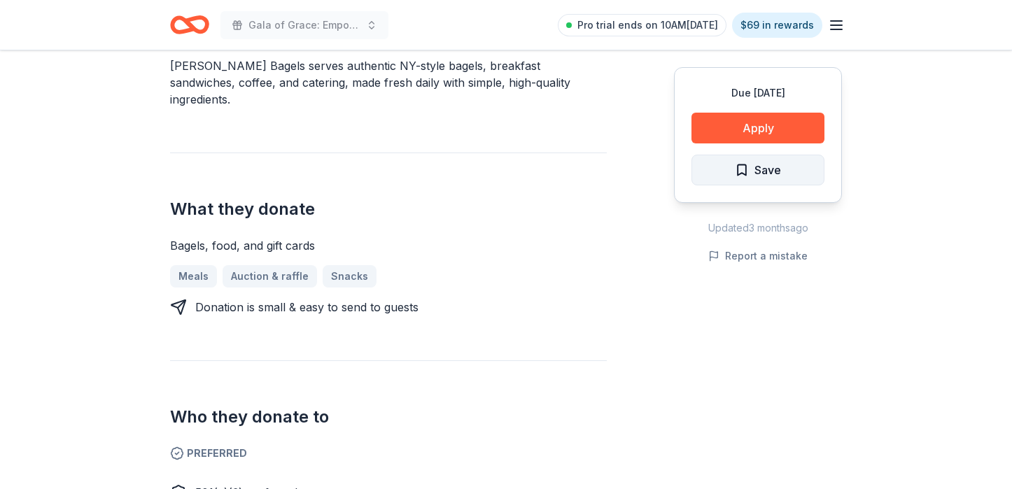
click at [766, 178] on span "Save" at bounding box center [767, 170] width 27 height 18
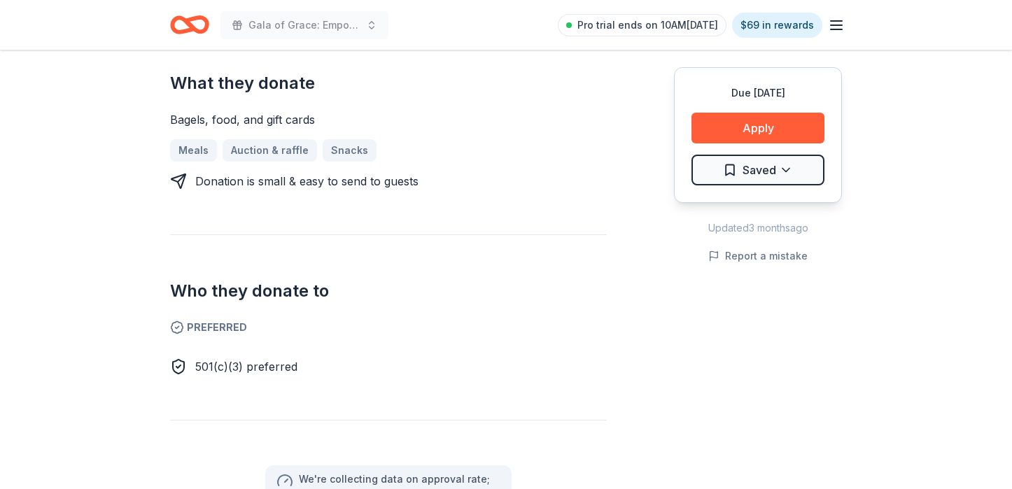
scroll to position [640, 0]
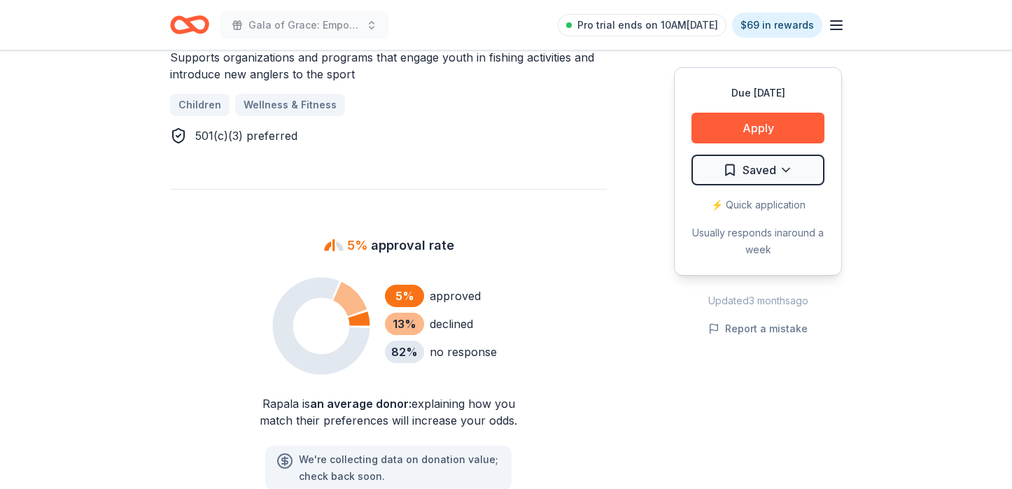
scroll to position [840, 0]
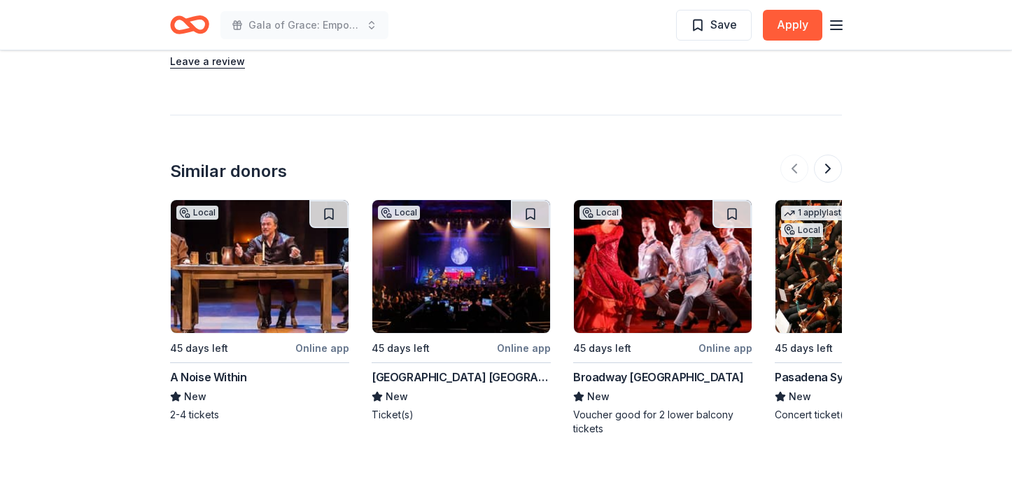
scroll to position [910, 0]
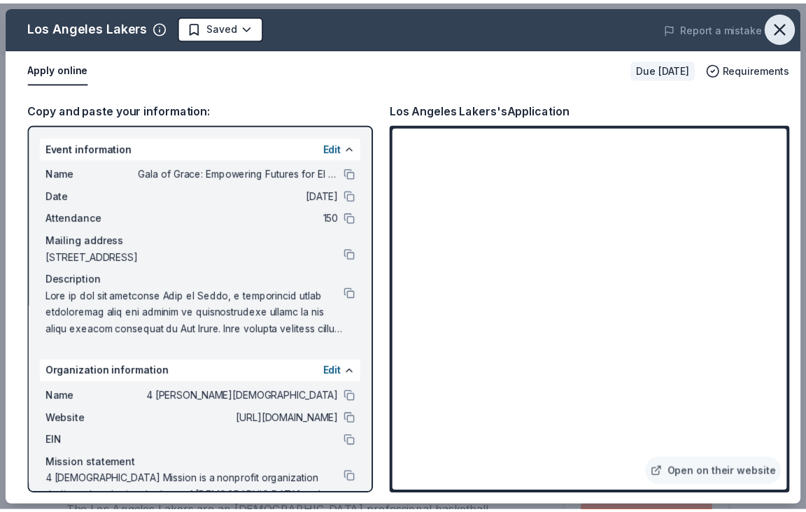
scroll to position [420, 0]
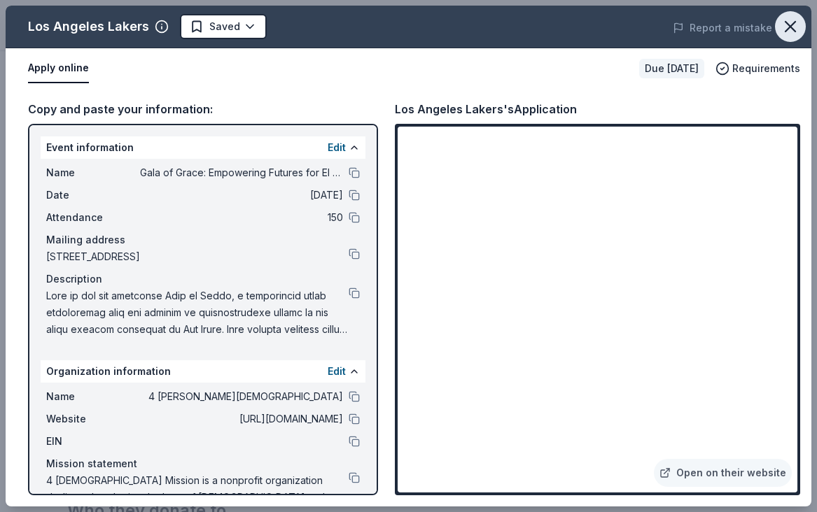
click at [792, 26] on icon "button" at bounding box center [790, 27] width 20 height 20
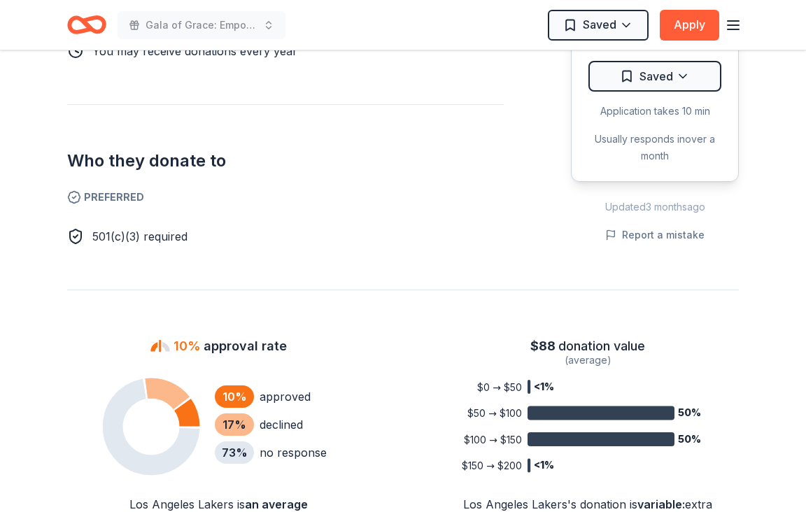
scroll to position [840, 0]
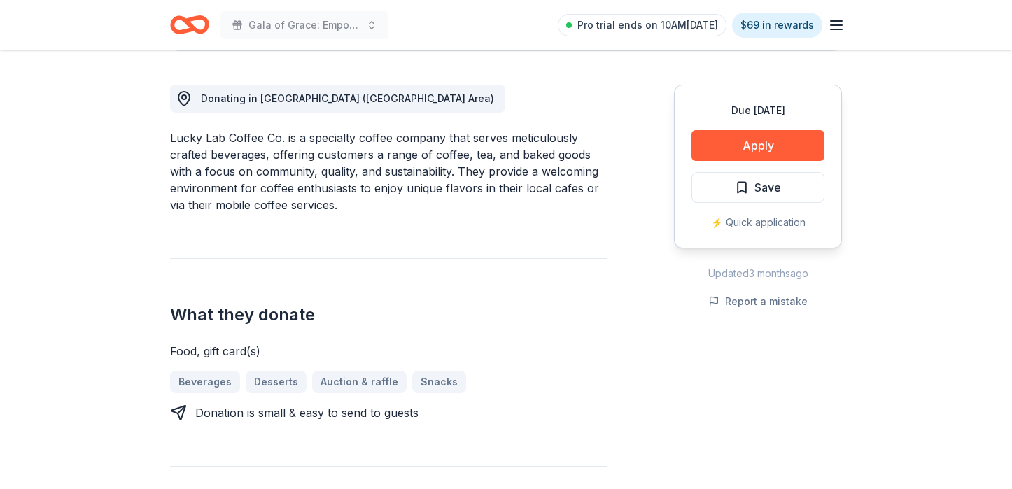
scroll to position [350, 0]
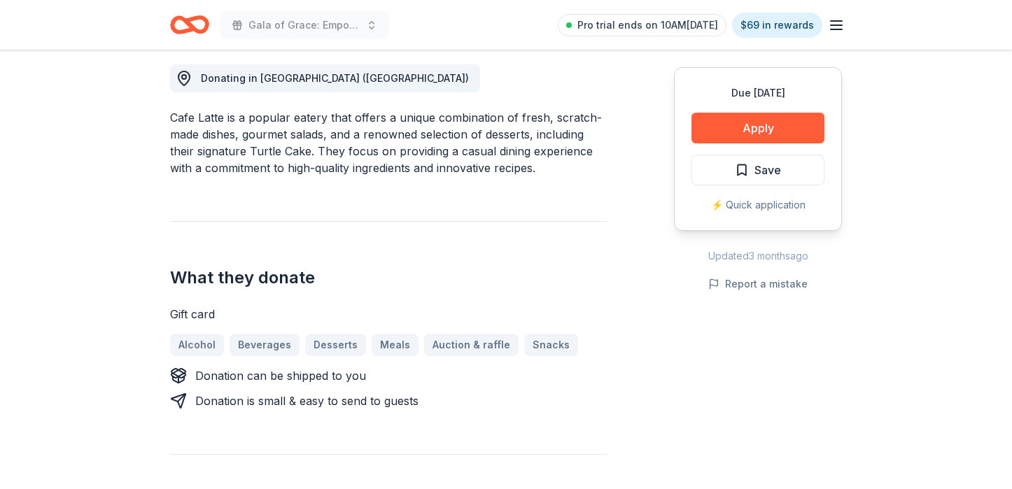
scroll to position [350, 0]
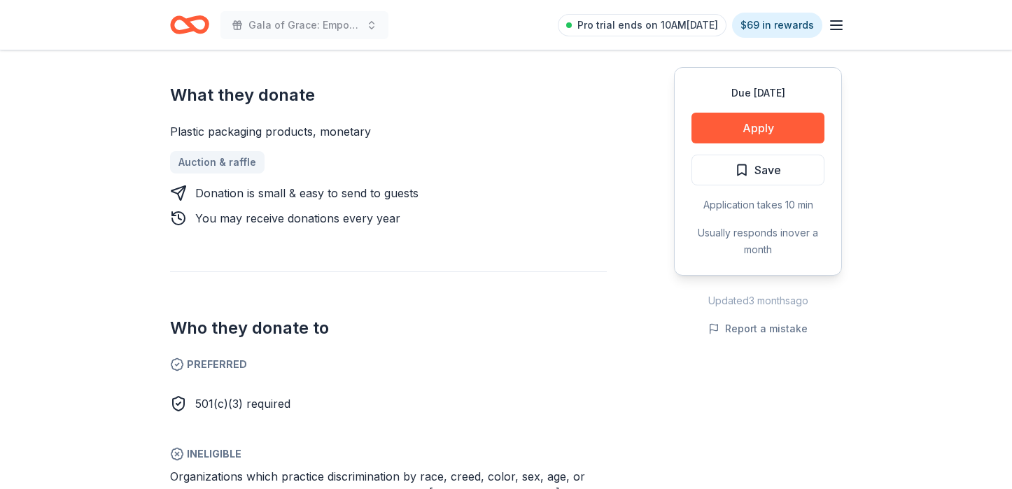
scroll to position [560, 0]
click at [747, 122] on button "Apply" at bounding box center [757, 128] width 133 height 31
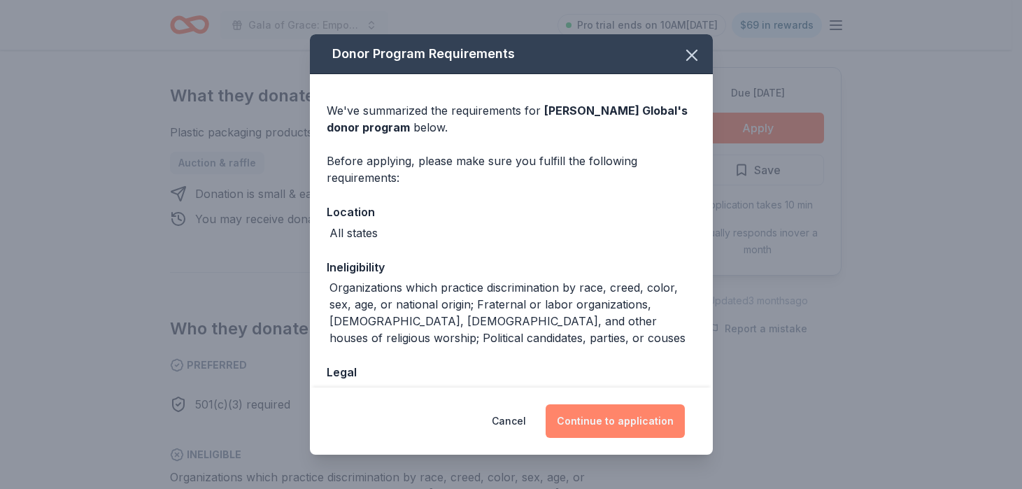
click at [601, 419] on button "Continue to application" at bounding box center [615, 421] width 139 height 34
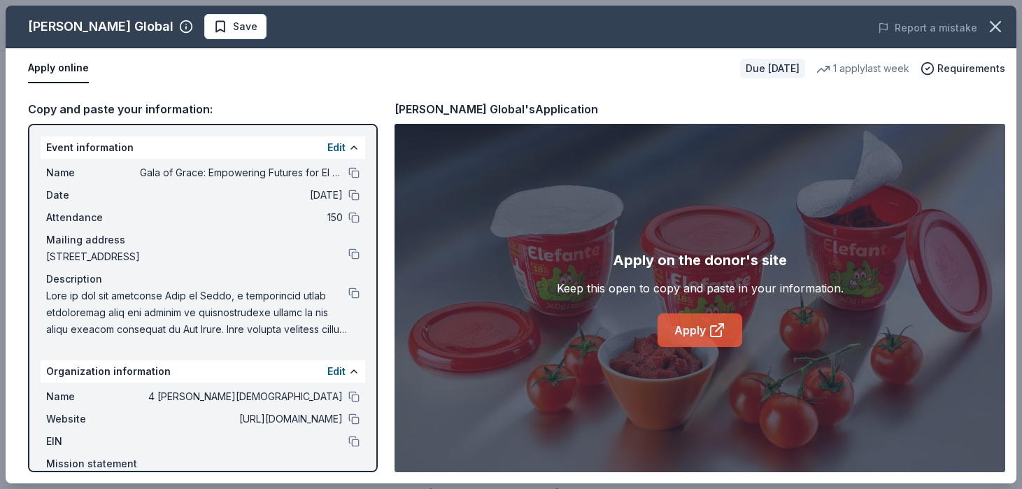
click at [696, 328] on link "Apply" at bounding box center [700, 331] width 85 height 34
click at [992, 31] on icon "button" at bounding box center [996, 27] width 10 height 10
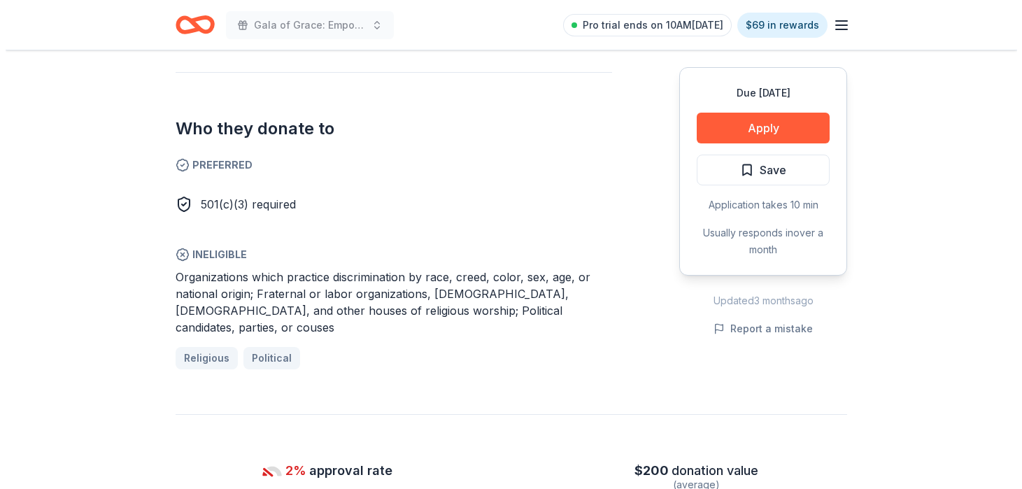
scroll to position [630, 0]
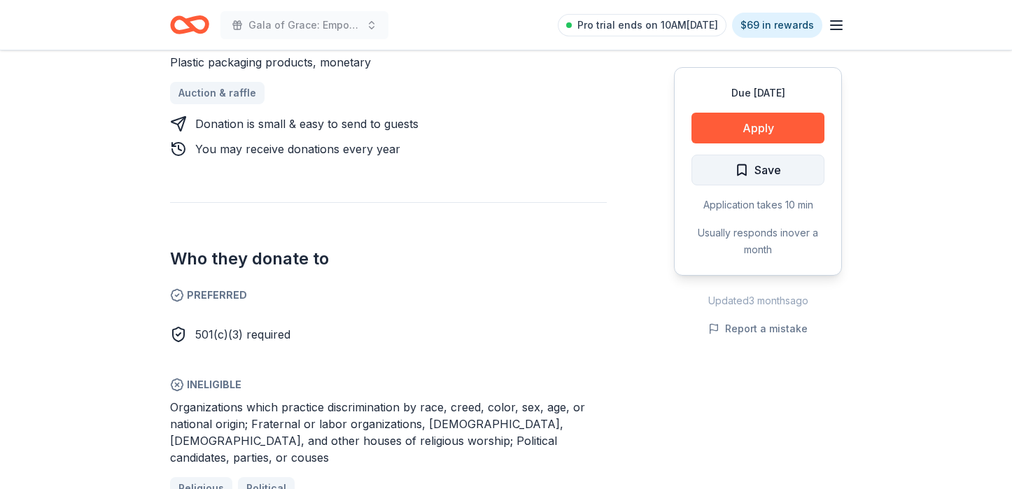
click at [768, 173] on span "Save" at bounding box center [767, 170] width 27 height 18
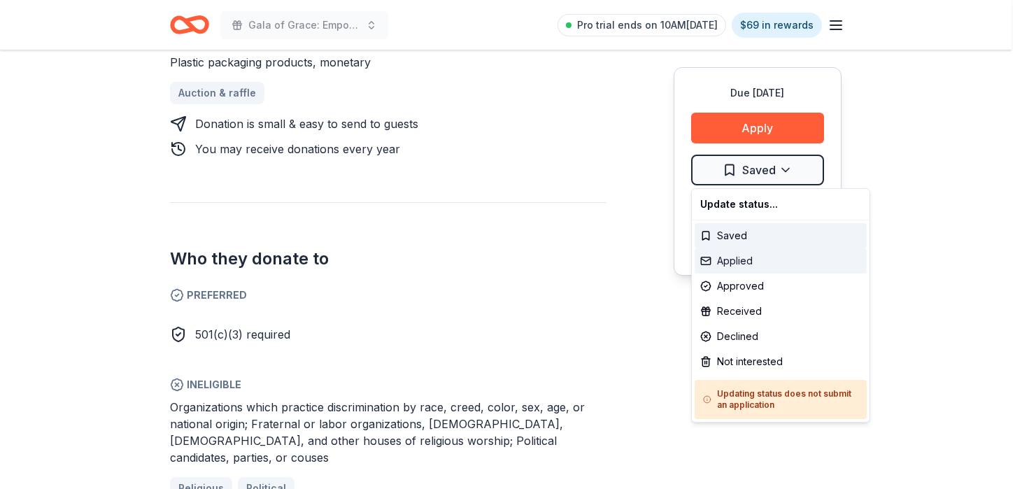
click at [721, 262] on div "Applied" at bounding box center [781, 260] width 172 height 25
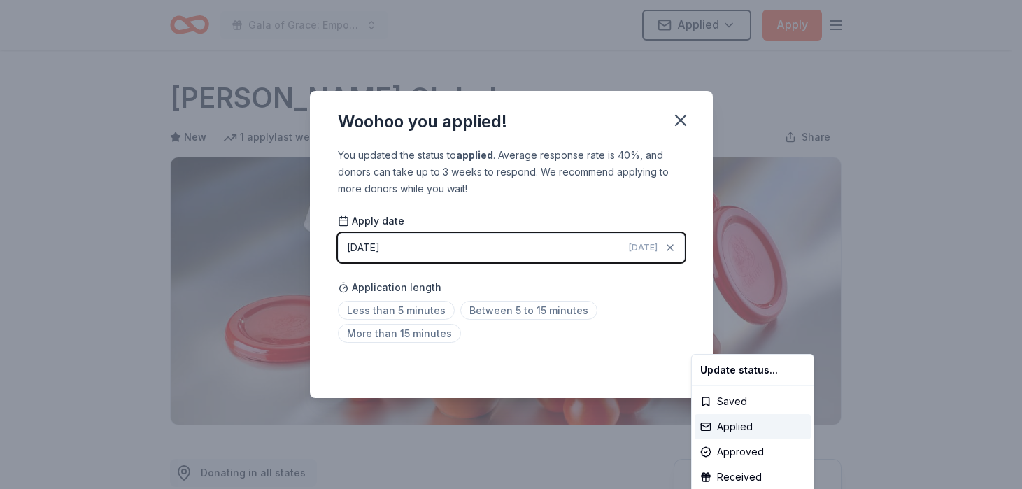
scroll to position [0, 0]
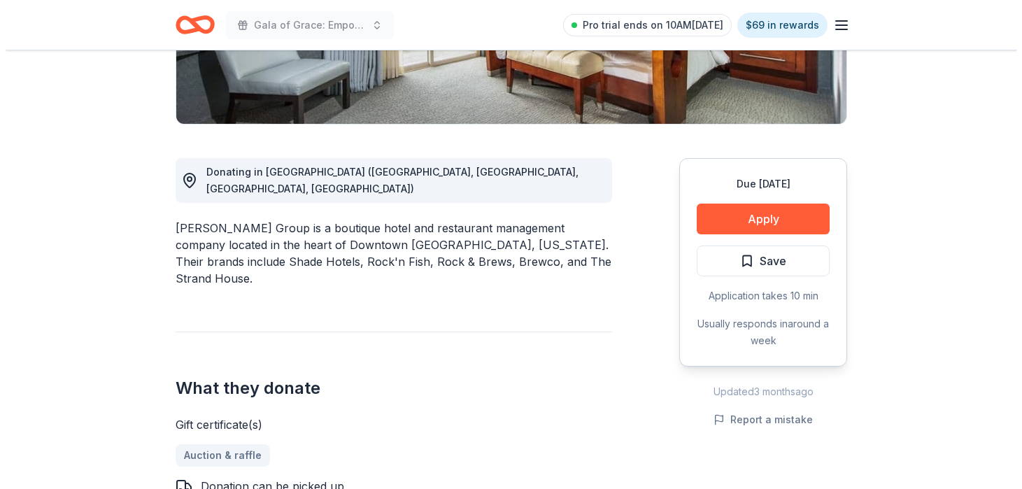
scroll to position [280, 0]
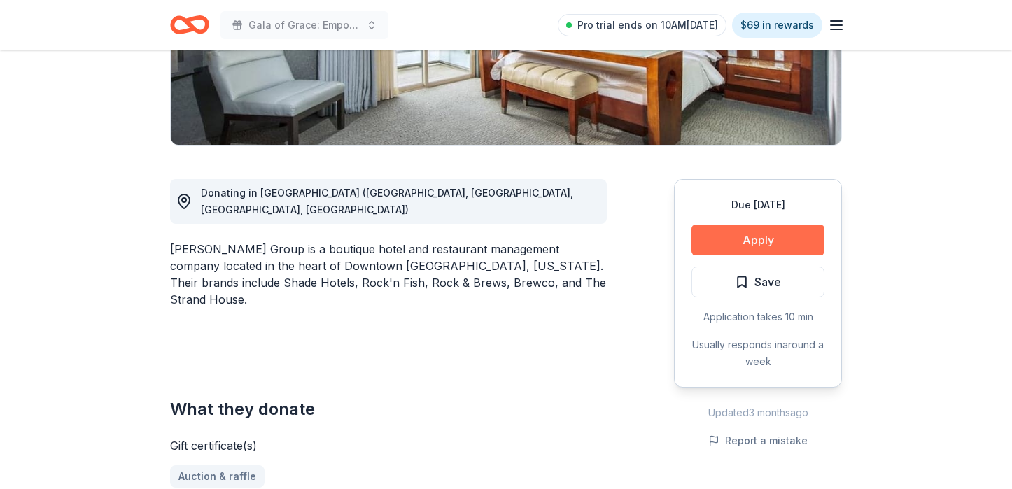
click at [786, 247] on button "Apply" at bounding box center [757, 240] width 133 height 31
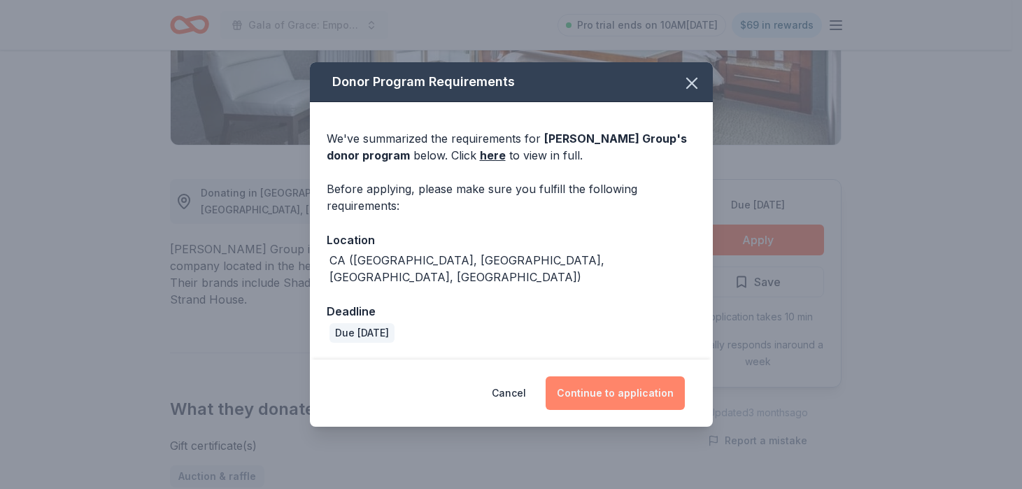
click at [588, 384] on button "Continue to application" at bounding box center [615, 393] width 139 height 34
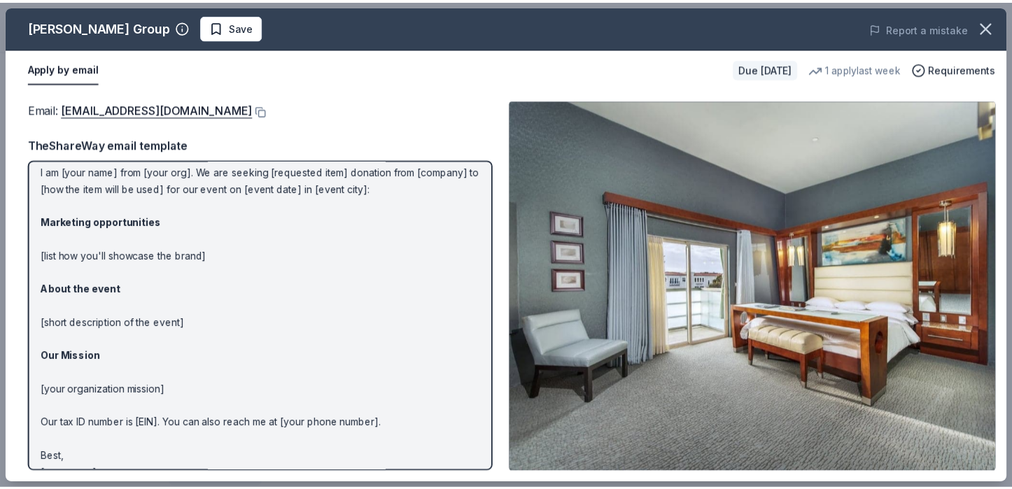
scroll to position [65, 0]
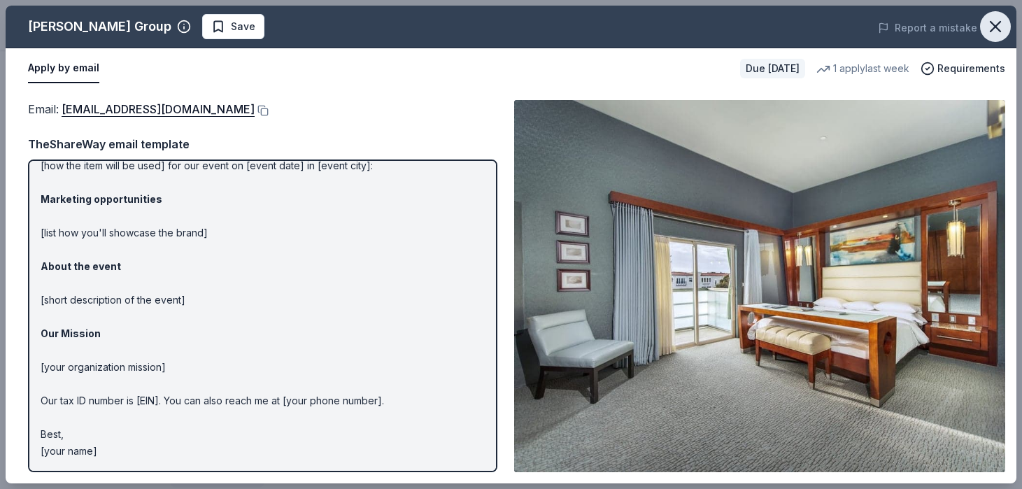
click at [999, 25] on icon "button" at bounding box center [996, 27] width 20 height 20
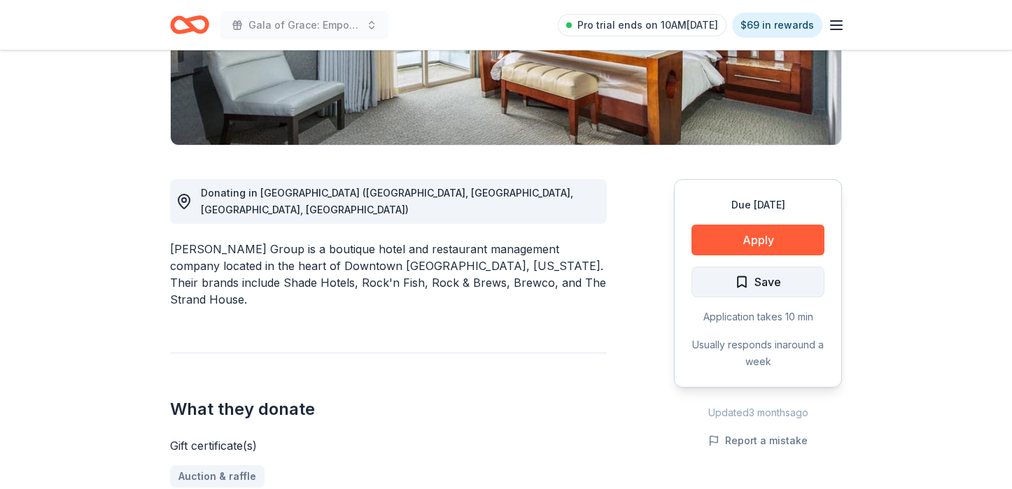
click at [763, 288] on span "Save" at bounding box center [767, 282] width 27 height 18
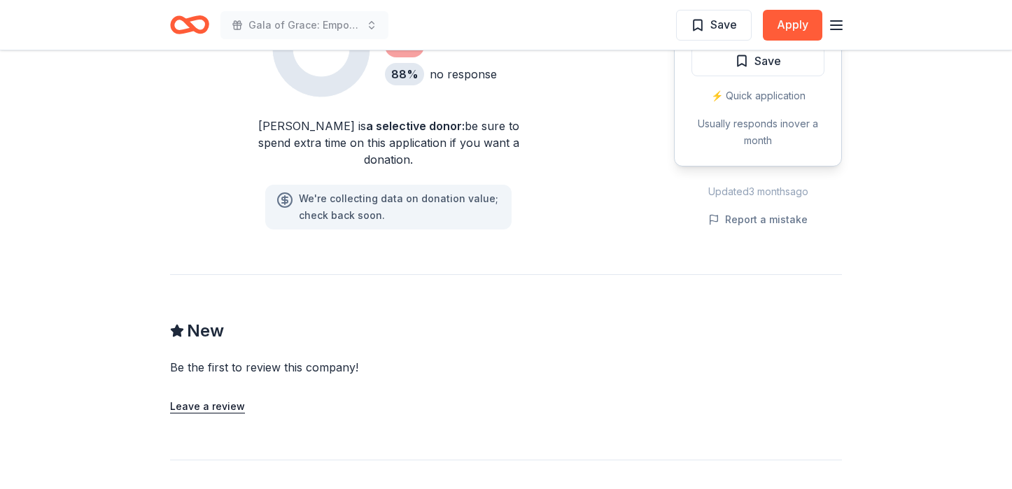
scroll to position [1120, 0]
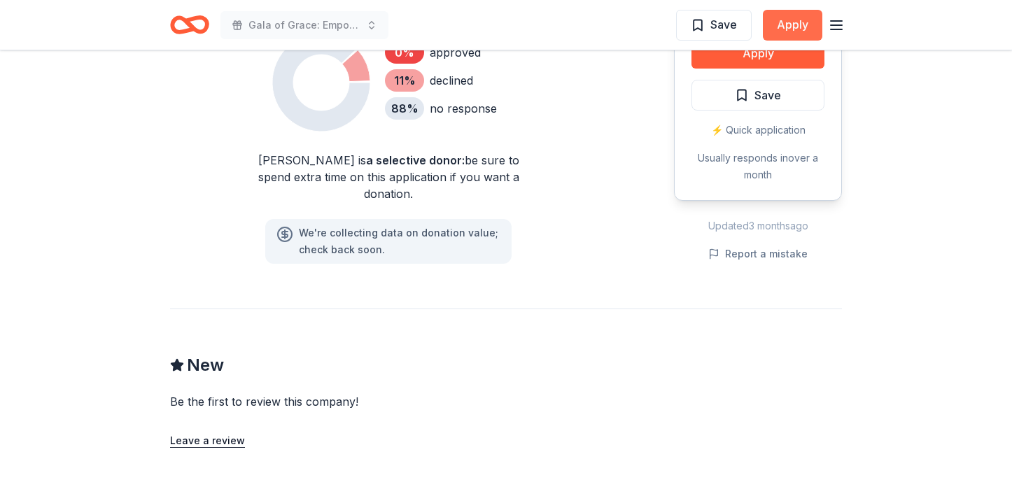
click at [789, 23] on button "Apply" at bounding box center [792, 25] width 59 height 31
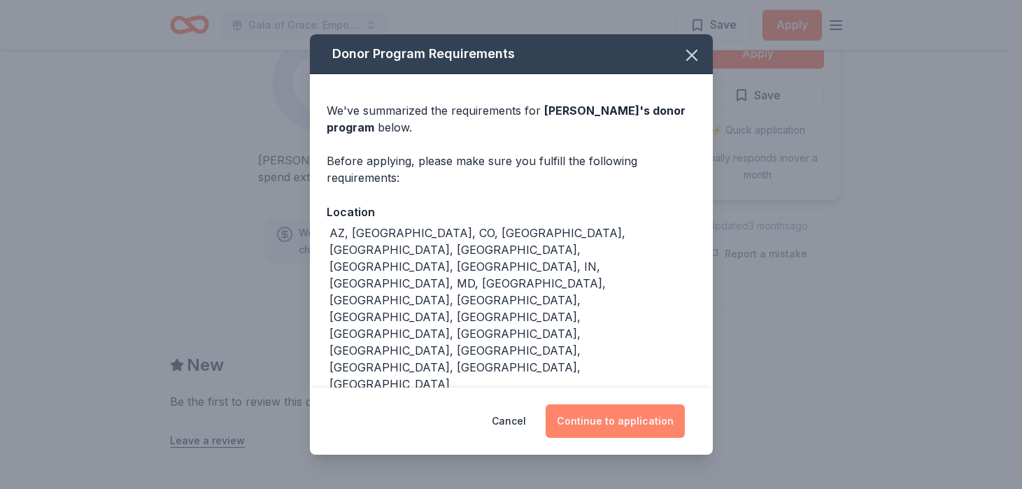
click at [673, 422] on button "Continue to application" at bounding box center [615, 421] width 139 height 34
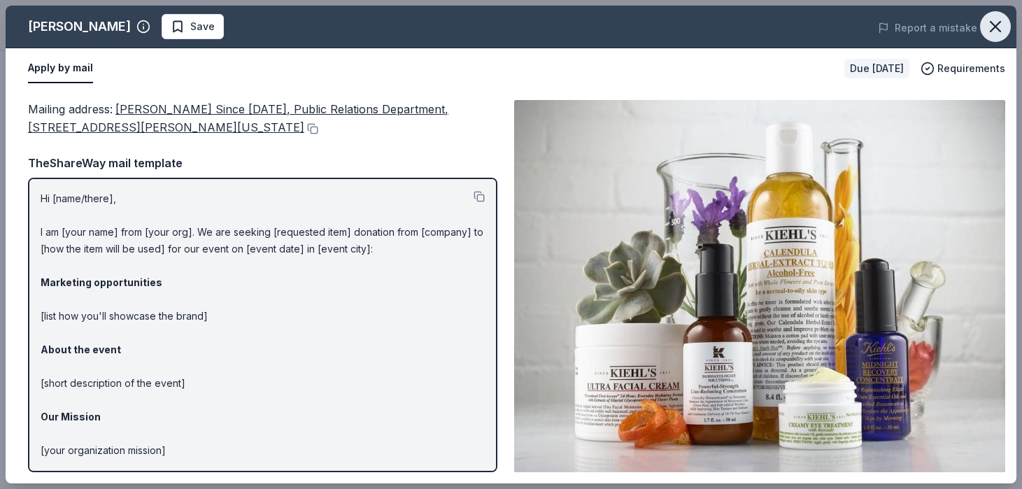
click at [999, 17] on icon "button" at bounding box center [996, 27] width 20 height 20
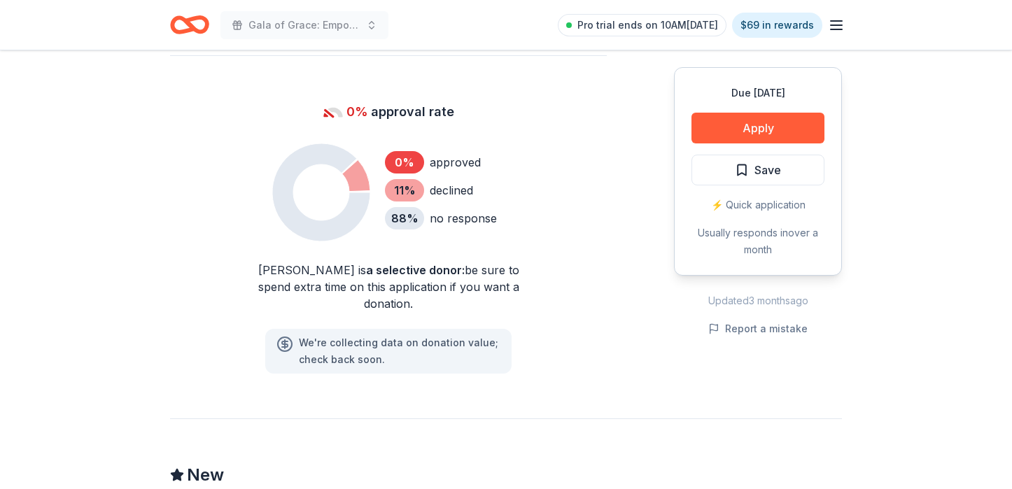
scroll to position [980, 0]
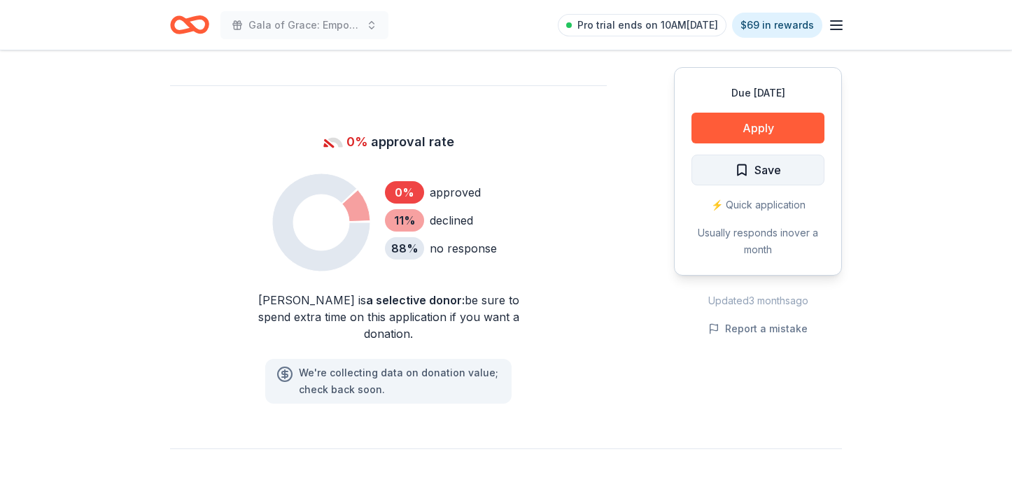
click at [735, 164] on span "Save" at bounding box center [758, 170] width 46 height 18
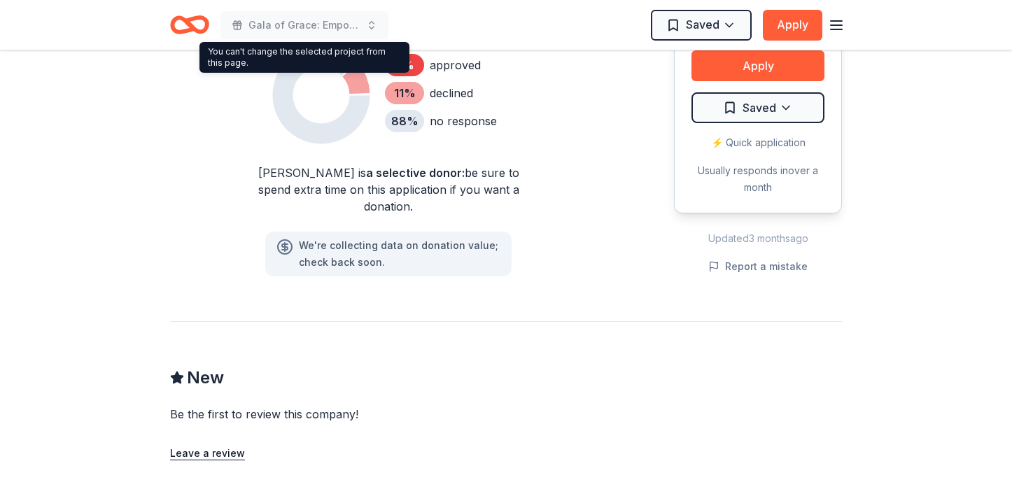
scroll to position [1120, 0]
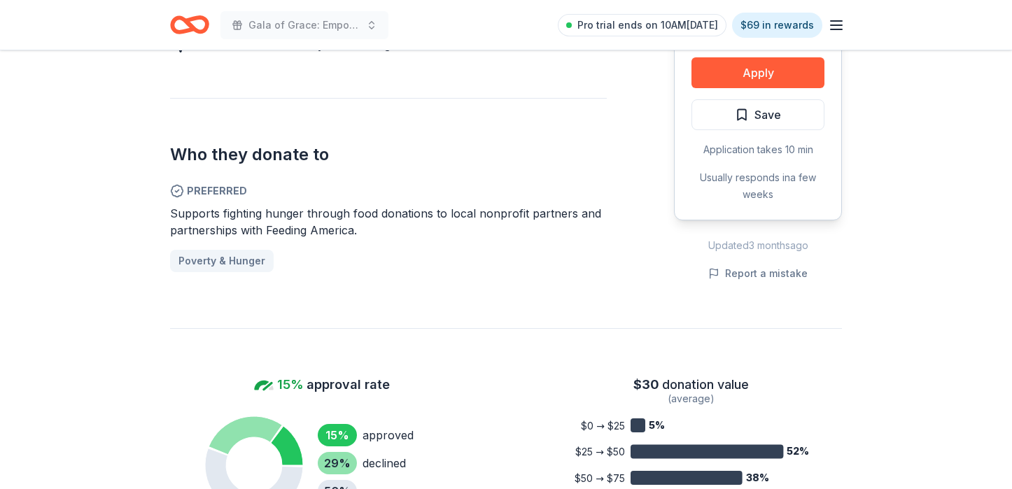
scroll to position [700, 0]
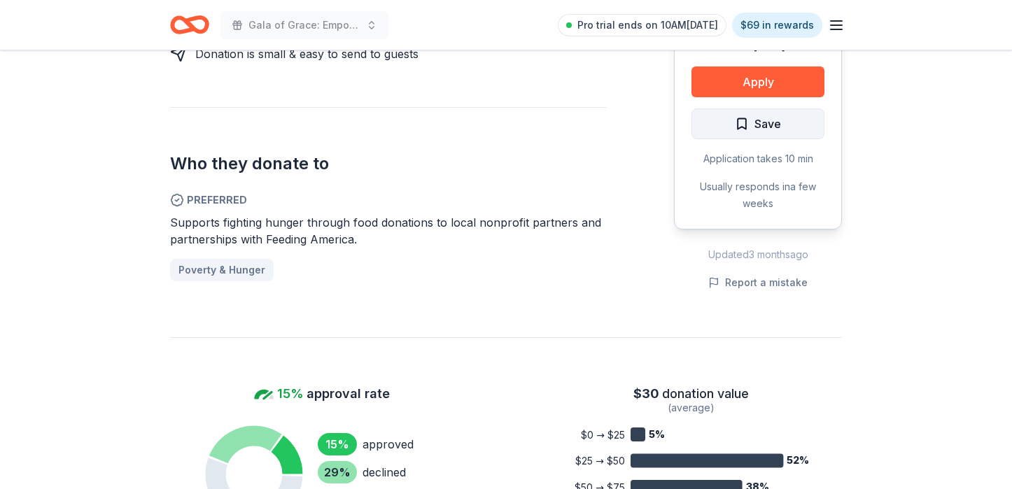
click at [741, 127] on span "Save" at bounding box center [758, 124] width 46 height 18
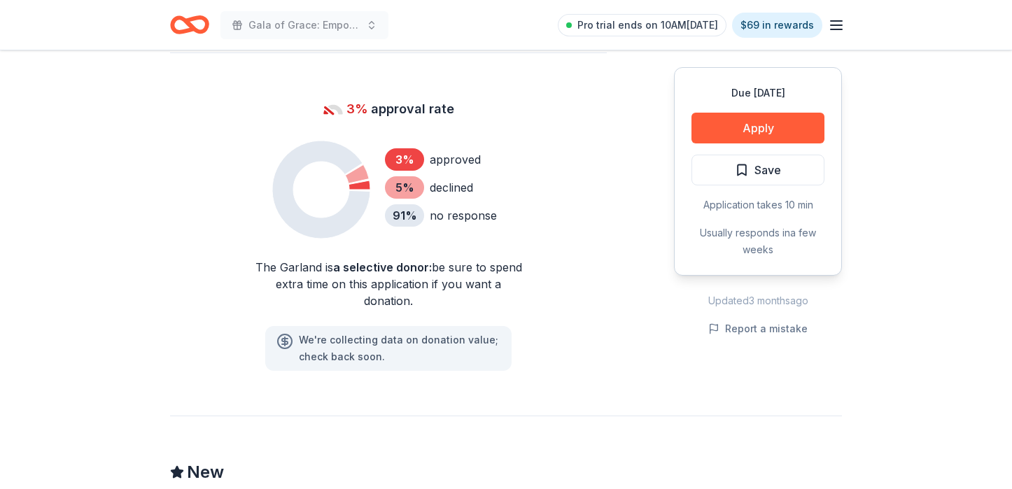
scroll to position [910, 0]
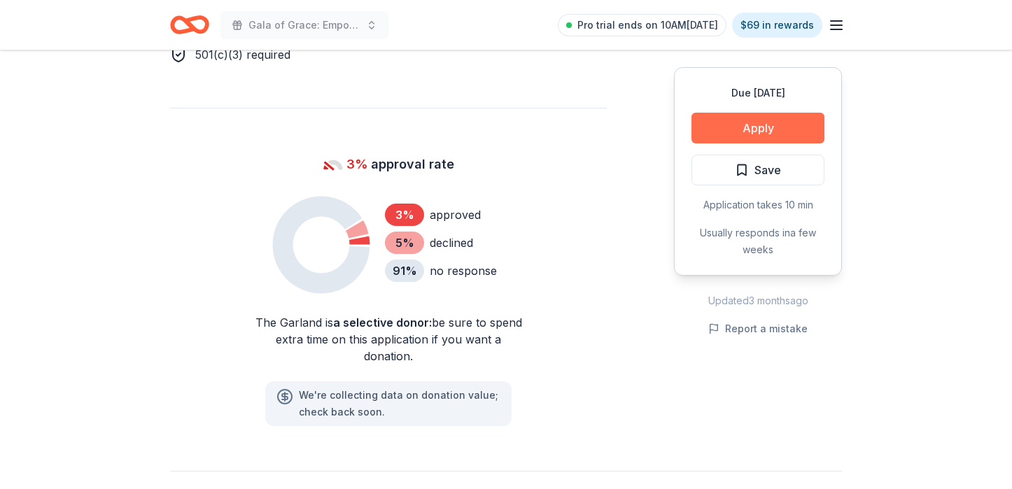
click at [731, 113] on button "Apply" at bounding box center [757, 128] width 133 height 31
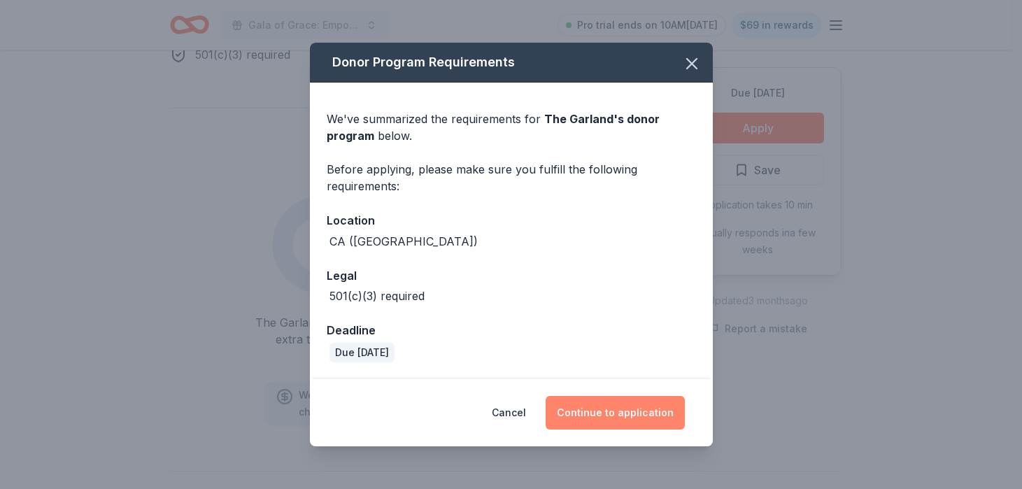
click at [613, 415] on button "Continue to application" at bounding box center [615, 413] width 139 height 34
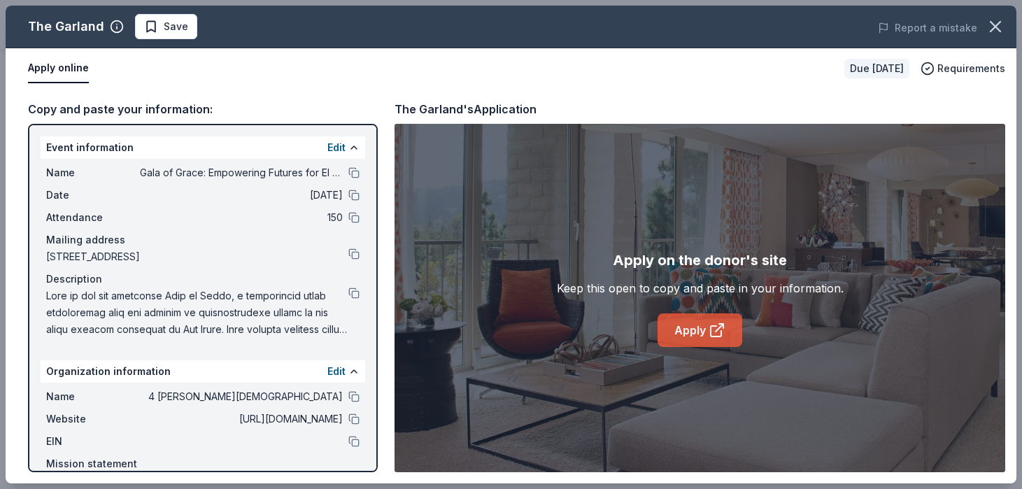
click at [677, 328] on link "Apply" at bounding box center [700, 331] width 85 height 34
click at [1006, 22] on button "button" at bounding box center [995, 26] width 31 height 31
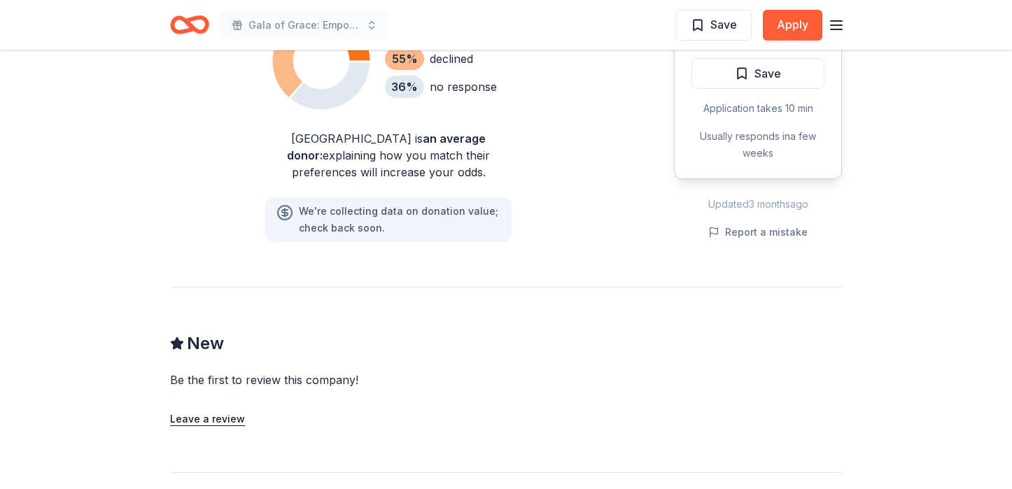
scroll to position [1400, 0]
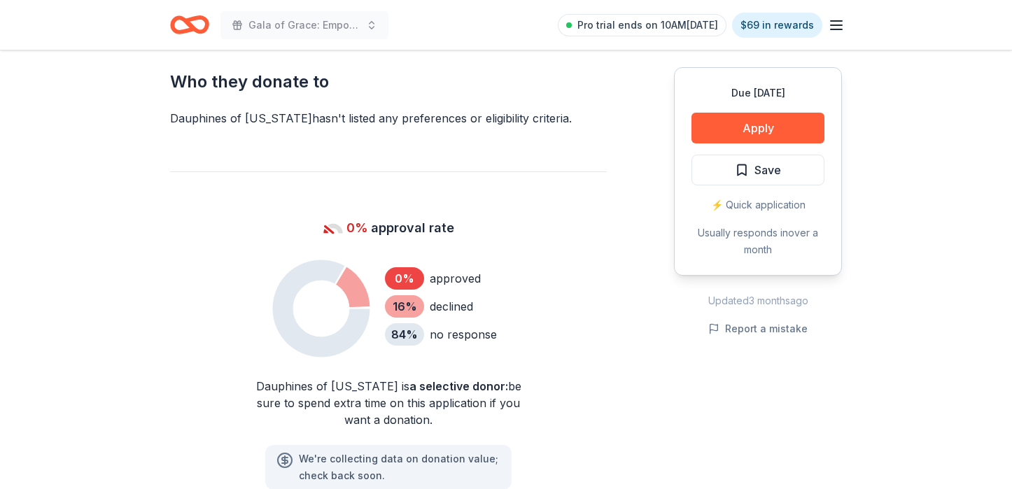
scroll to position [630, 0]
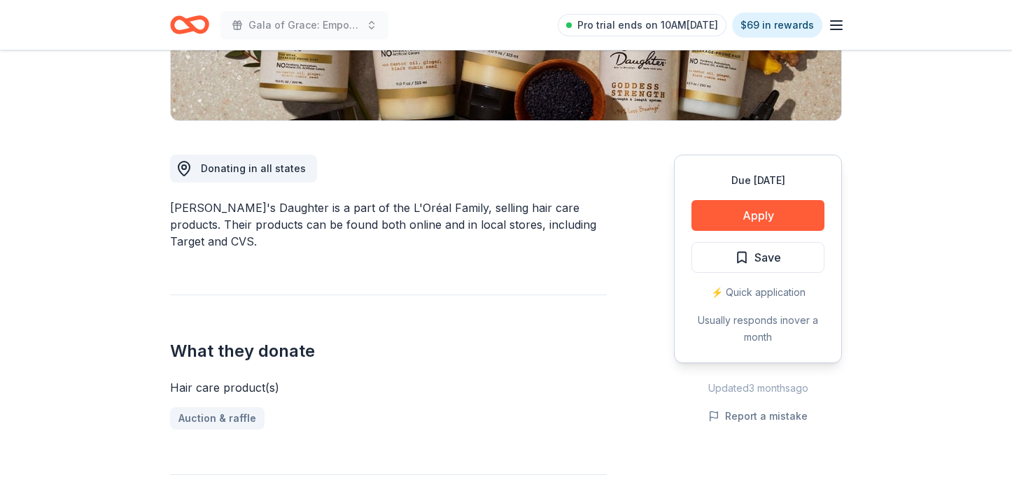
scroll to position [280, 0]
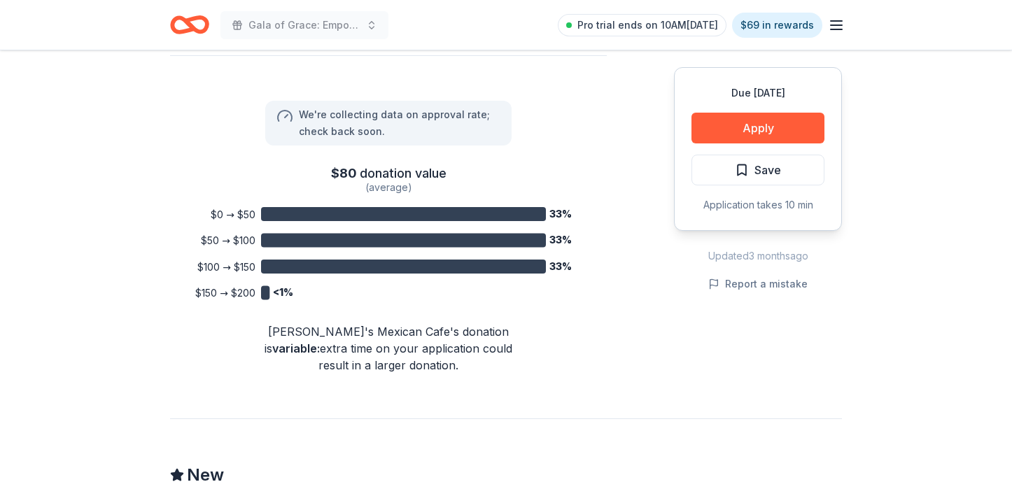
scroll to position [910, 0]
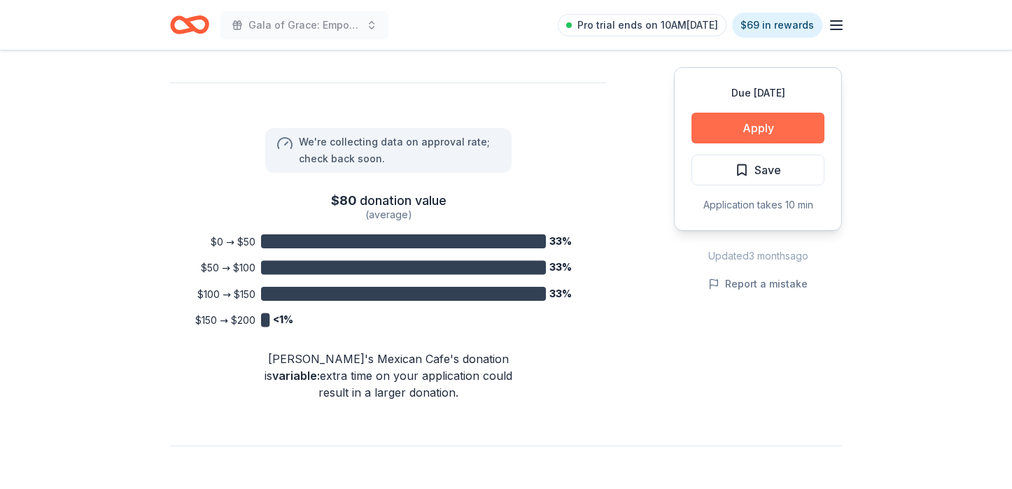
click at [740, 122] on button "Apply" at bounding box center [757, 128] width 133 height 31
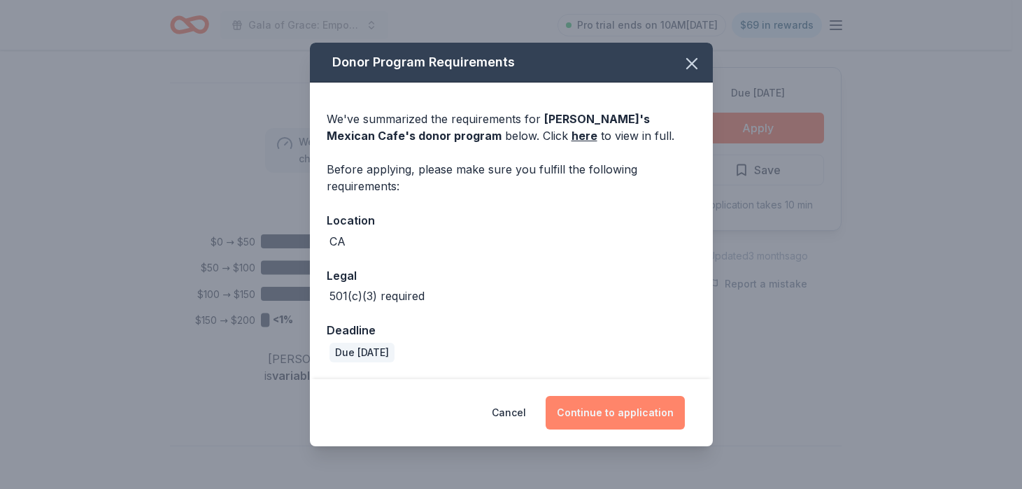
click at [629, 416] on button "Continue to application" at bounding box center [615, 413] width 139 height 34
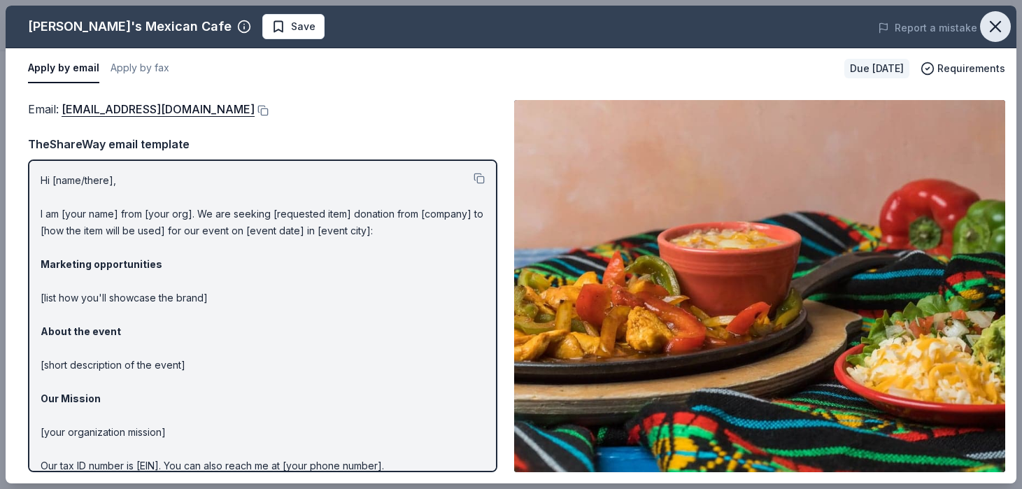
click at [988, 26] on icon "button" at bounding box center [996, 27] width 20 height 20
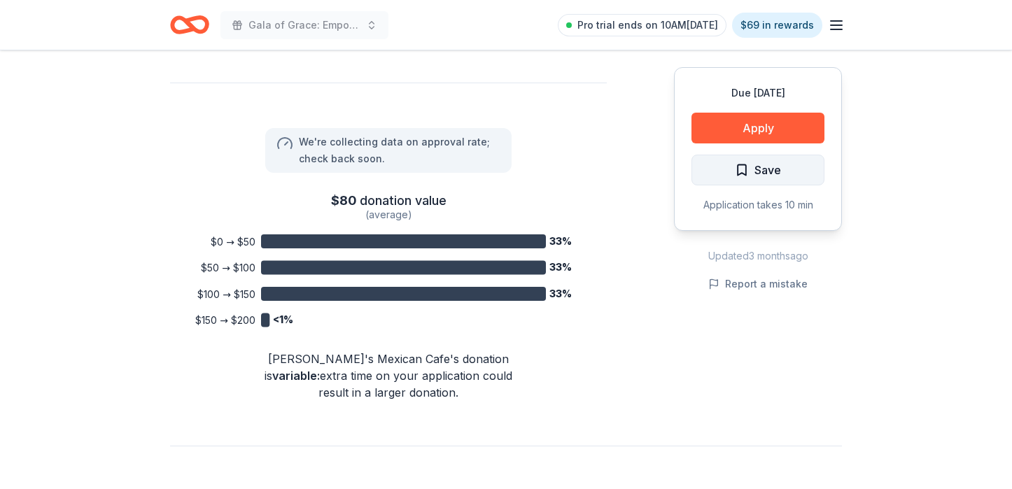
click at [819, 174] on button "Save" at bounding box center [757, 170] width 133 height 31
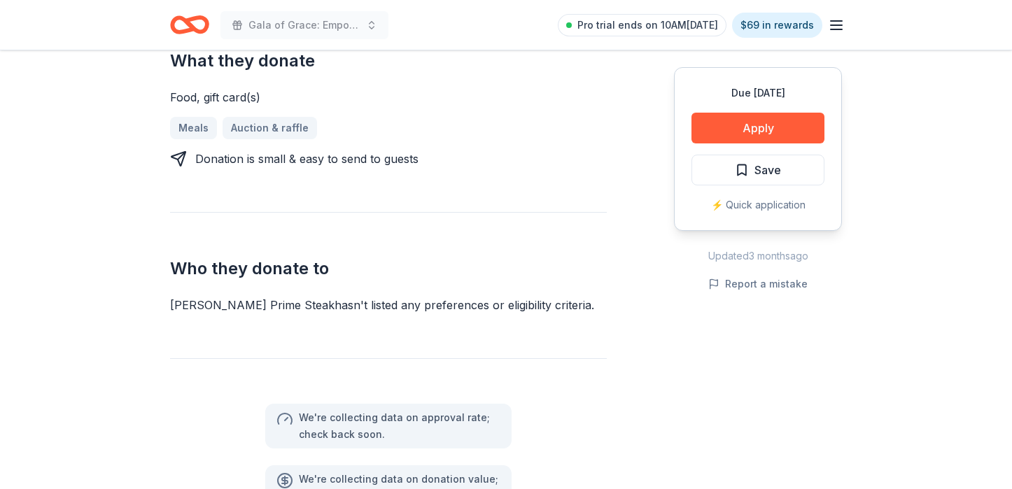
scroll to position [560, 0]
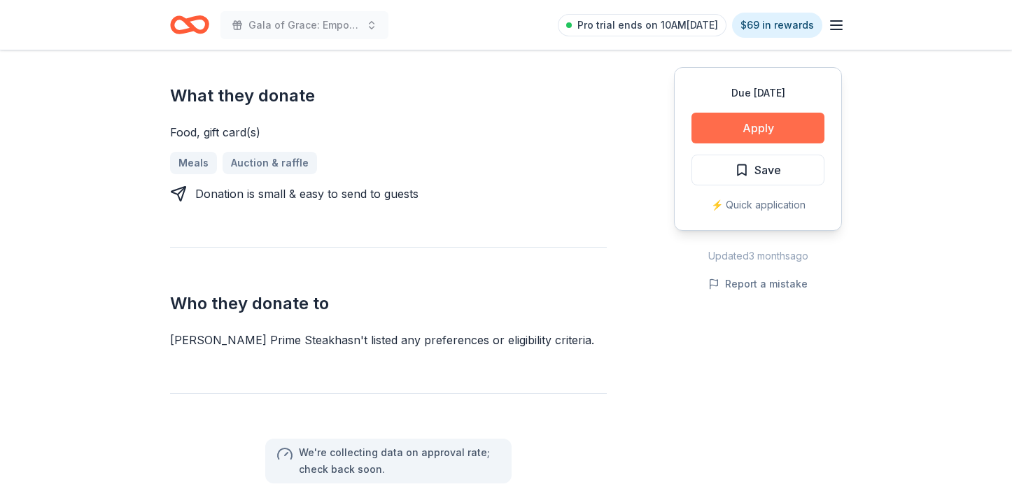
click at [723, 120] on button "Apply" at bounding box center [757, 128] width 133 height 31
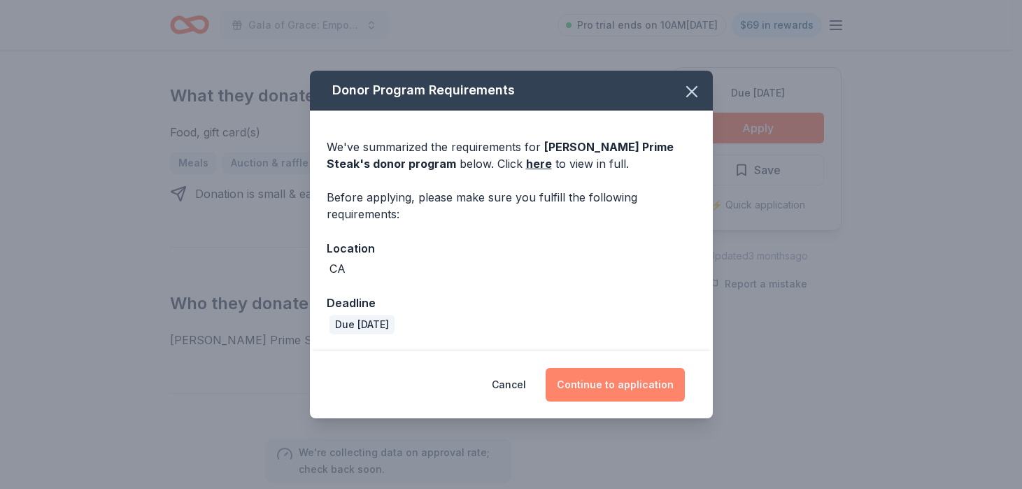
click at [648, 386] on button "Continue to application" at bounding box center [615, 385] width 139 height 34
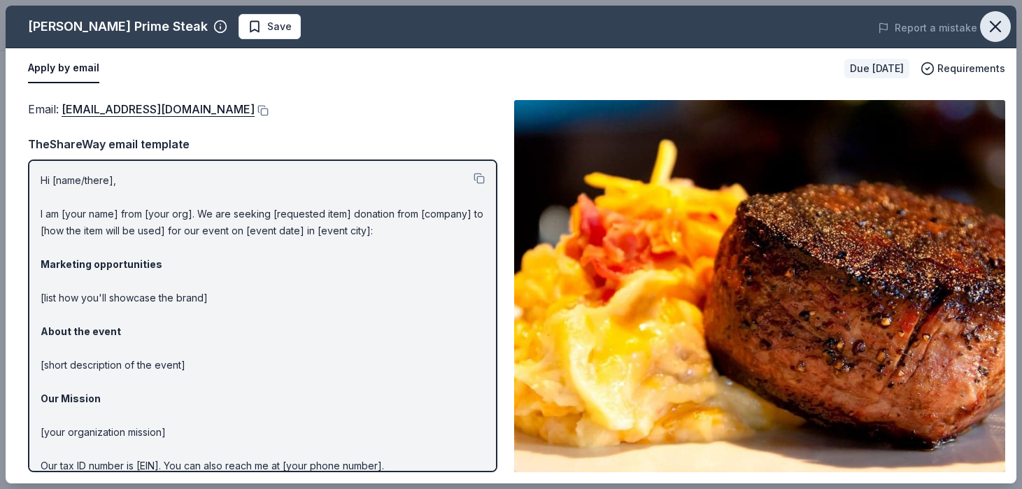
click at [993, 33] on icon "button" at bounding box center [996, 27] width 20 height 20
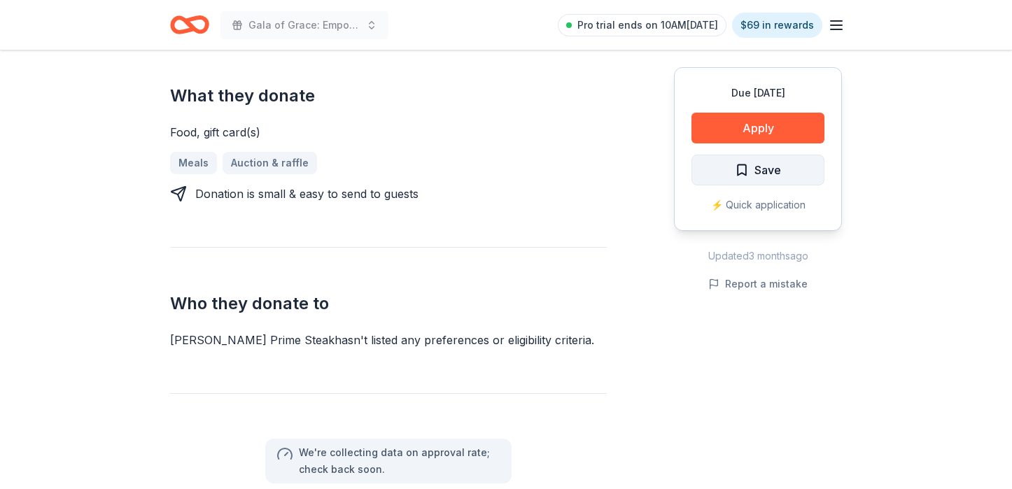
click at [808, 163] on button "Save" at bounding box center [757, 170] width 133 height 31
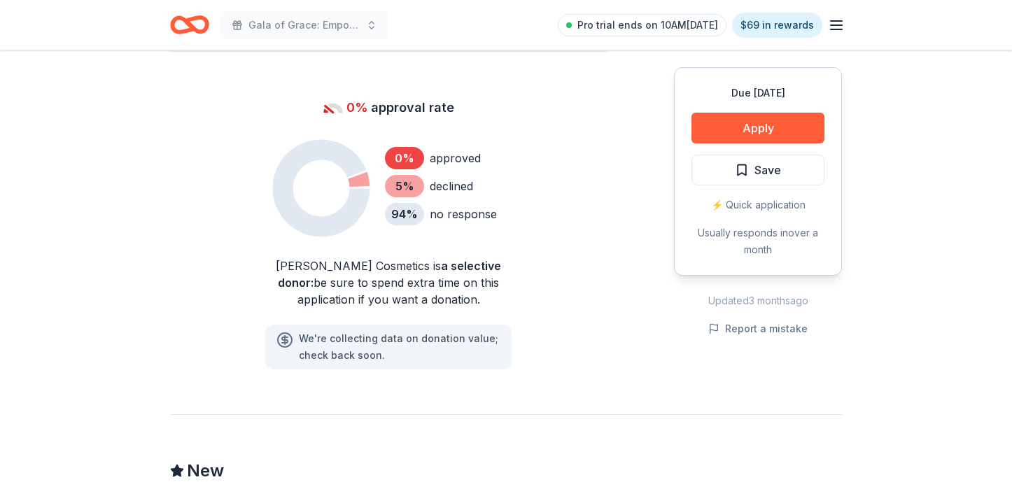
scroll to position [910, 0]
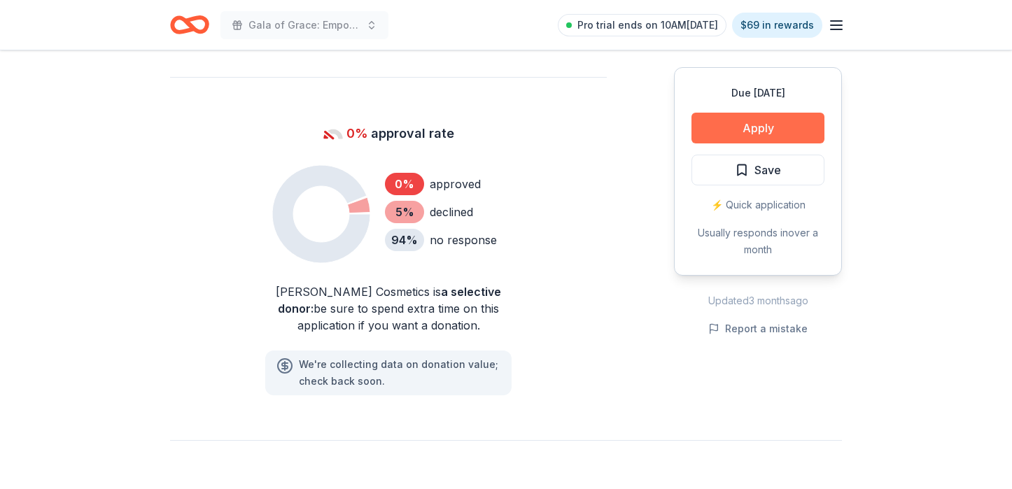
click at [719, 131] on button "Apply" at bounding box center [757, 128] width 133 height 31
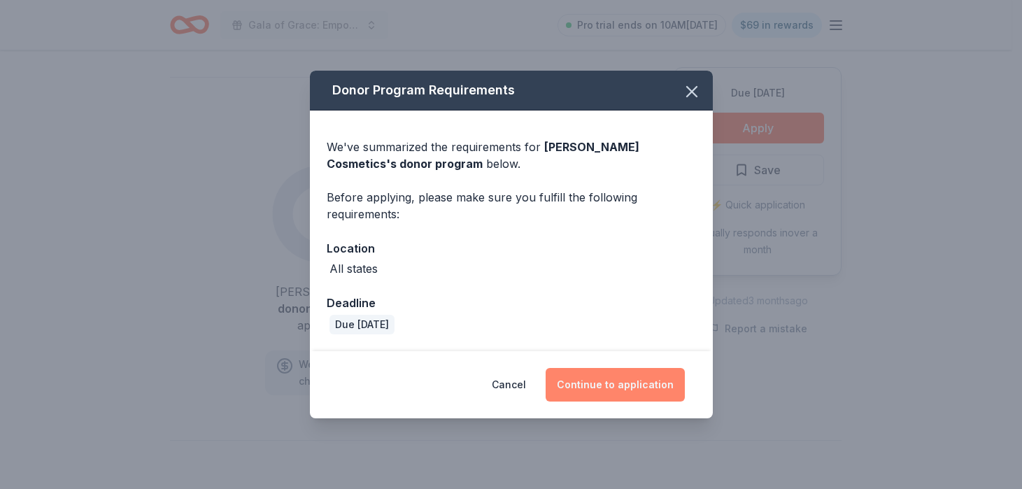
click at [630, 372] on button "Continue to application" at bounding box center [615, 385] width 139 height 34
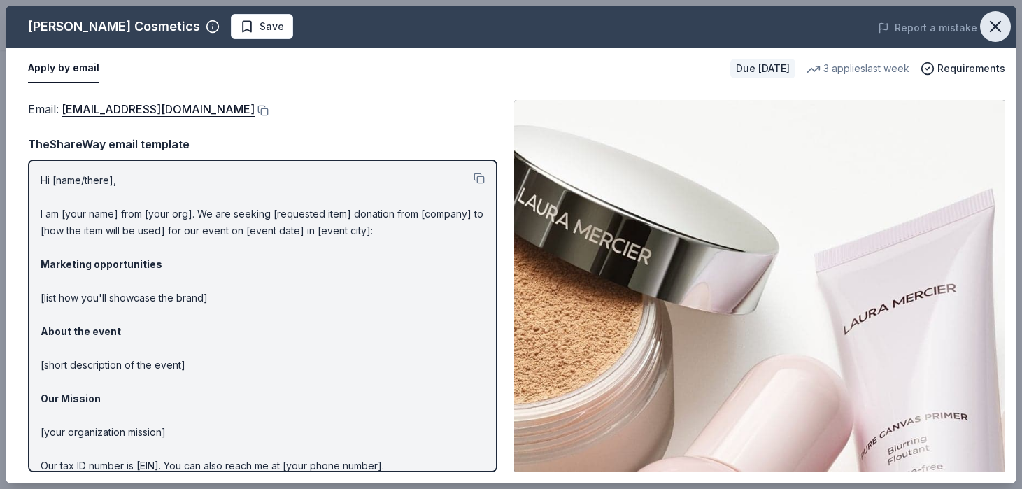
click at [994, 33] on icon "button" at bounding box center [996, 27] width 20 height 20
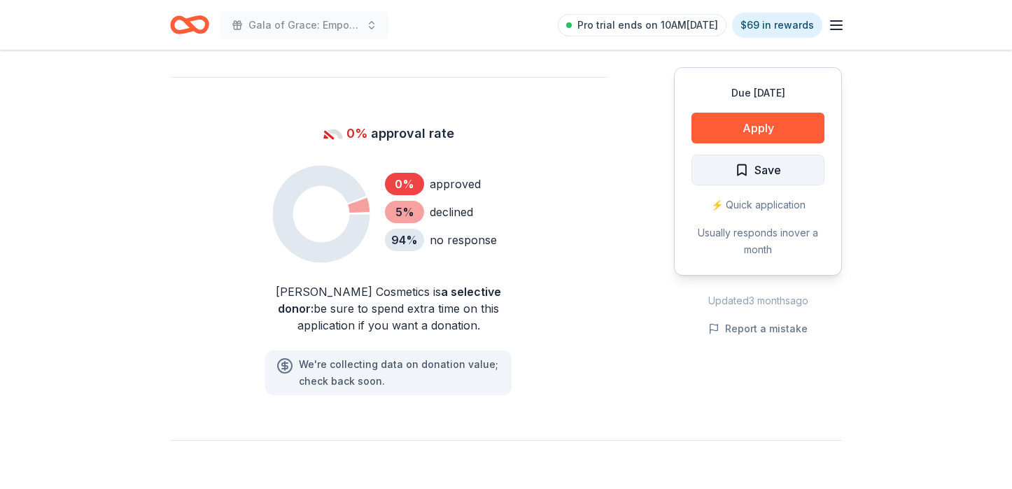
click at [802, 181] on button "Save" at bounding box center [757, 170] width 133 height 31
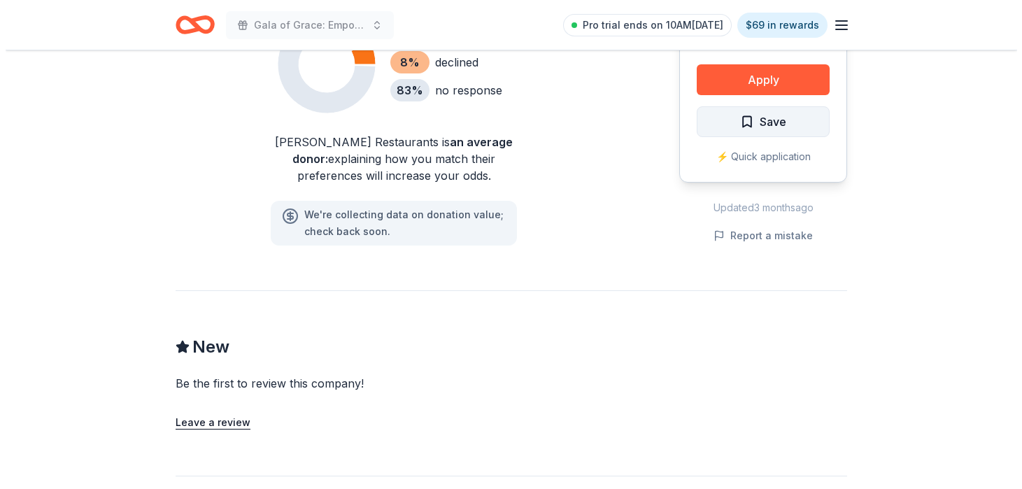
scroll to position [910, 0]
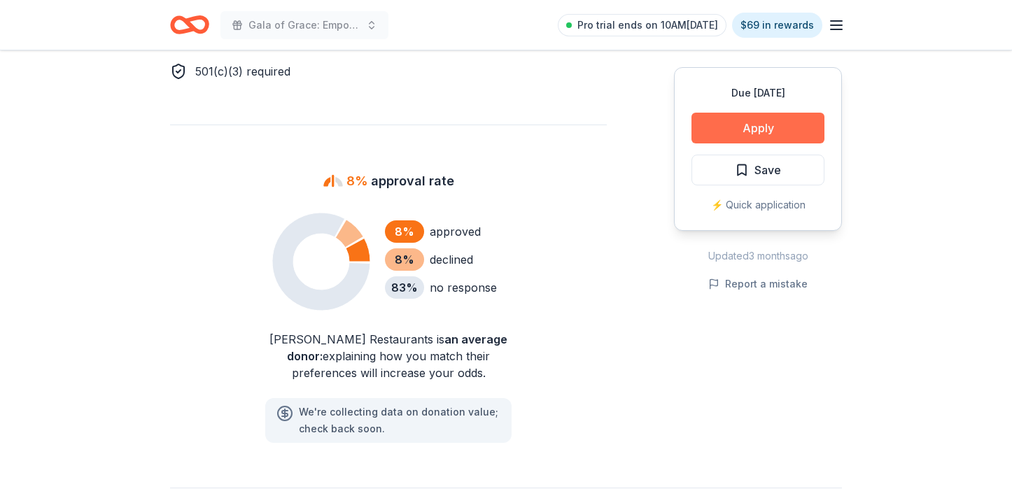
click at [751, 123] on button "Apply" at bounding box center [757, 128] width 133 height 31
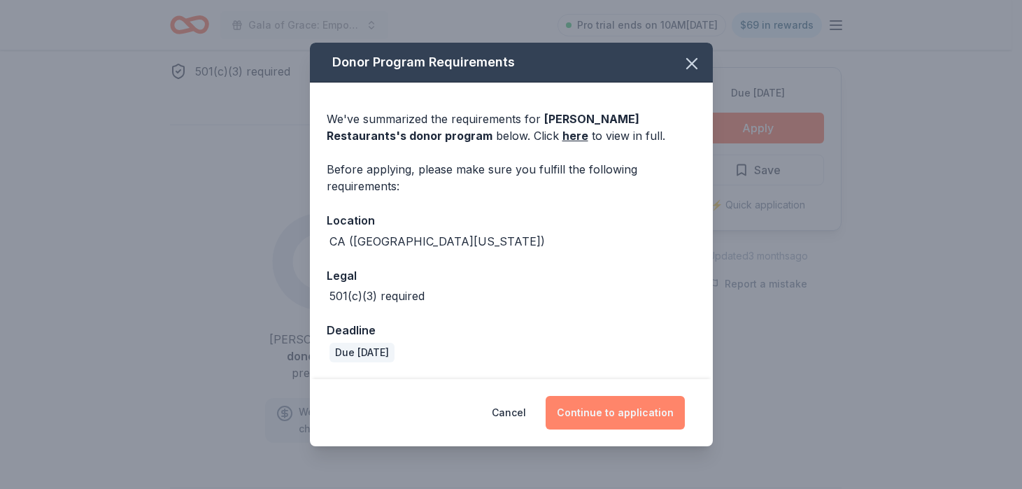
click at [592, 421] on button "Continue to application" at bounding box center [615, 413] width 139 height 34
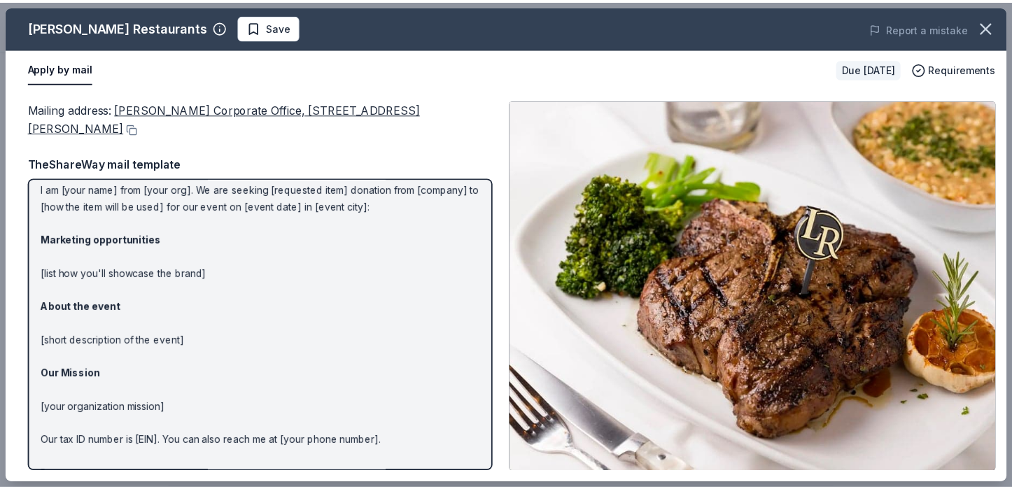
scroll to position [65, 0]
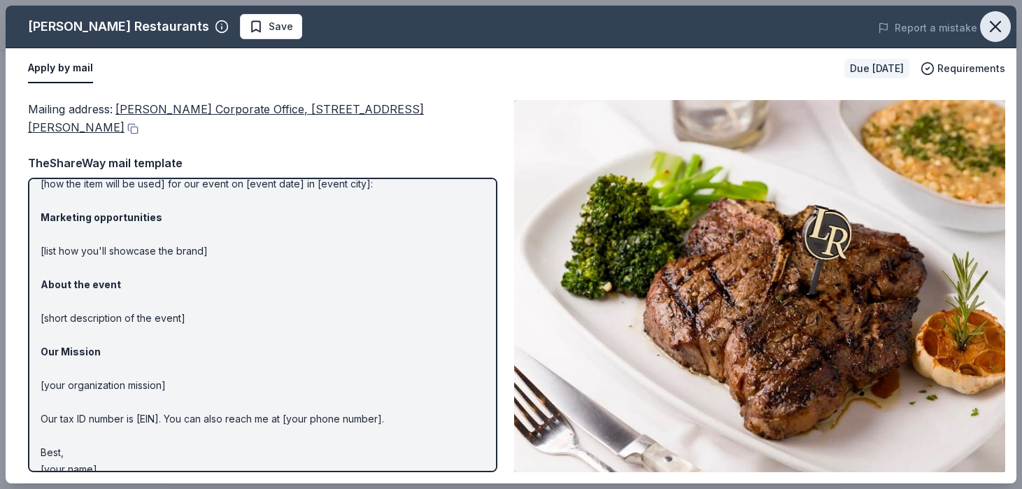
click at [985, 24] on button "button" at bounding box center [995, 26] width 31 height 31
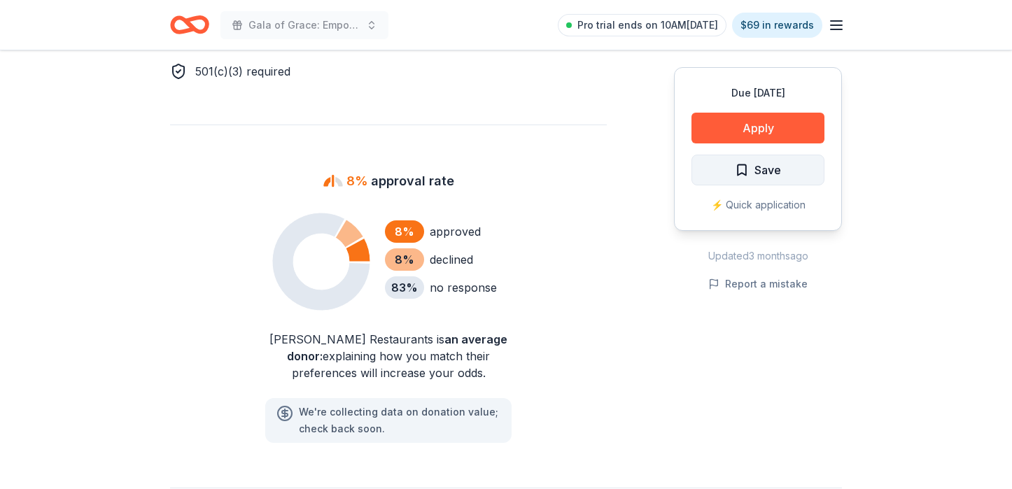
click at [803, 164] on button "Save" at bounding box center [757, 170] width 133 height 31
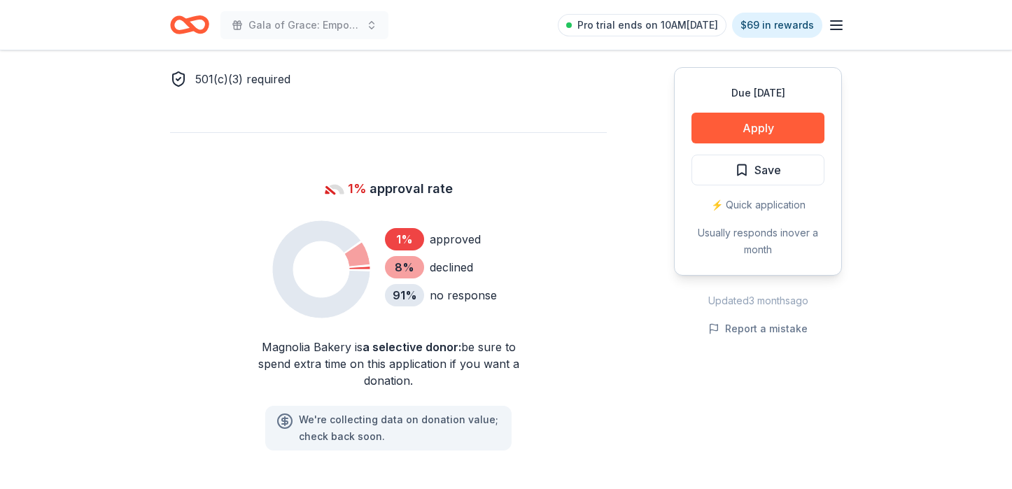
scroll to position [770, 0]
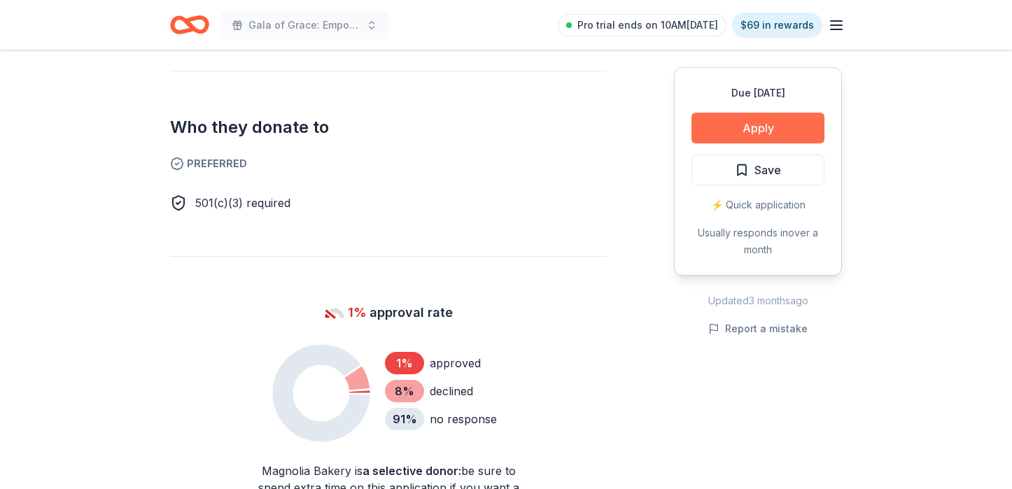
click at [733, 132] on button "Apply" at bounding box center [757, 128] width 133 height 31
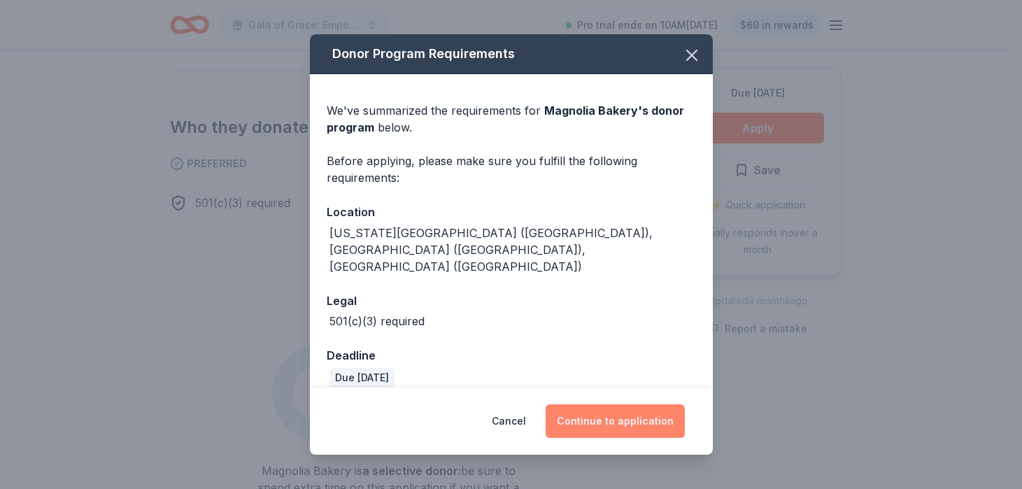
click at [627, 426] on button "Continue to application" at bounding box center [615, 421] width 139 height 34
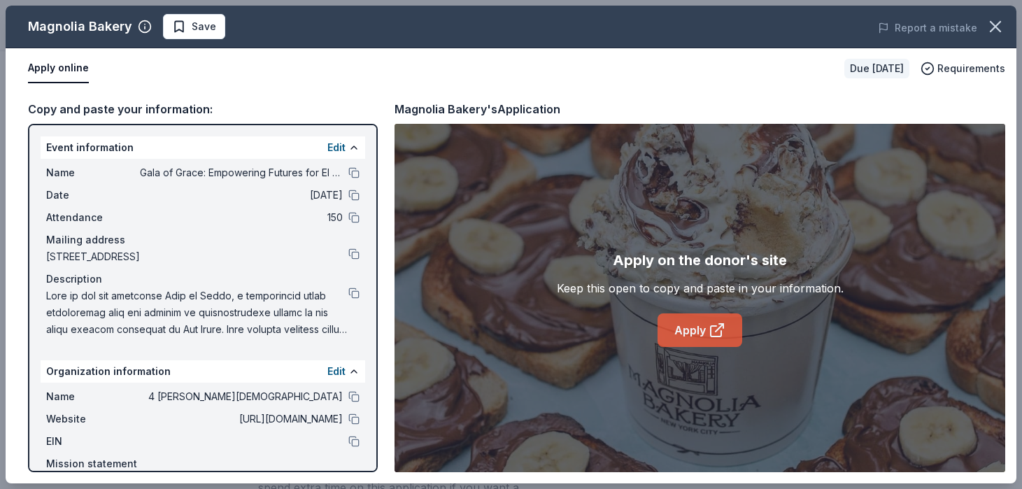
click at [699, 328] on link "Apply" at bounding box center [700, 331] width 85 height 34
click at [997, 37] on button "button" at bounding box center [995, 26] width 31 height 31
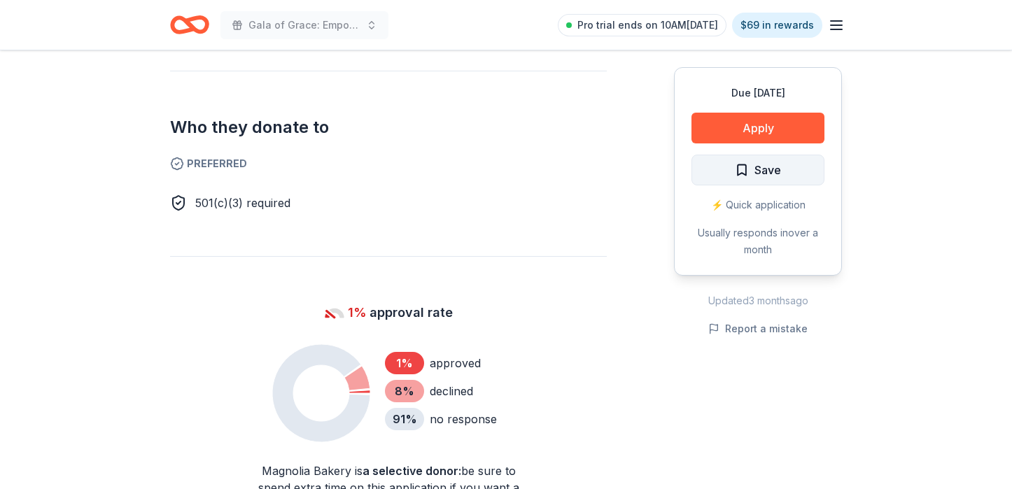
click at [809, 181] on button "Save" at bounding box center [757, 170] width 133 height 31
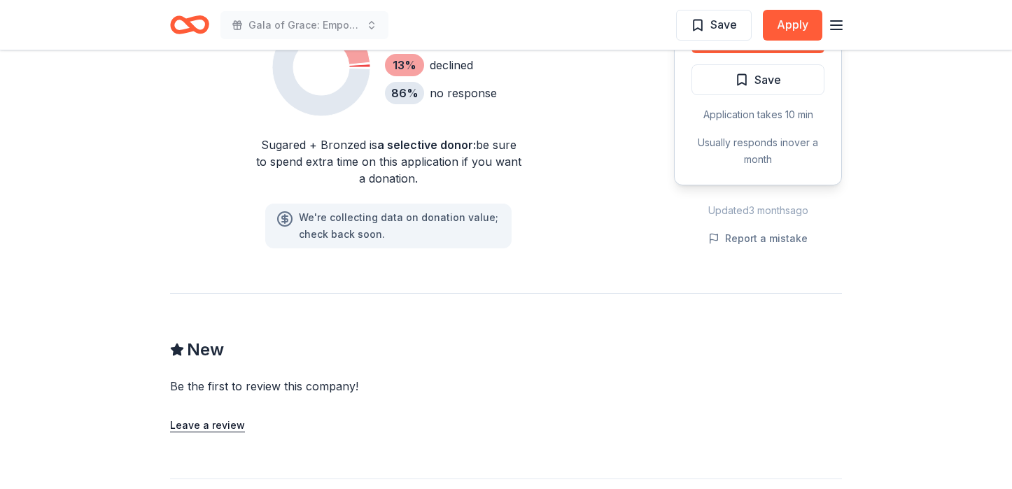
scroll to position [1330, 0]
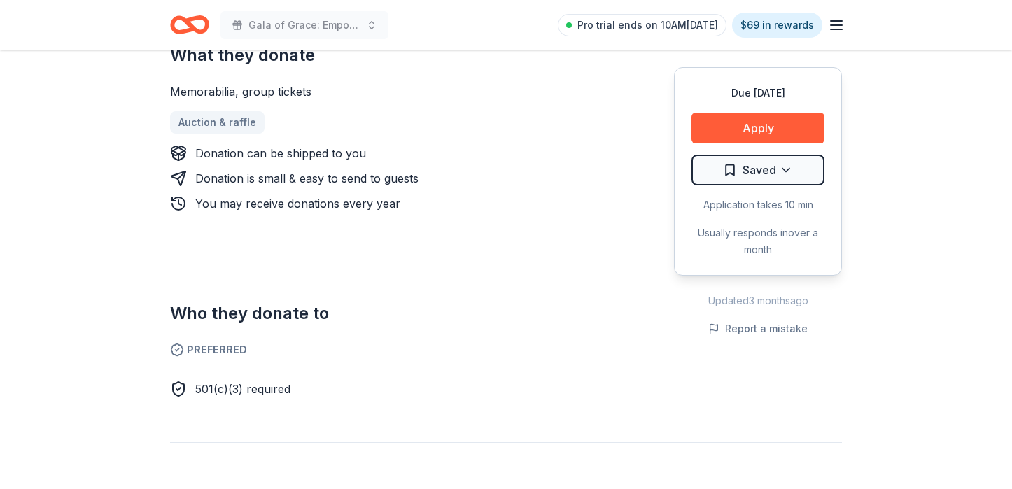
scroll to position [630, 0]
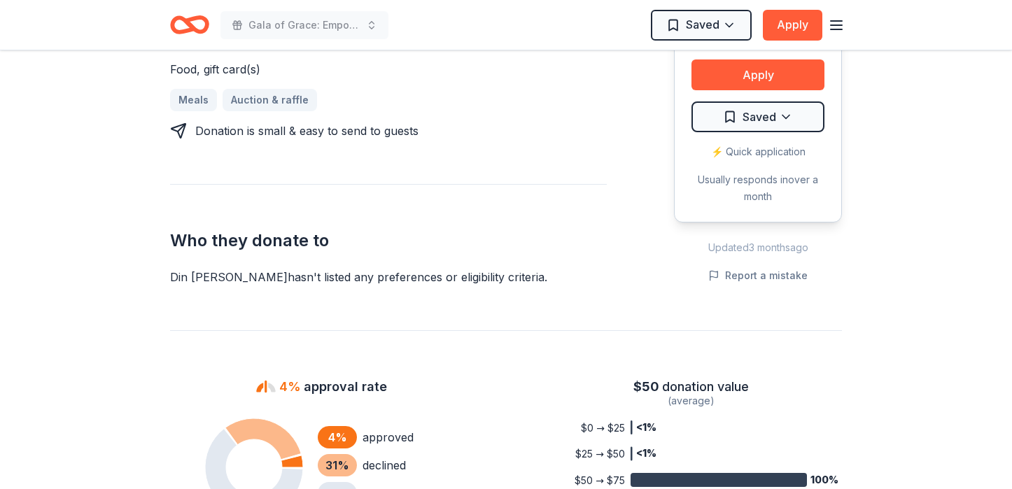
scroll to position [490, 0]
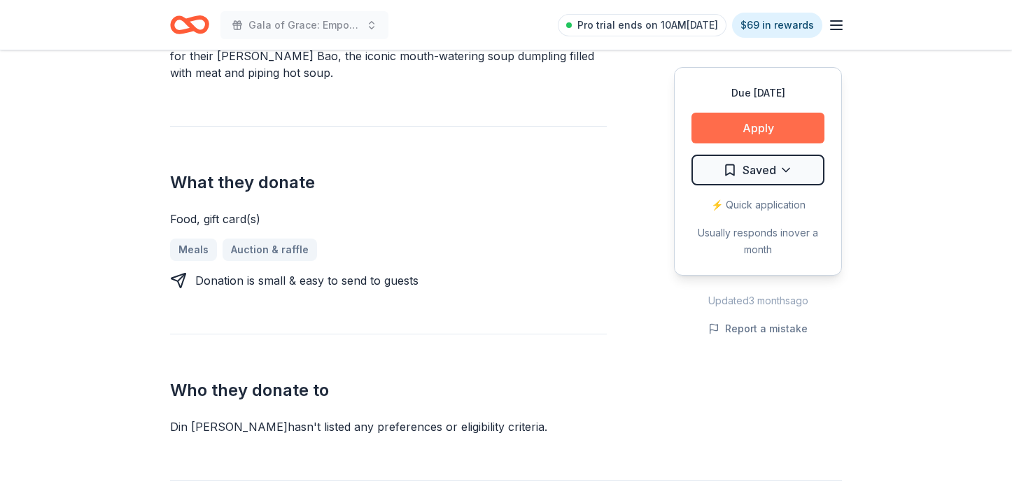
click at [707, 122] on button "Apply" at bounding box center [757, 128] width 133 height 31
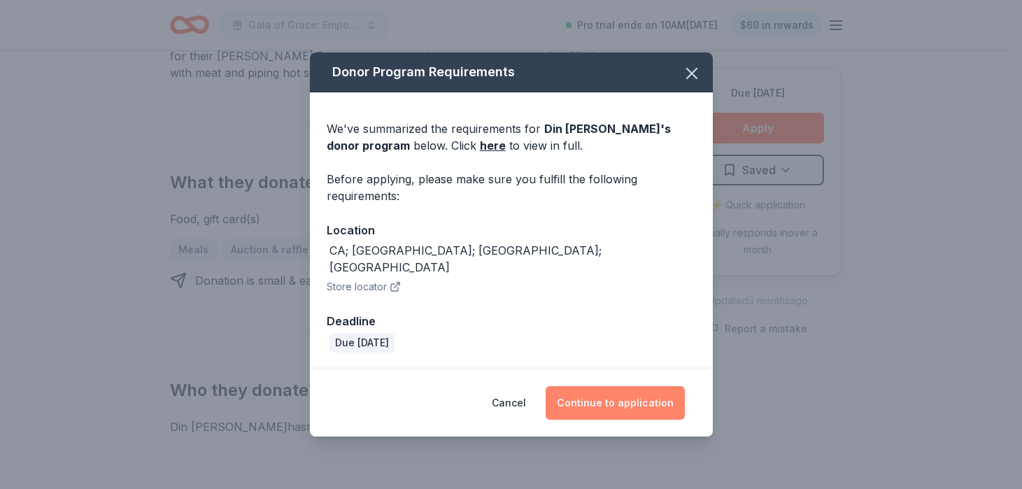
click at [602, 389] on button "Continue to application" at bounding box center [615, 403] width 139 height 34
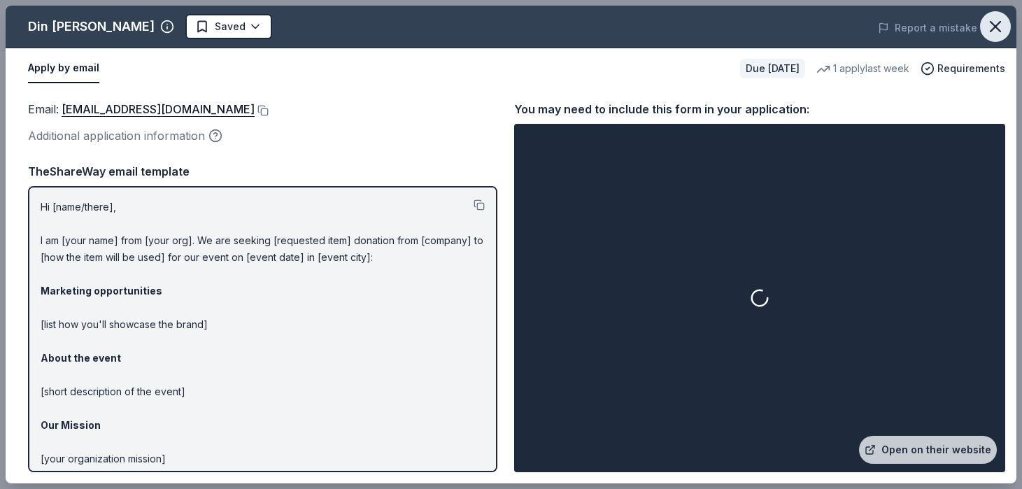
click at [985, 23] on button "button" at bounding box center [995, 26] width 31 height 31
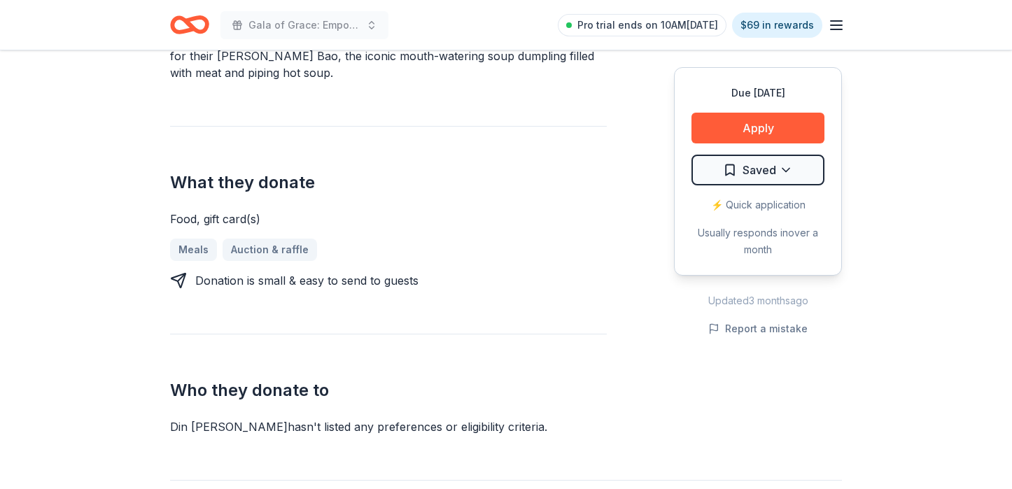
click at [752, 185] on div "Due in 45 days Apply Saved ⚡️ Quick application Usually responds in over a month" at bounding box center [758, 171] width 168 height 209
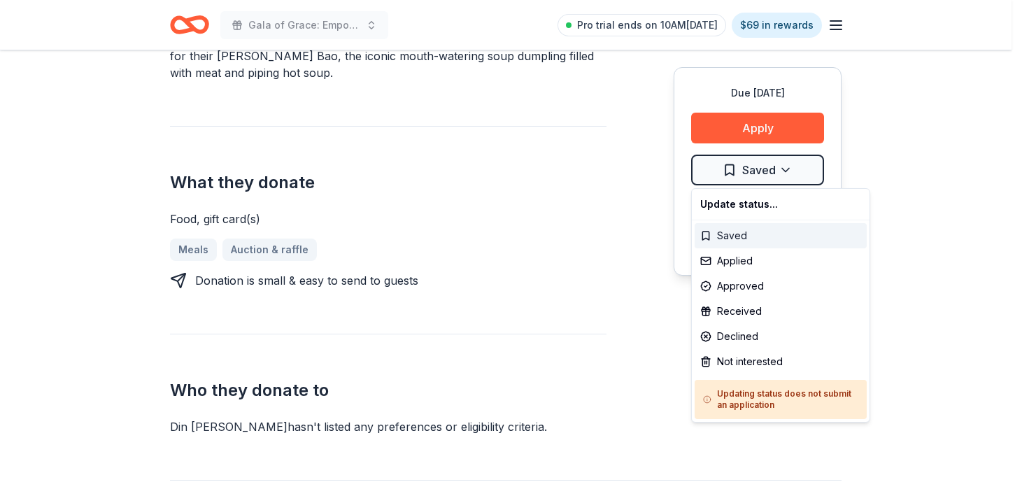
click at [719, 240] on div "Saved" at bounding box center [781, 235] width 172 height 25
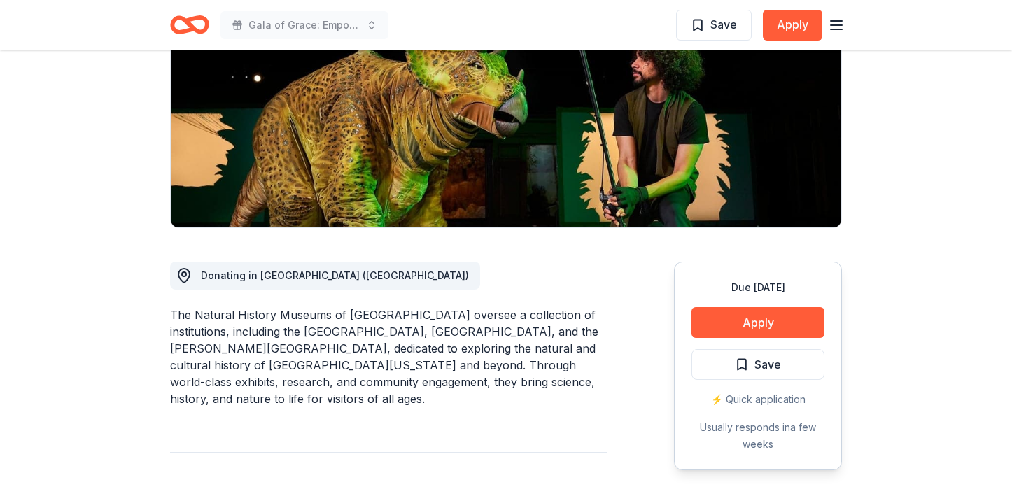
scroll to position [490, 0]
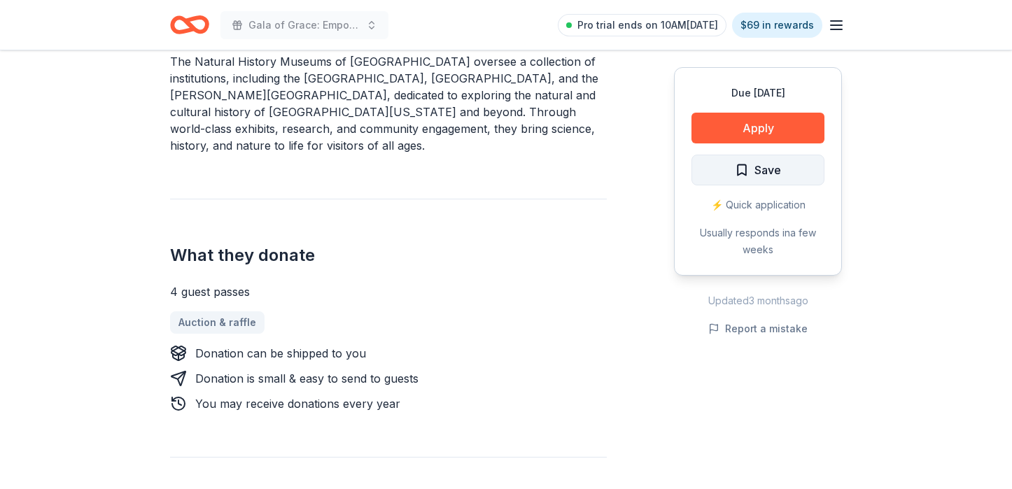
click at [783, 180] on button "Save" at bounding box center [757, 170] width 133 height 31
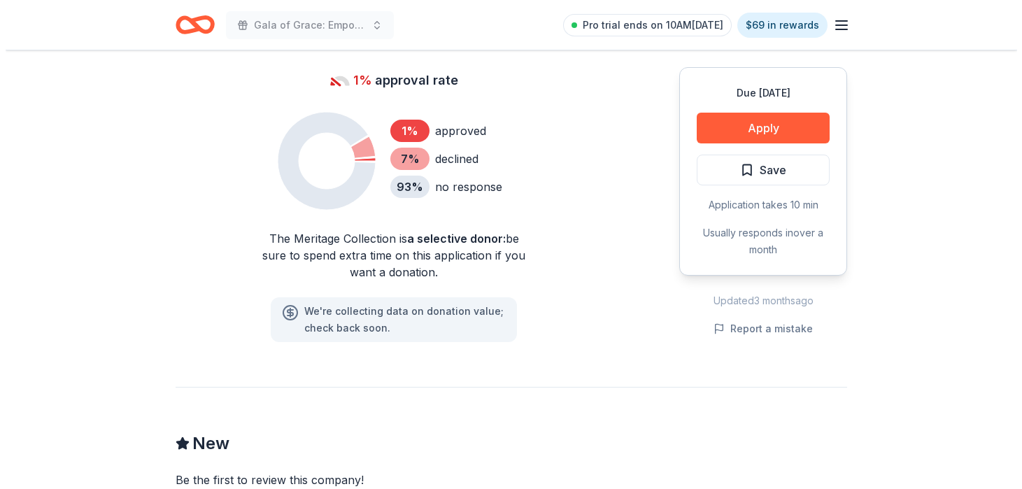
scroll to position [910, 0]
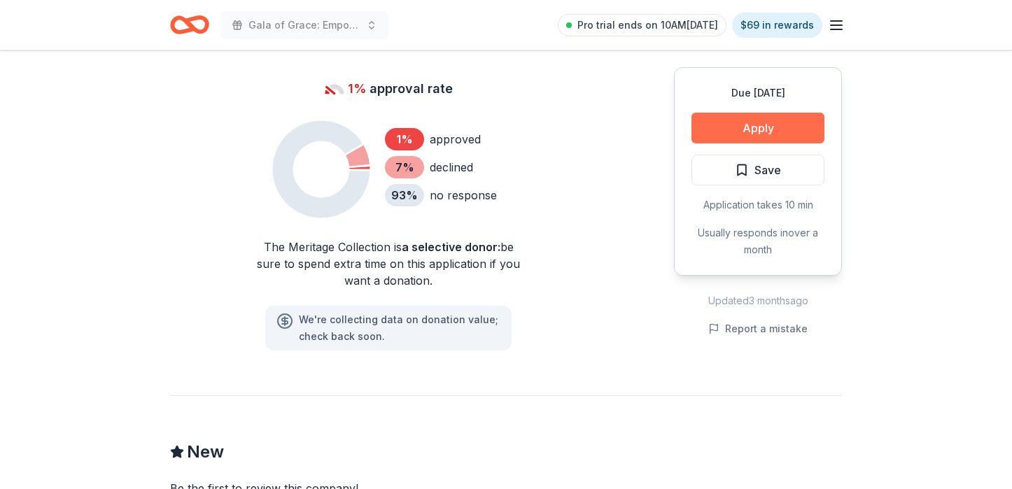
click at [754, 118] on button "Apply" at bounding box center [757, 128] width 133 height 31
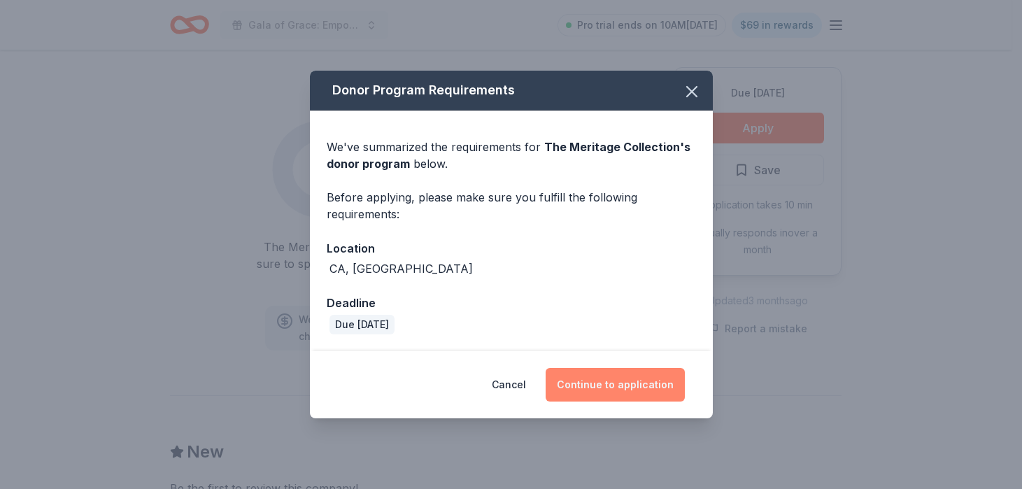
click at [641, 396] on button "Continue to application" at bounding box center [615, 385] width 139 height 34
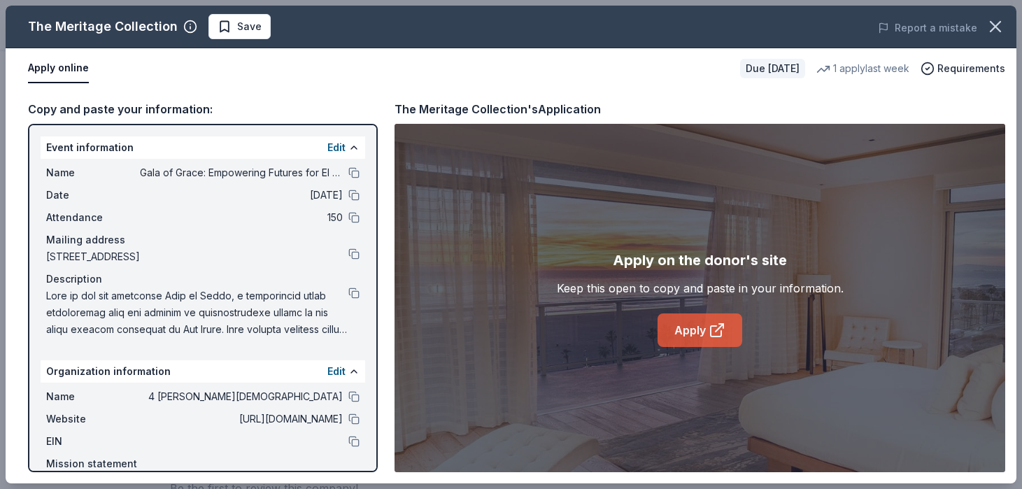
click at [684, 318] on link "Apply" at bounding box center [700, 331] width 85 height 34
click at [987, 30] on icon "button" at bounding box center [996, 27] width 20 height 20
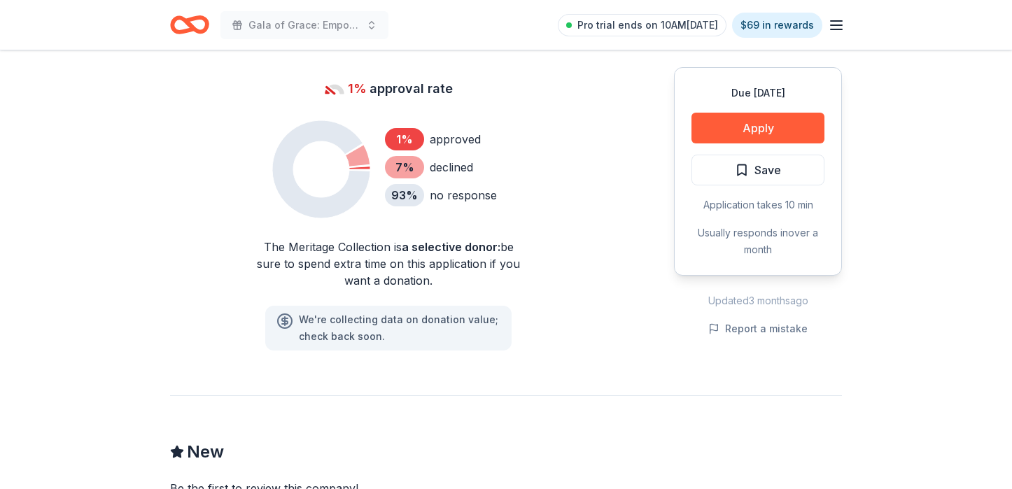
click at [775, 161] on span "Save" at bounding box center [767, 170] width 27 height 18
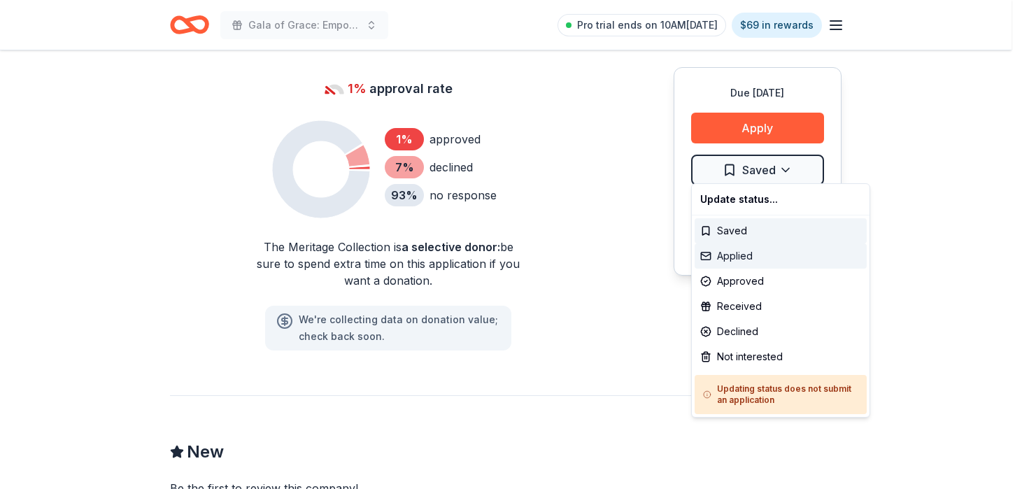
click at [763, 264] on div "Applied" at bounding box center [781, 256] width 172 height 25
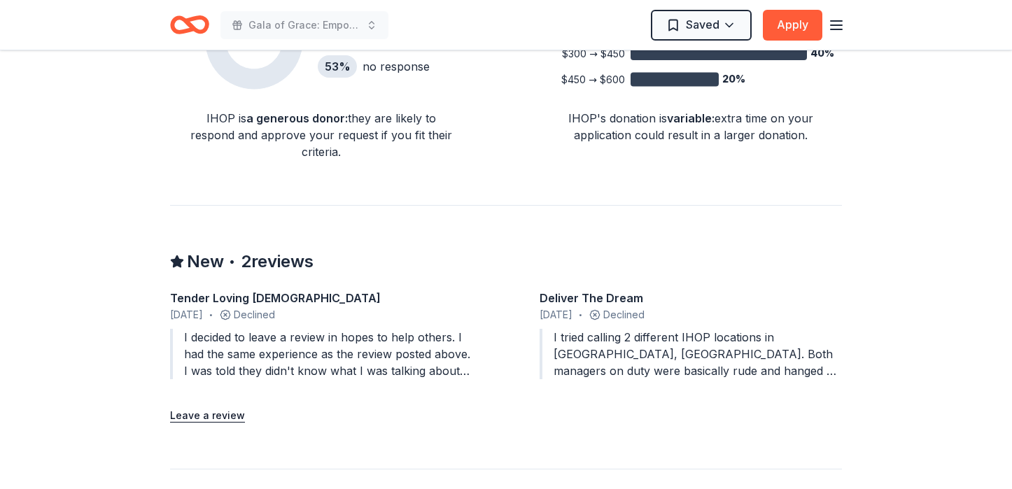
scroll to position [1120, 0]
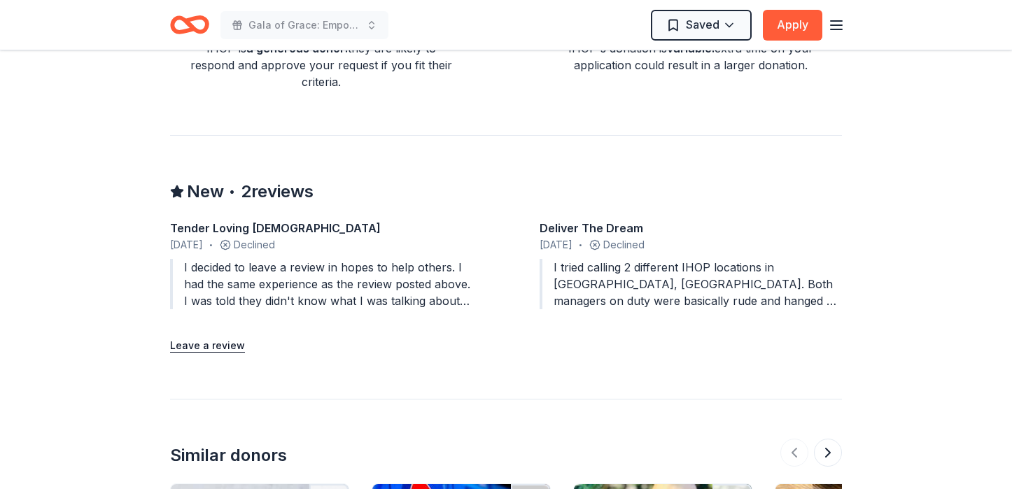
click at [239, 200] on div "New • 2 reviews" at bounding box center [241, 192] width 143 height 22
click at [247, 189] on span "2 reviews" at bounding box center [277, 192] width 73 height 22
click at [232, 220] on div "Tender Loving [DEMOGRAPHIC_DATA]" at bounding box center [321, 228] width 302 height 17
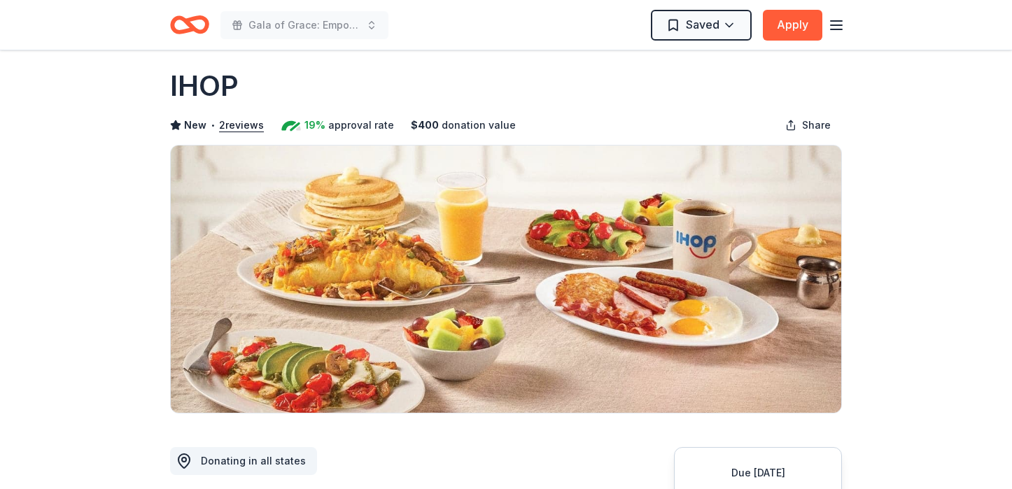
scroll to position [0, 0]
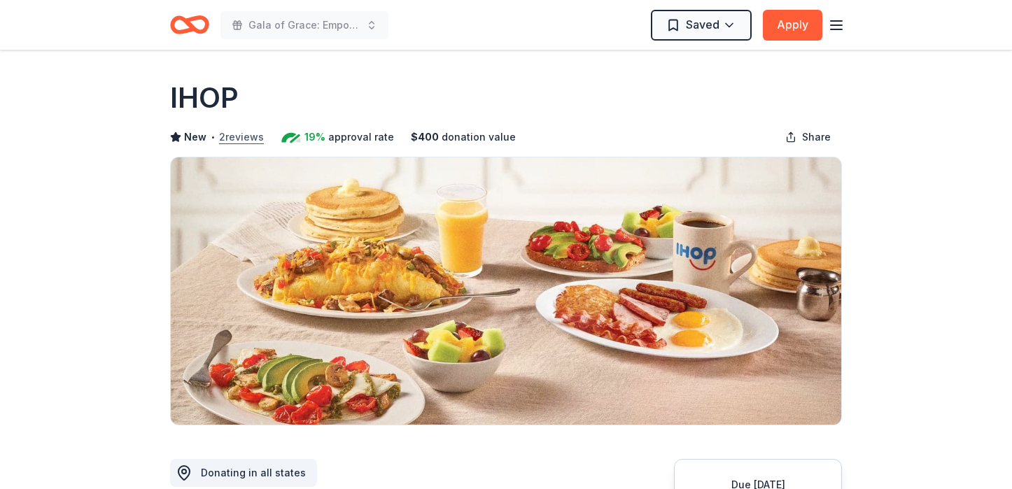
click at [237, 136] on button "2 reviews" at bounding box center [241, 137] width 45 height 17
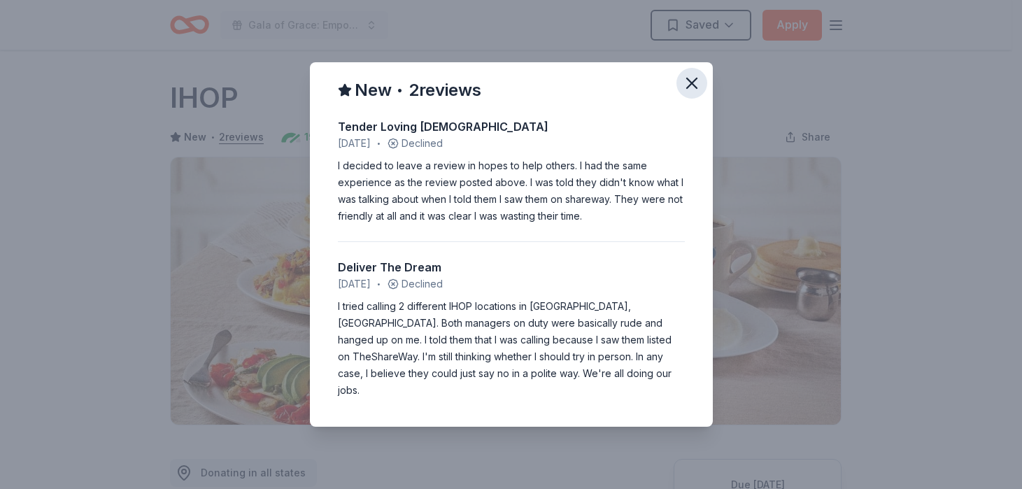
click at [681, 87] on button "button" at bounding box center [692, 83] width 31 height 31
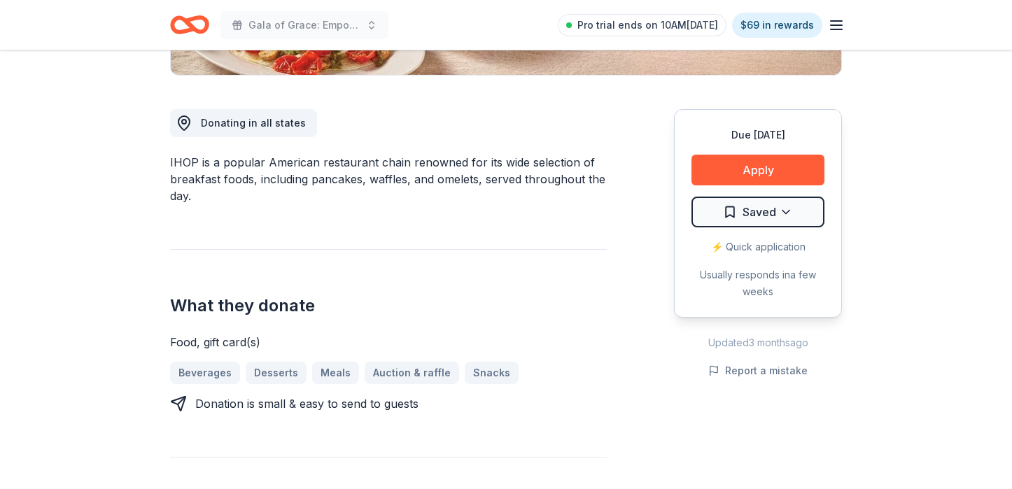
scroll to position [700, 0]
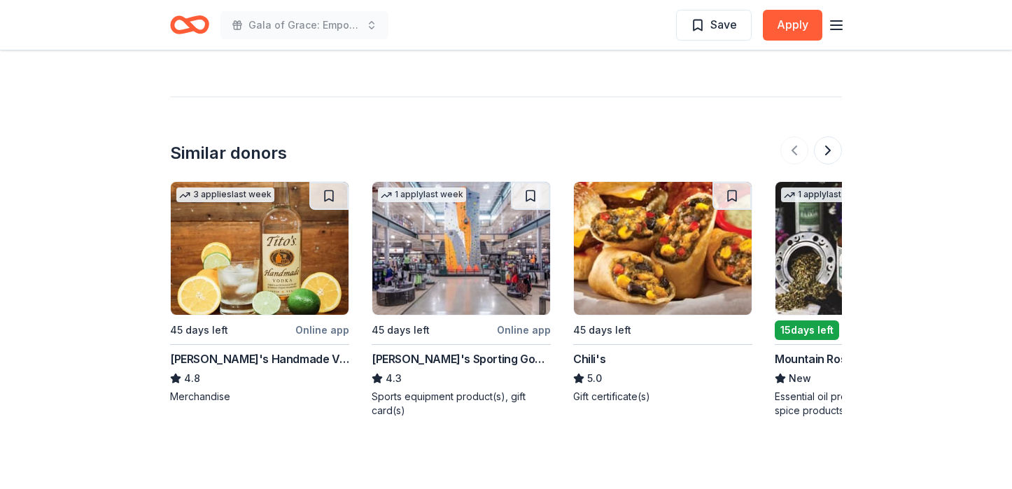
scroll to position [1278, 0]
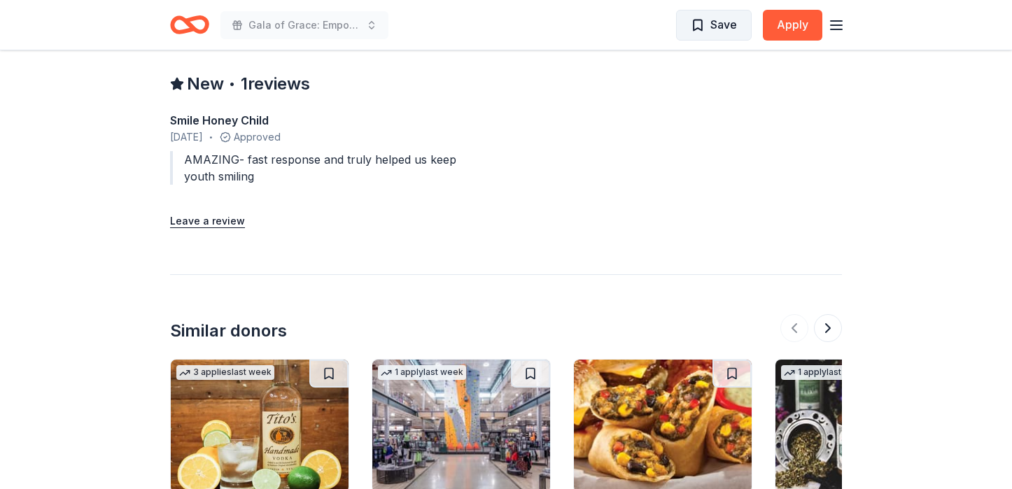
click at [701, 20] on span "Save" at bounding box center [714, 24] width 46 height 18
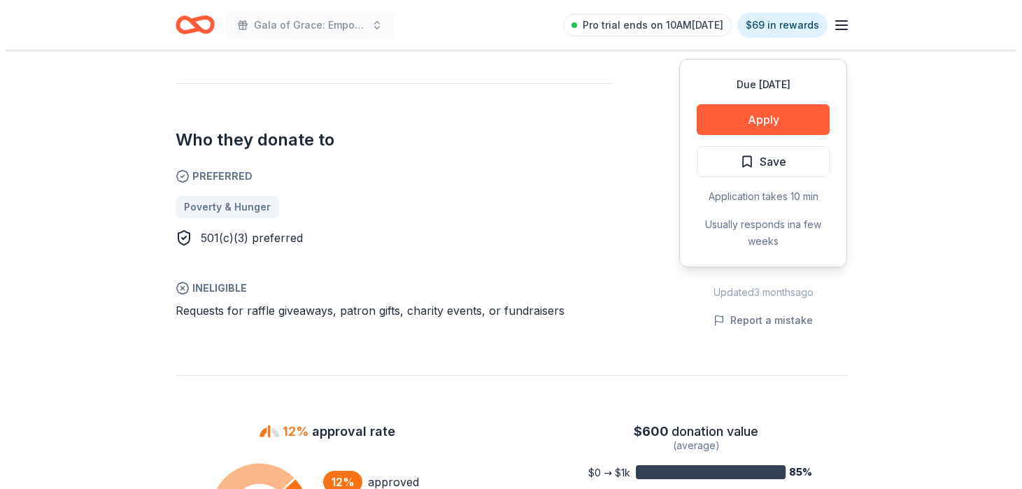
scroll to position [700, 0]
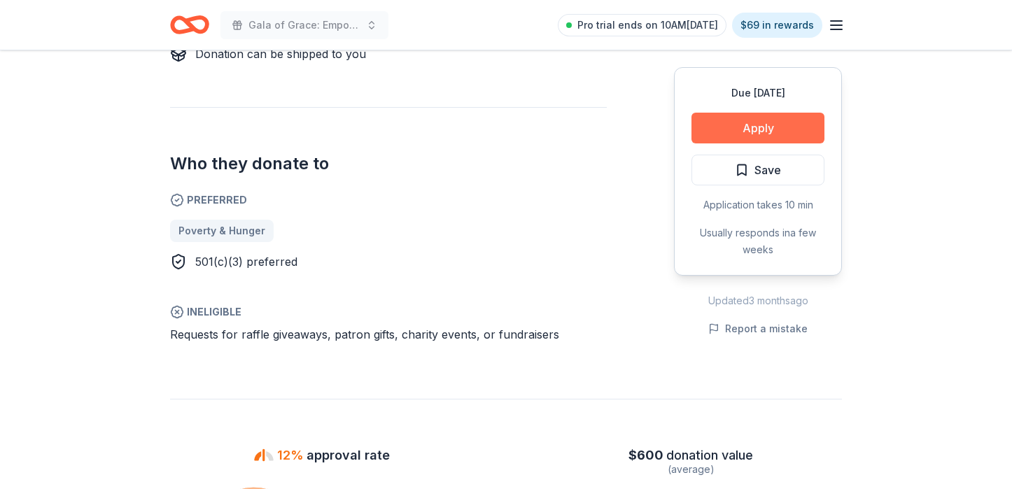
click at [705, 132] on button "Apply" at bounding box center [757, 128] width 133 height 31
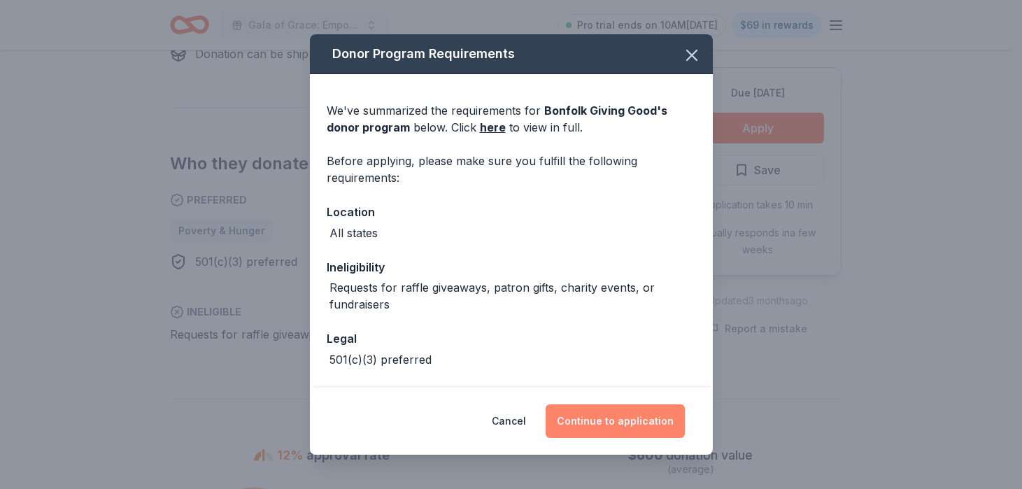
click at [584, 406] on button "Continue to application" at bounding box center [615, 421] width 139 height 34
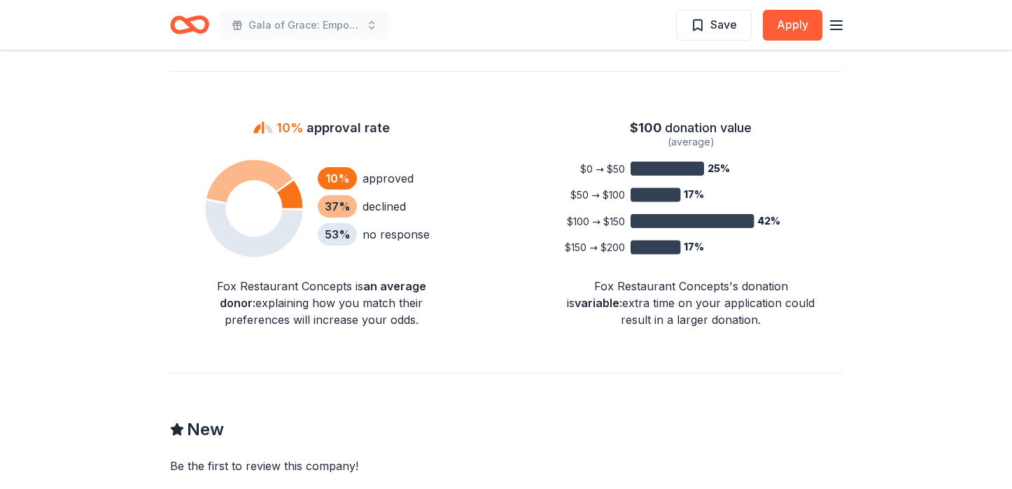
scroll to position [910, 0]
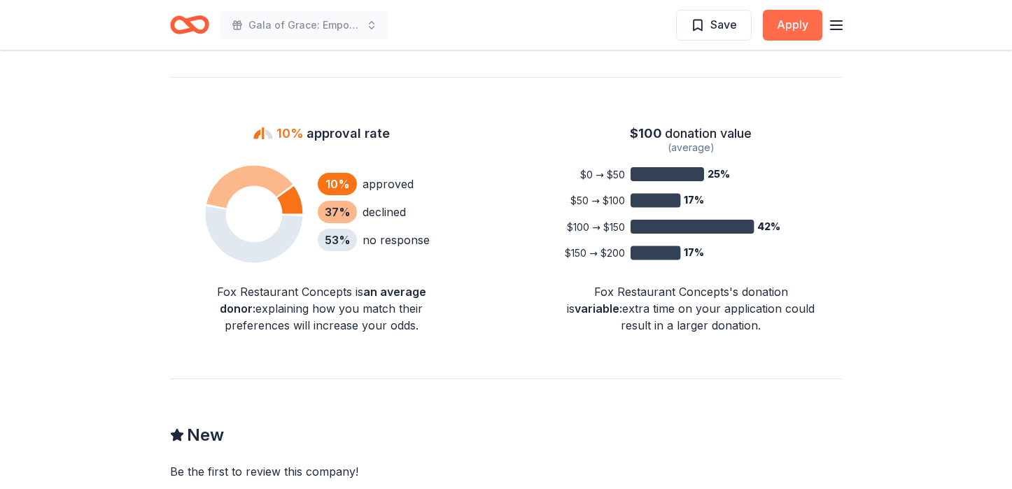
click at [805, 27] on button "Apply" at bounding box center [792, 25] width 59 height 31
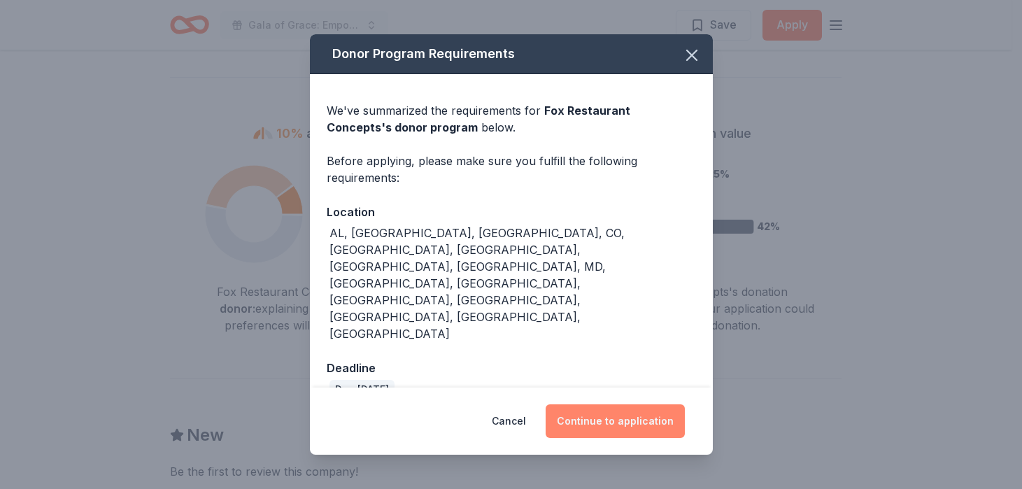
click at [601, 404] on button "Continue to application" at bounding box center [615, 421] width 139 height 34
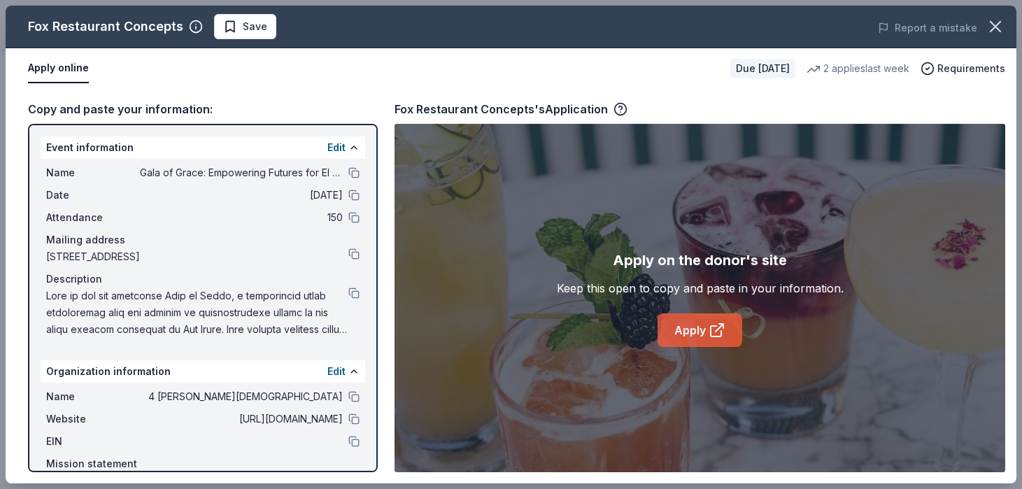
click at [698, 323] on link "Apply" at bounding box center [700, 331] width 85 height 34
click at [989, 22] on icon "button" at bounding box center [996, 27] width 20 height 20
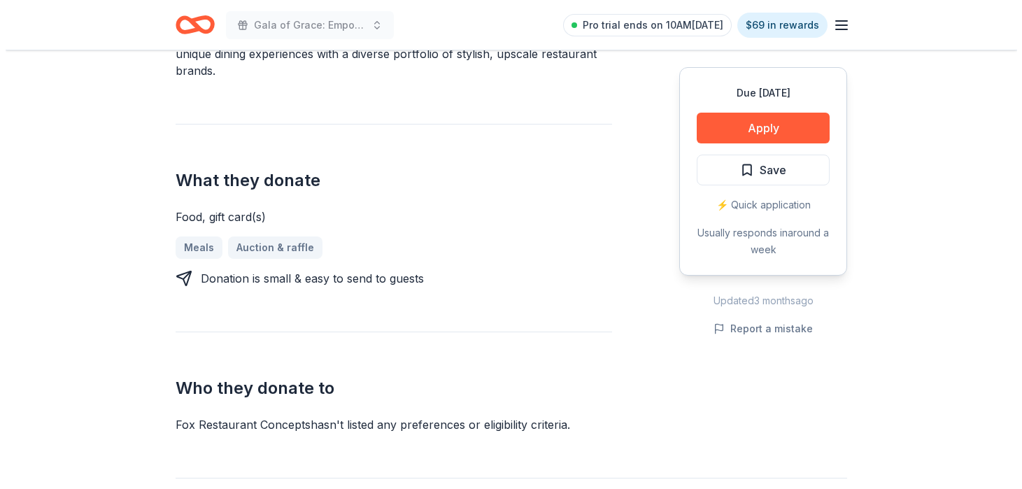
scroll to position [490, 0]
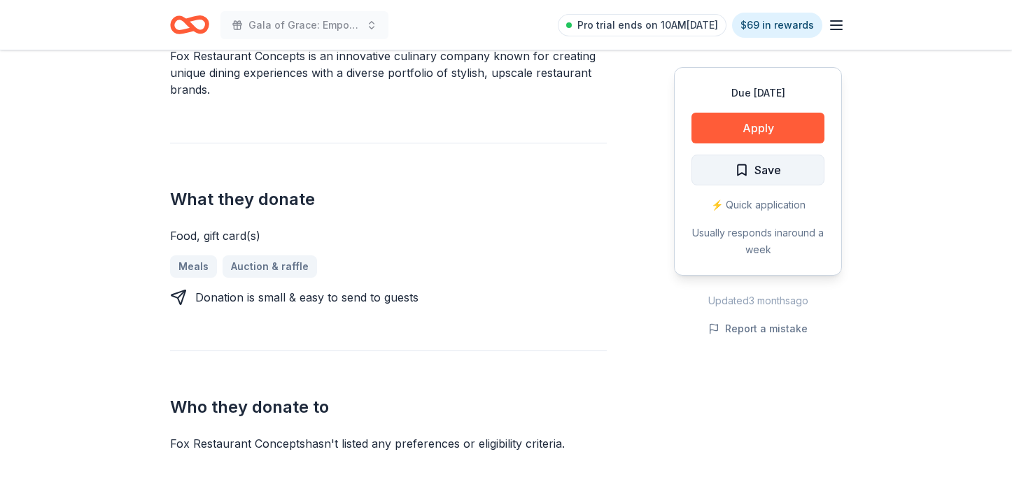
click at [733, 172] on button "Save" at bounding box center [757, 170] width 133 height 31
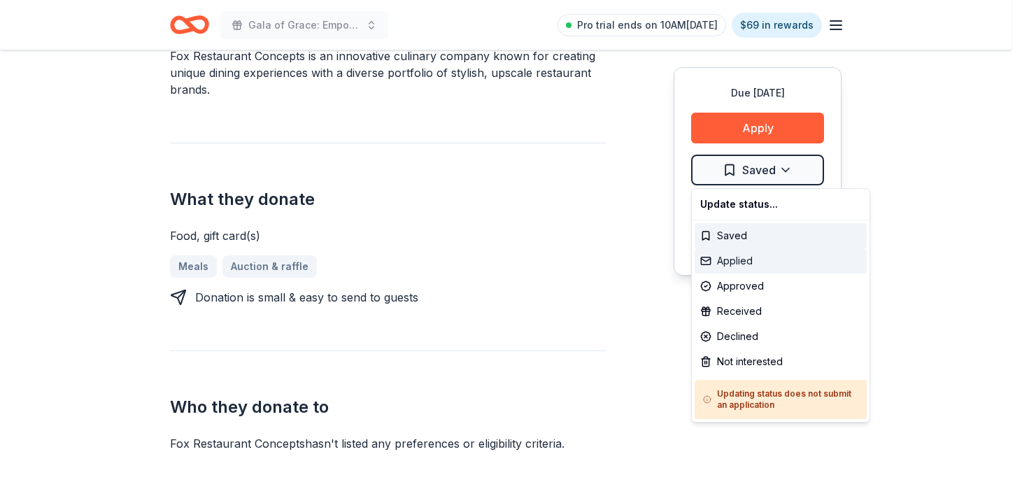
click at [746, 258] on div "Applied" at bounding box center [781, 260] width 172 height 25
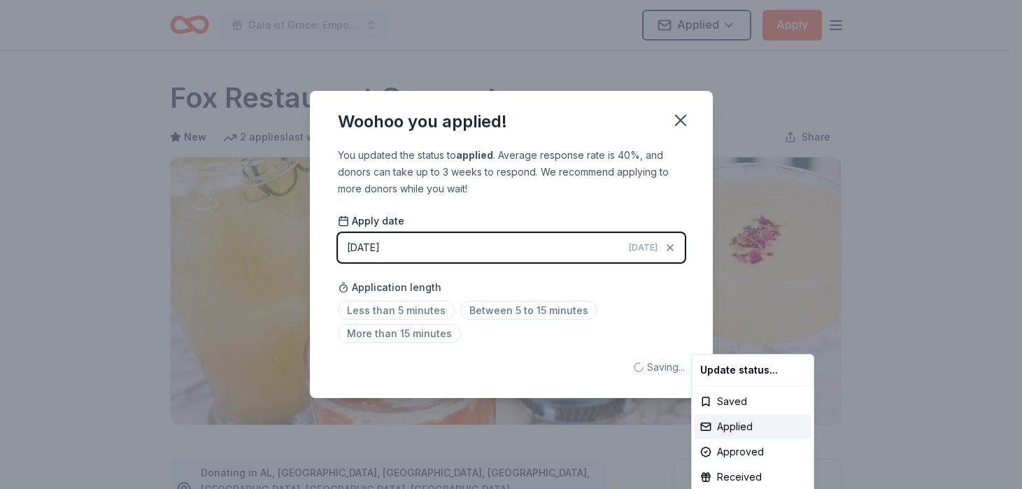
scroll to position [0, 0]
click at [674, 117] on html "Gala of Grace: Empowering Futures for El Porvenir Applied Apply Due [DATE] Shar…" at bounding box center [511, 244] width 1022 height 489
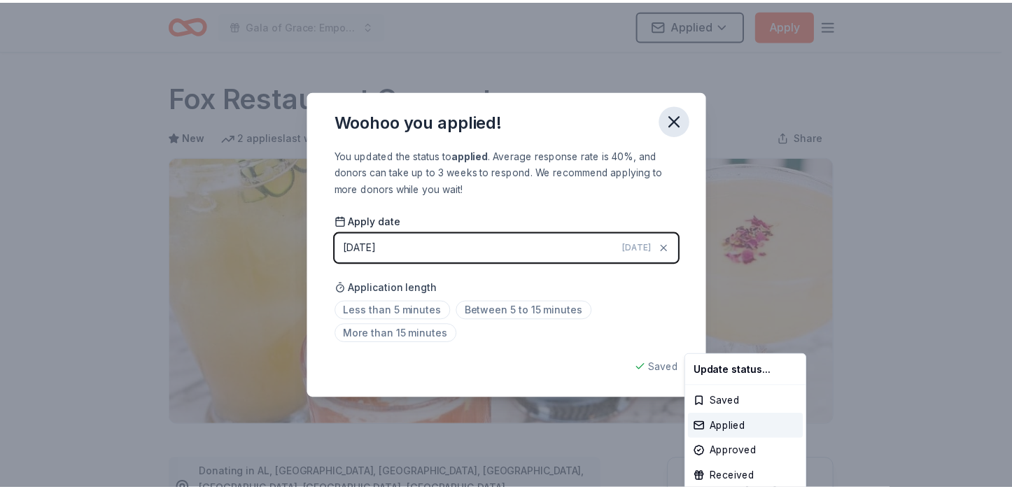
scroll to position [318, 0]
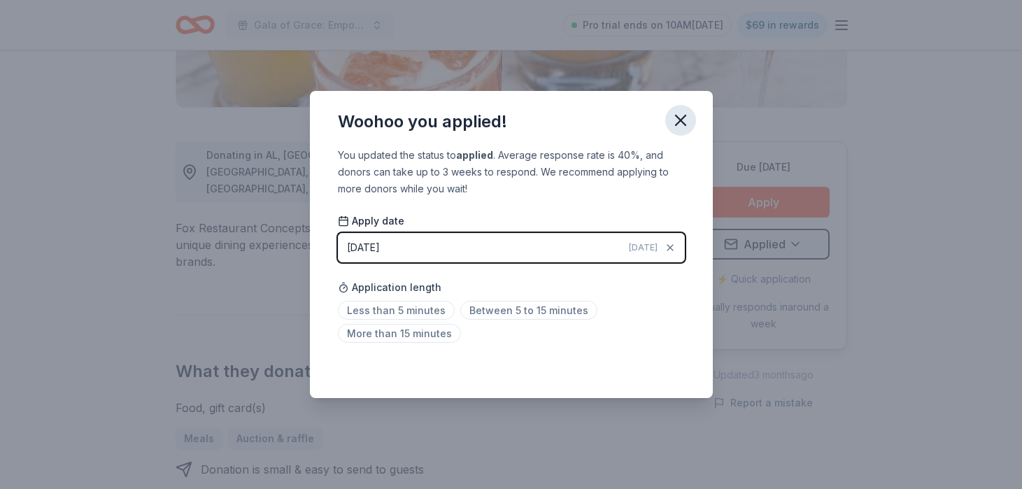
click at [675, 117] on icon "button" at bounding box center [681, 121] width 20 height 20
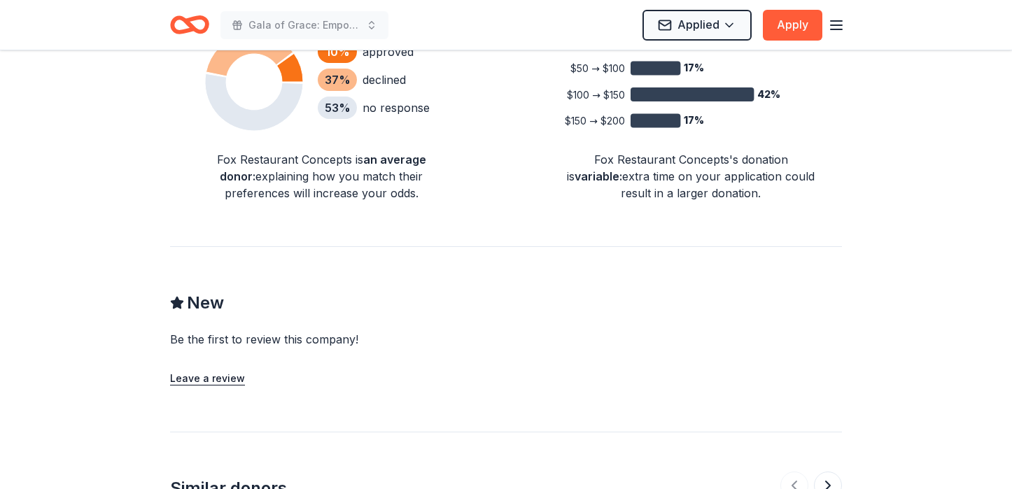
scroll to position [1087, 0]
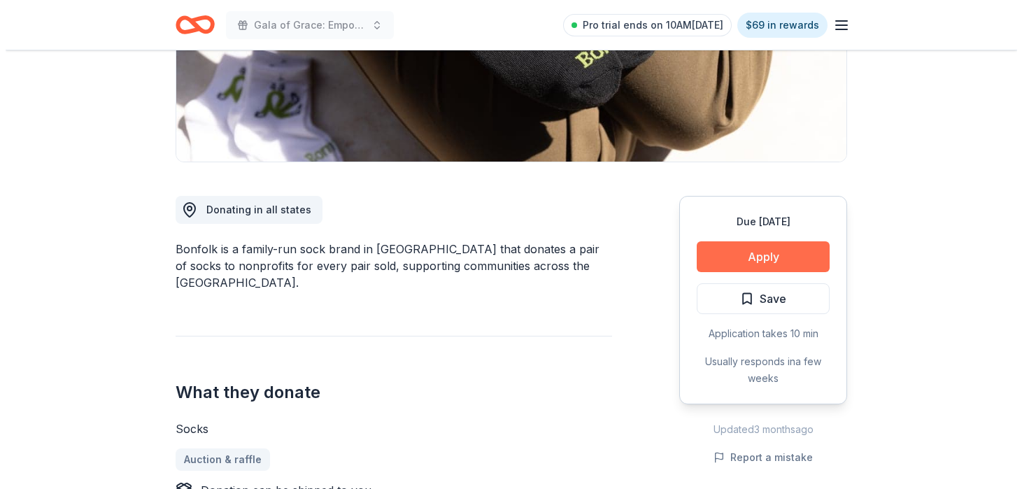
scroll to position [280, 0]
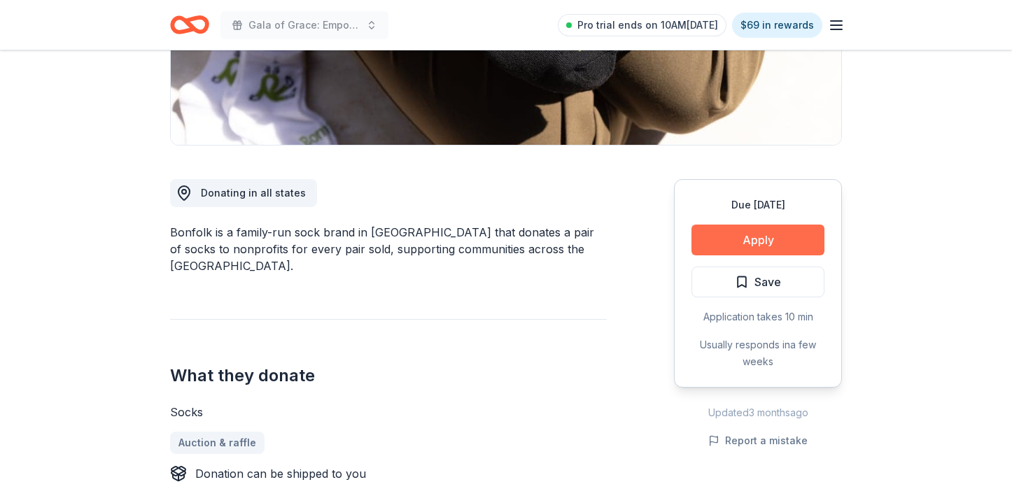
click at [732, 244] on button "Apply" at bounding box center [757, 240] width 133 height 31
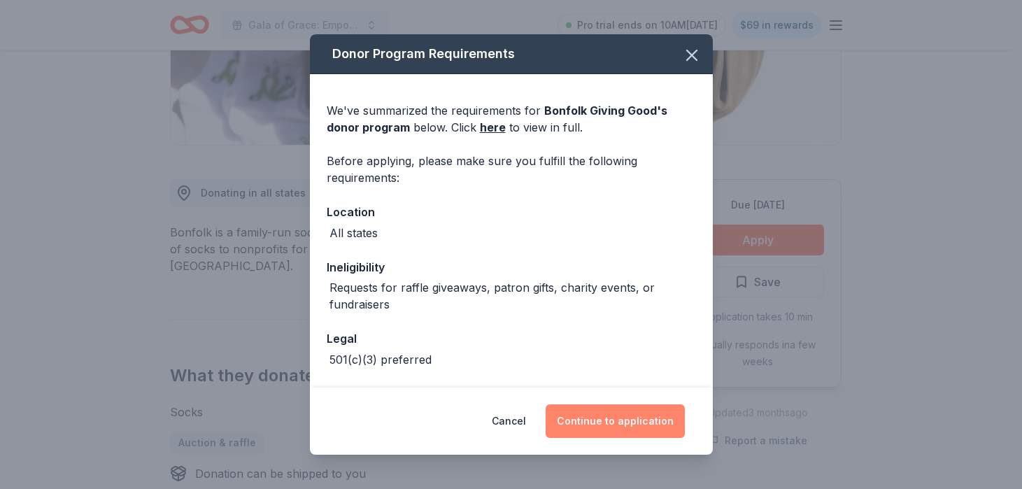
click at [594, 416] on button "Continue to application" at bounding box center [615, 421] width 139 height 34
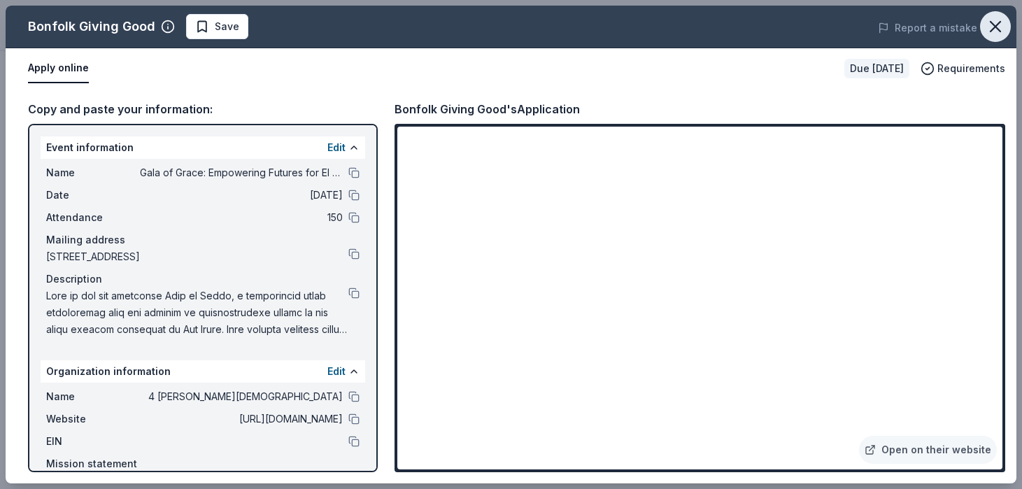
click at [996, 31] on icon "button" at bounding box center [996, 27] width 20 height 20
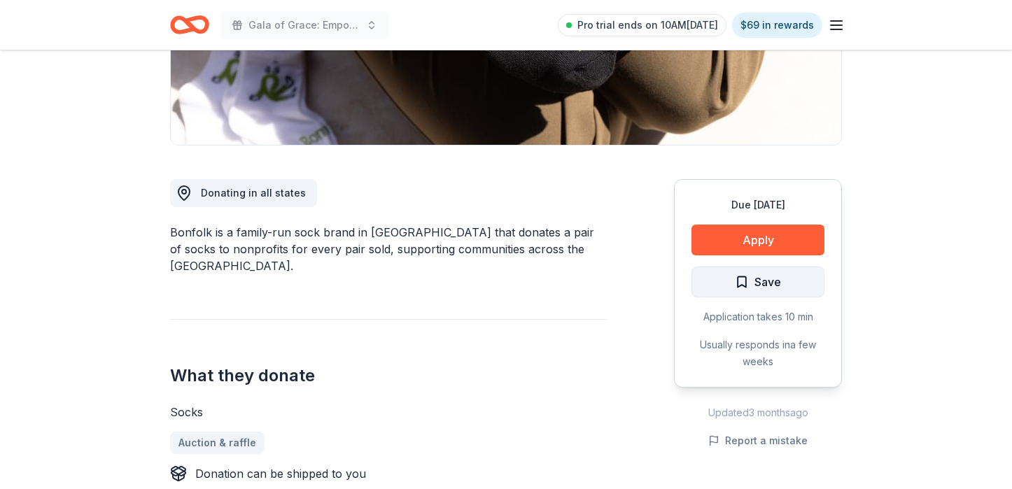
click at [751, 281] on span "Save" at bounding box center [758, 282] width 46 height 18
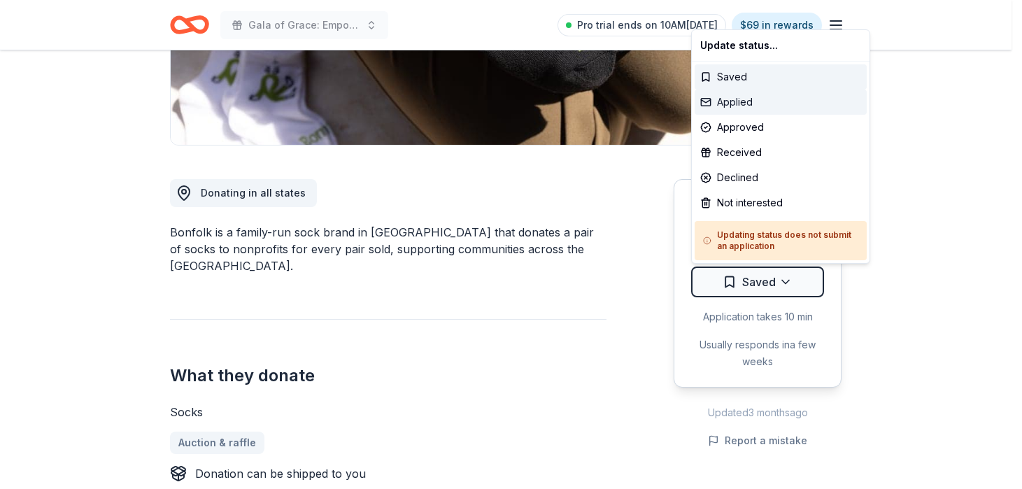
click at [772, 103] on div "Applied" at bounding box center [781, 102] width 172 height 25
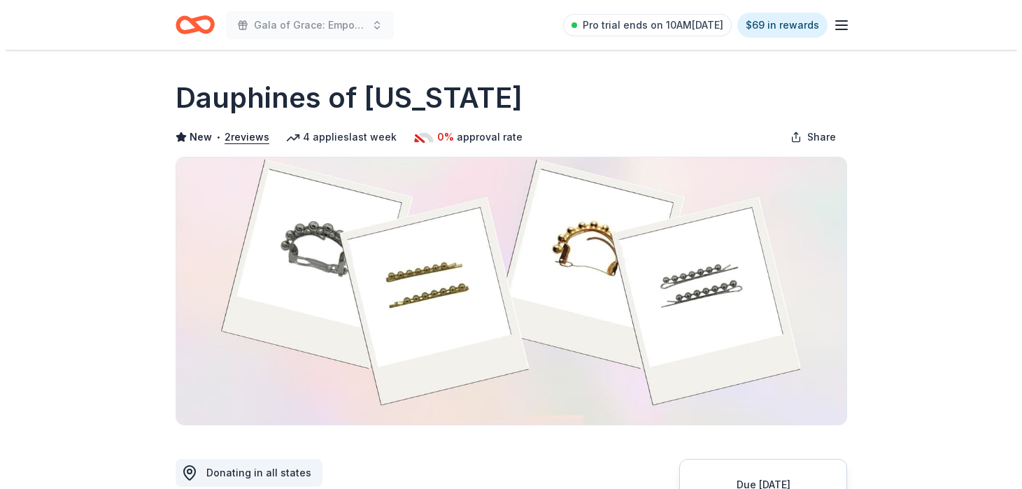
scroll to position [630, 0]
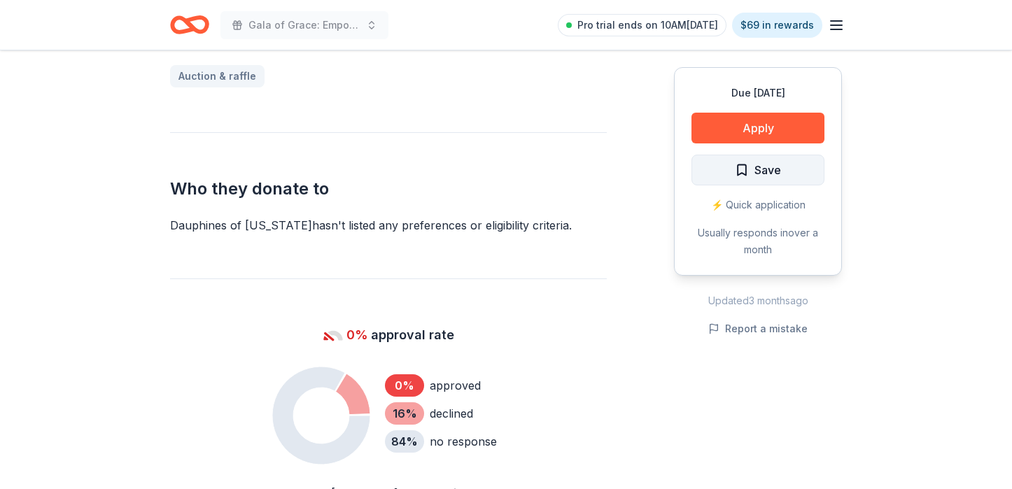
click at [753, 172] on span "Save" at bounding box center [758, 170] width 46 height 18
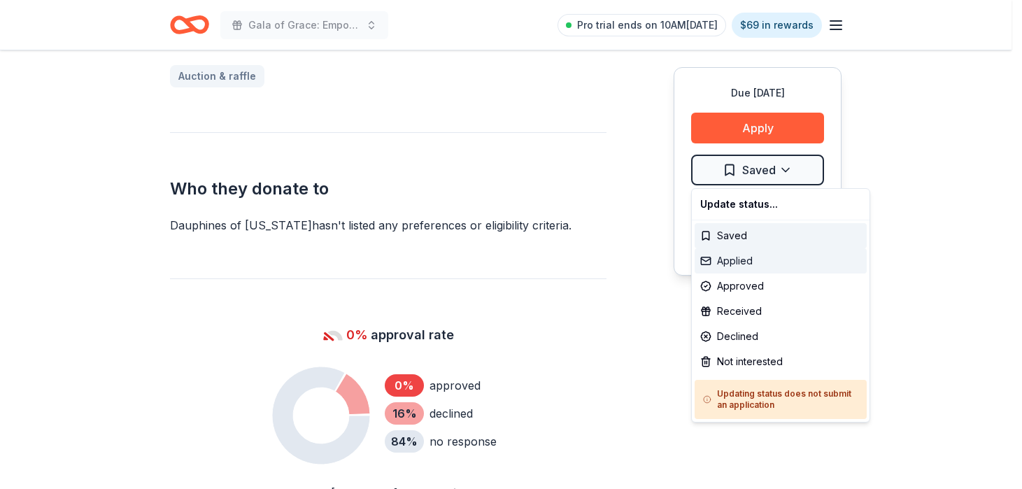
click at [755, 258] on div "Applied" at bounding box center [781, 260] width 172 height 25
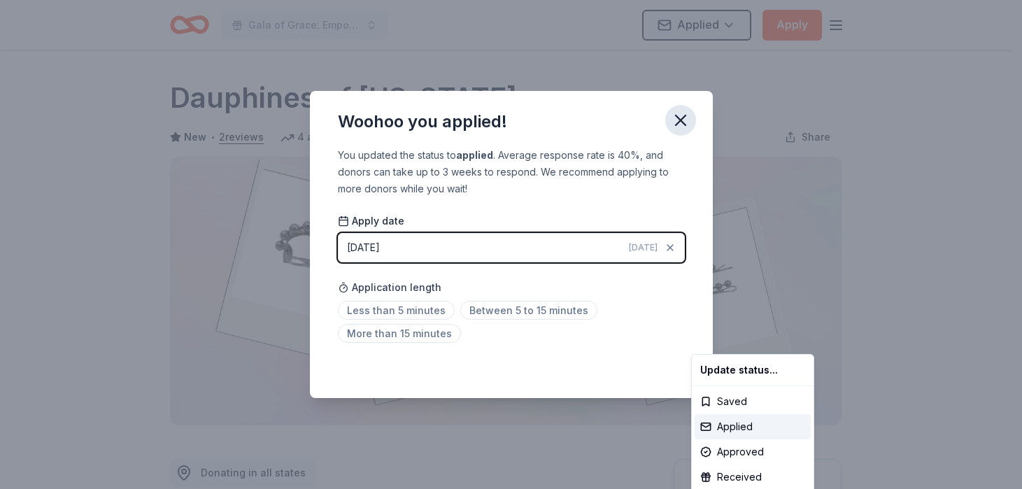
click at [684, 122] on html "Gala of Grace: Empowering Futures for El Porvenir Applied Apply Due [DATE] Shar…" at bounding box center [511, 244] width 1022 height 489
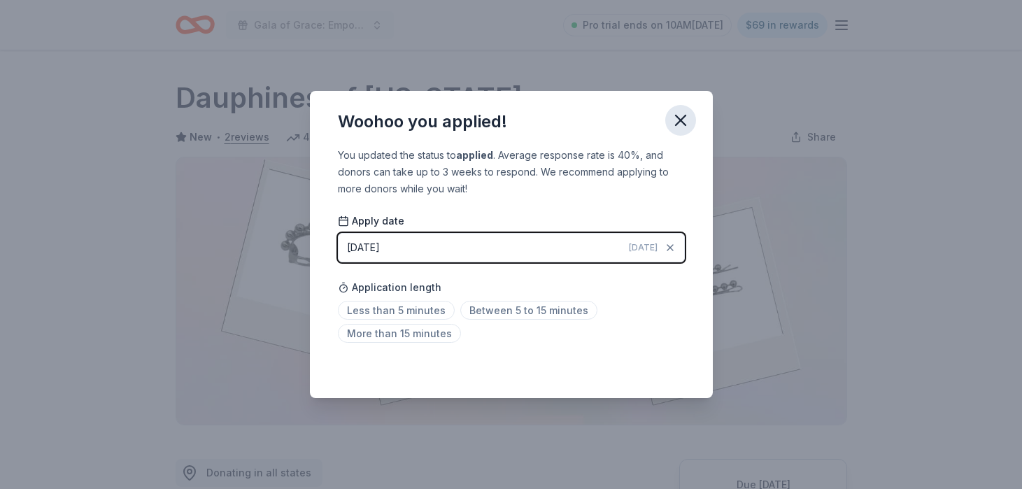
scroll to position [318, 0]
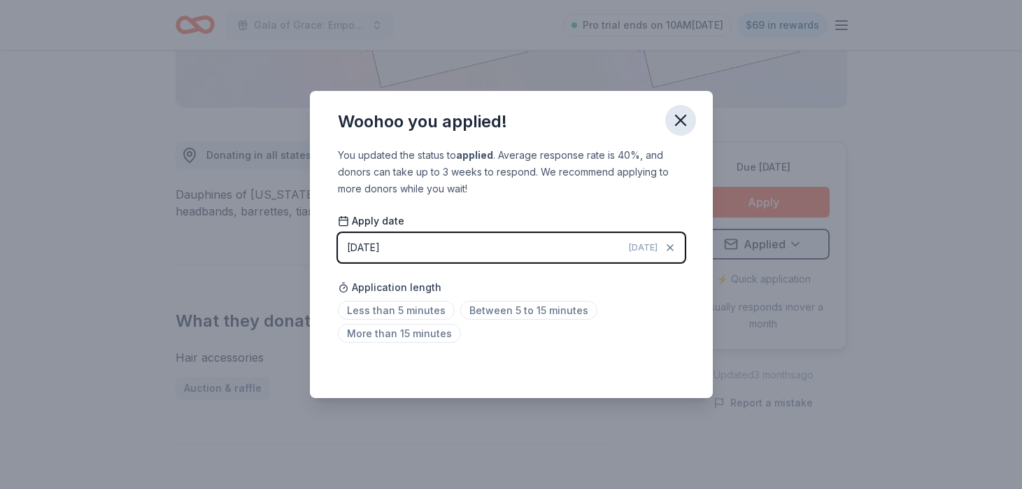
click at [680, 123] on icon "button" at bounding box center [681, 121] width 20 height 20
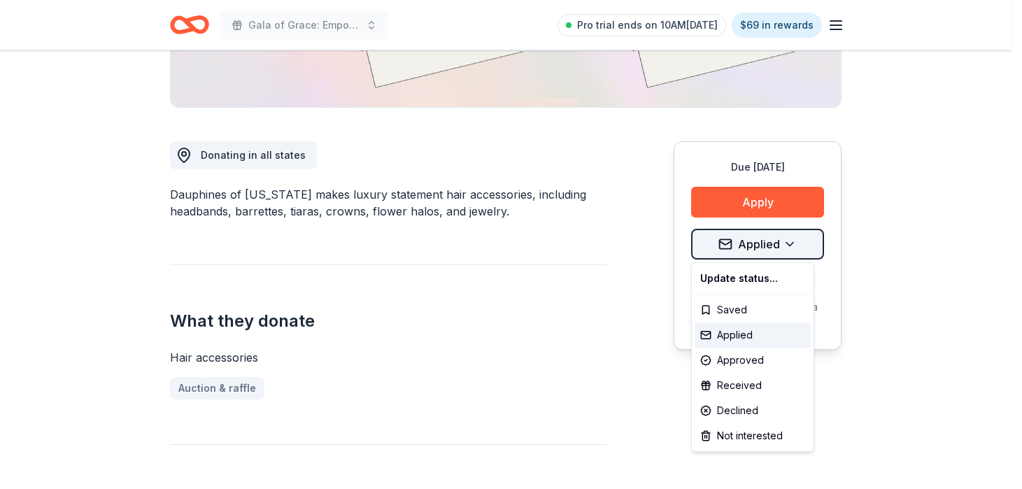
click at [748, 305] on div "Saved" at bounding box center [753, 309] width 116 height 25
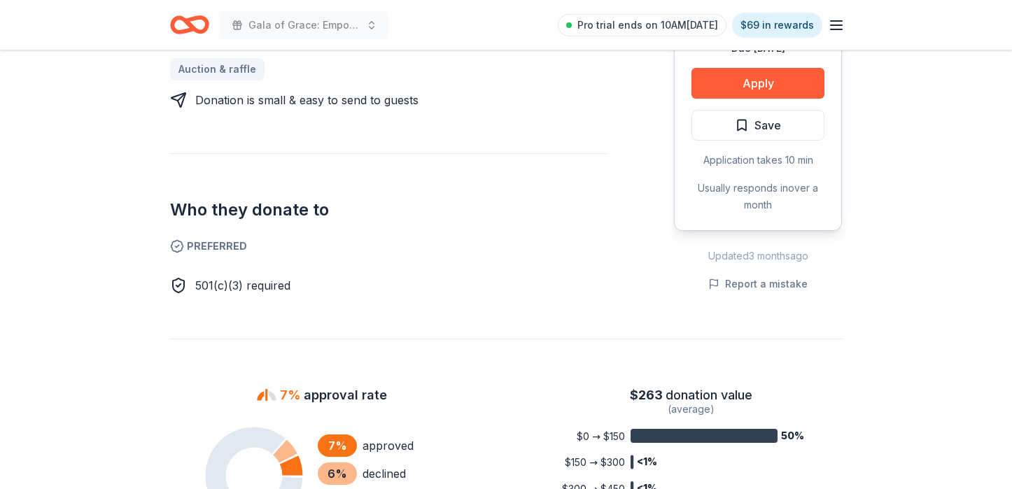
scroll to position [700, 0]
